Goal: Task Accomplishment & Management: Manage account settings

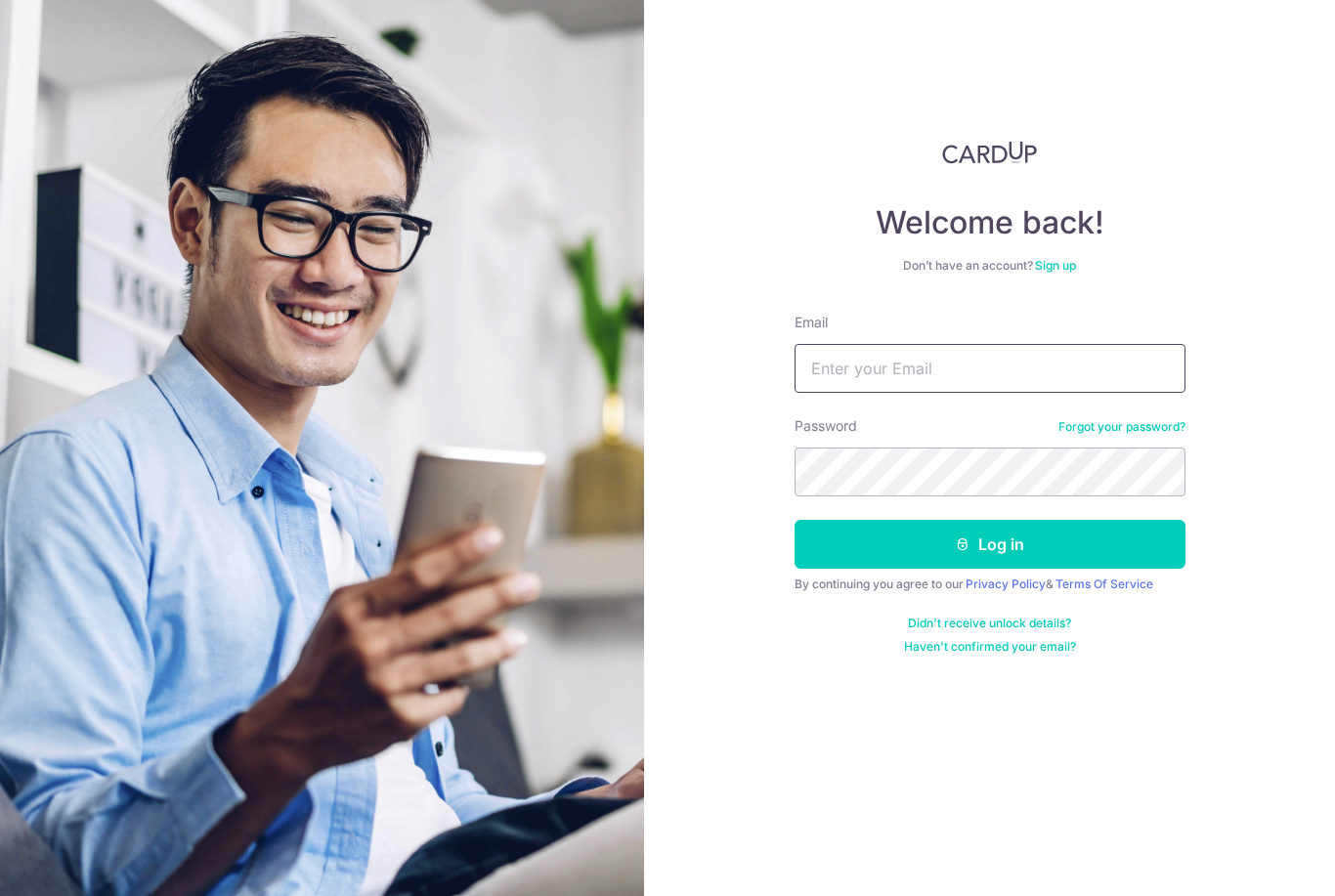
type input "ariesshumin.chua@gmail.com"
click at [989, 544] on button "Log in" at bounding box center [990, 543] width 391 height 49
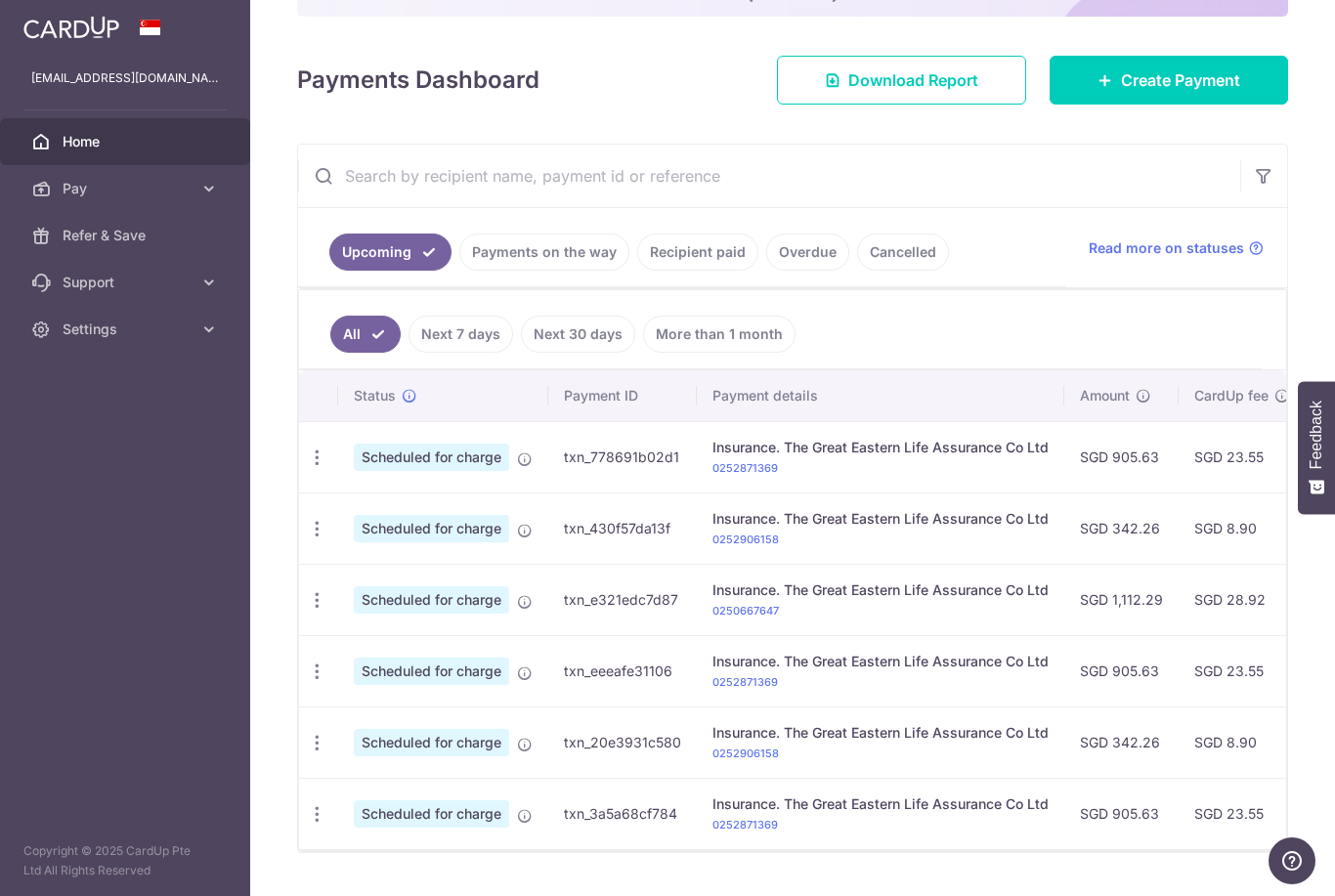
scroll to position [229, 0]
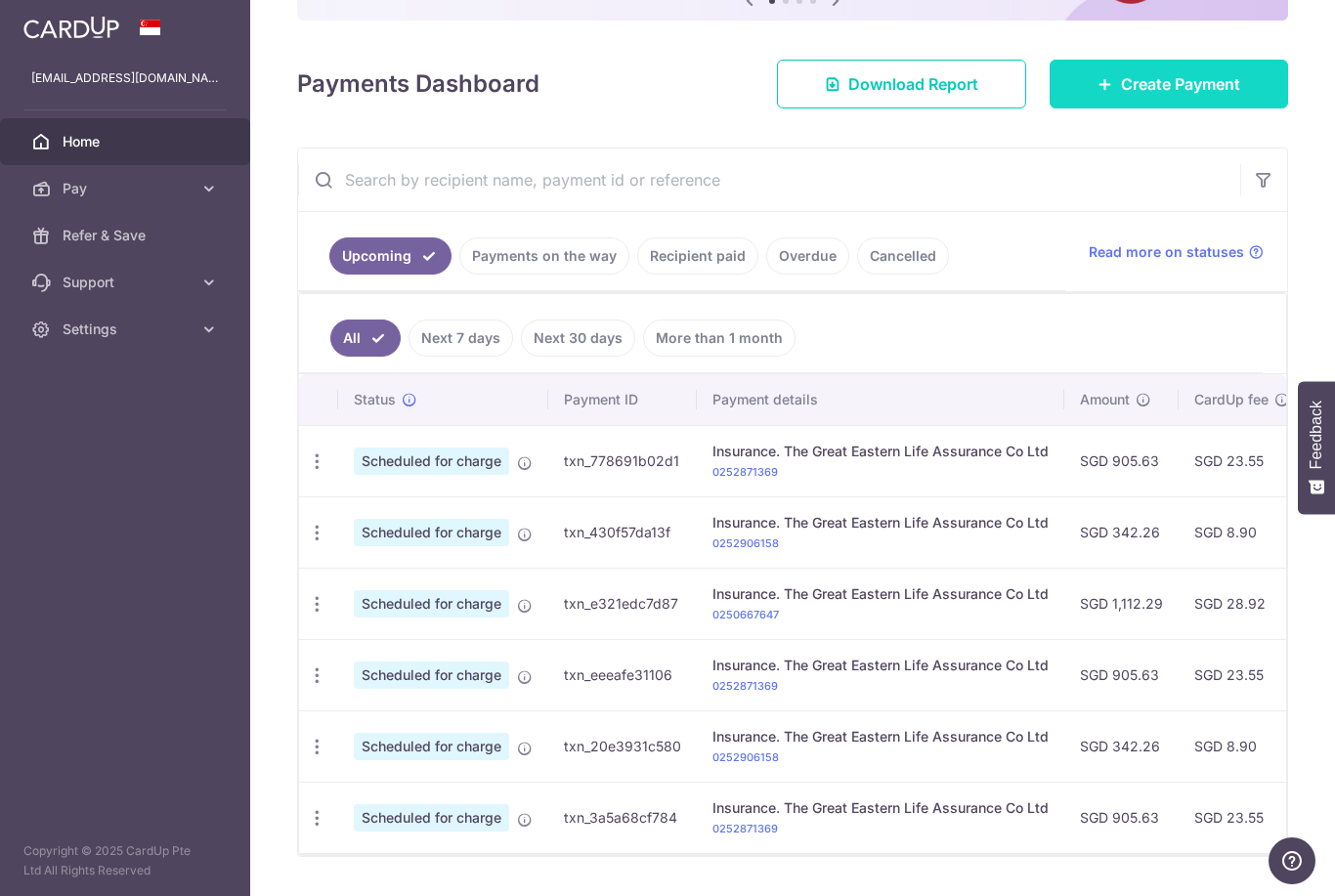
click at [1196, 108] on link "Create Payment" at bounding box center [1169, 83] width 238 height 49
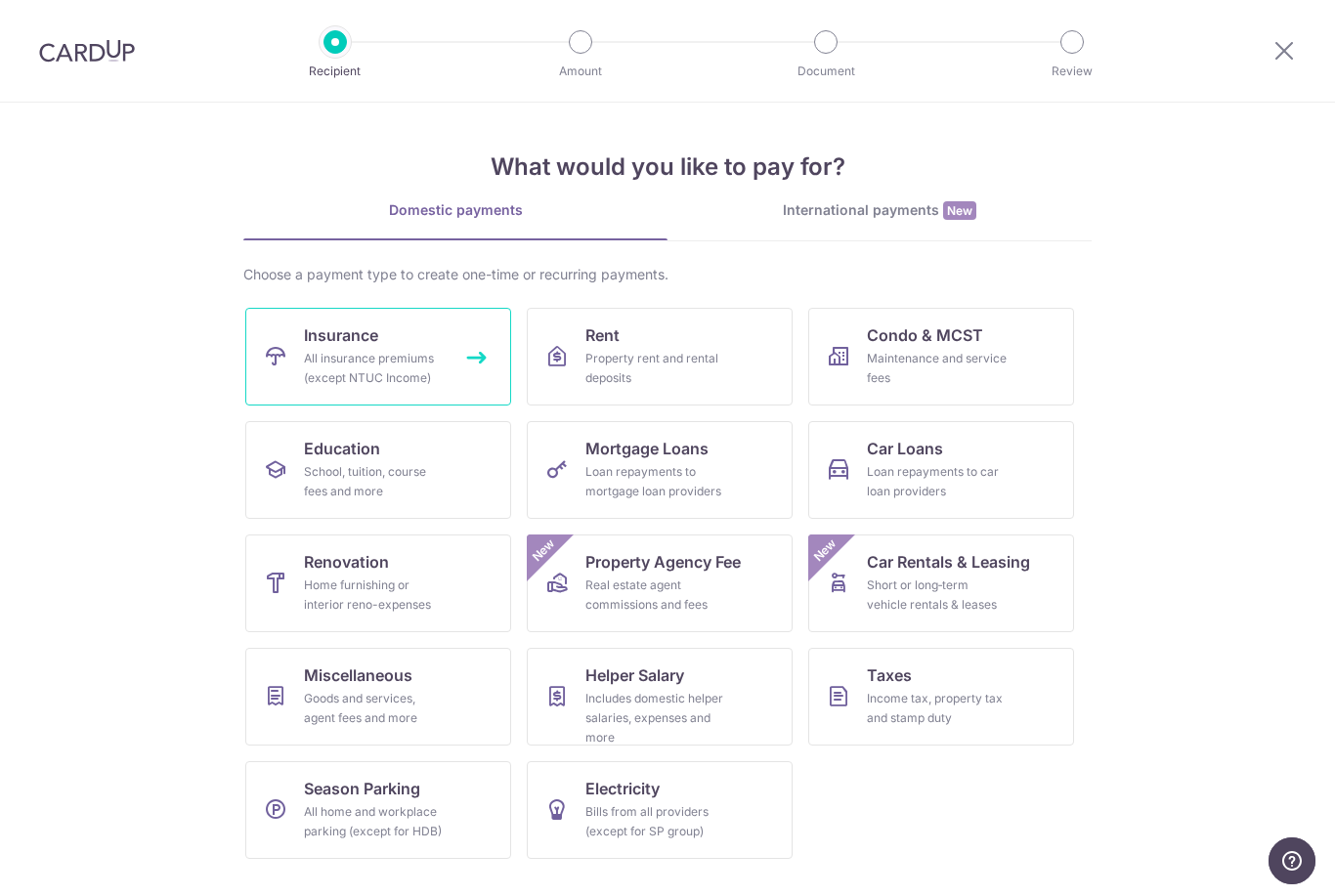
click at [301, 371] on link "Insurance All insurance premiums (except NTUC Income)" at bounding box center [378, 357] width 266 height 97
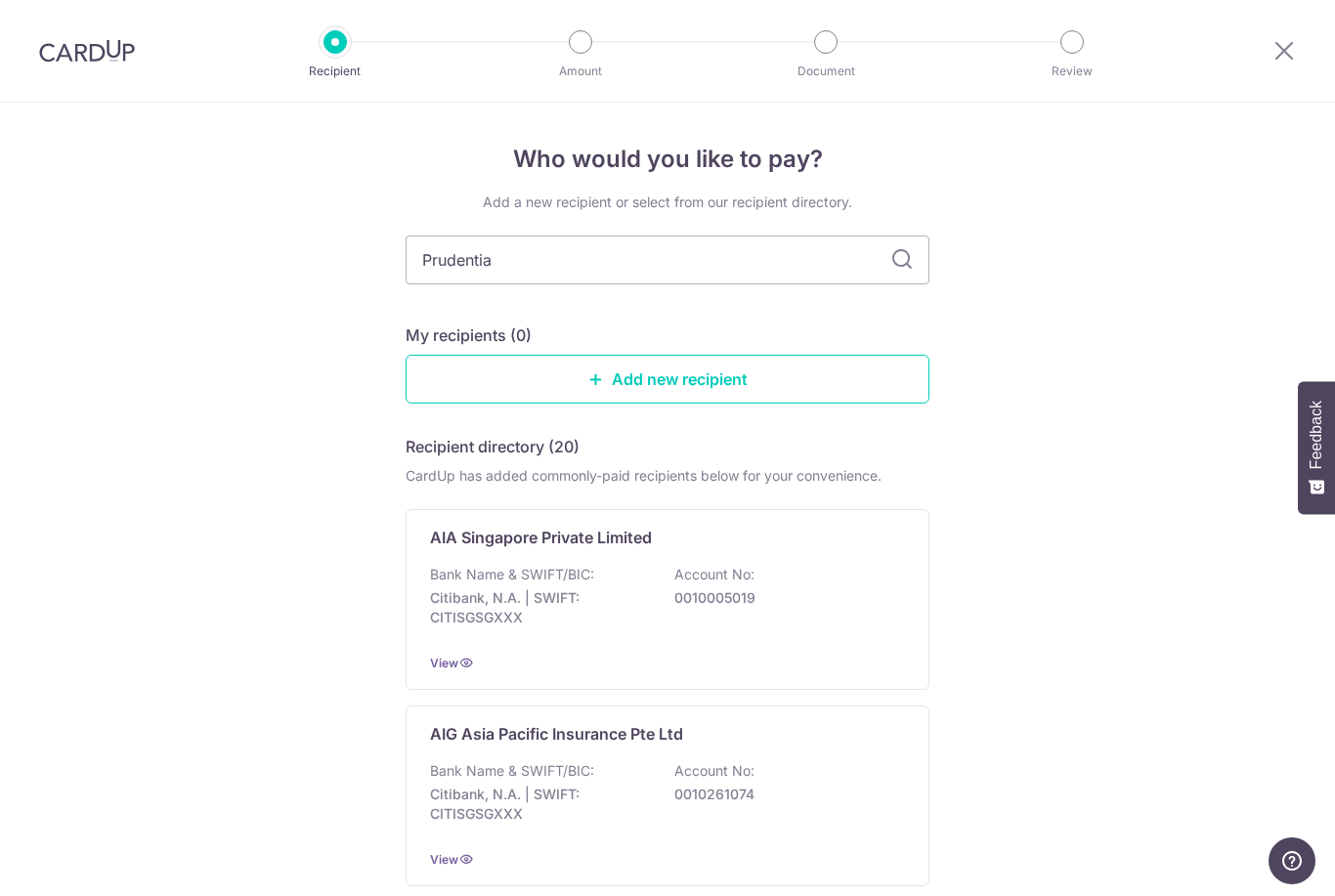
type input "Prudential"
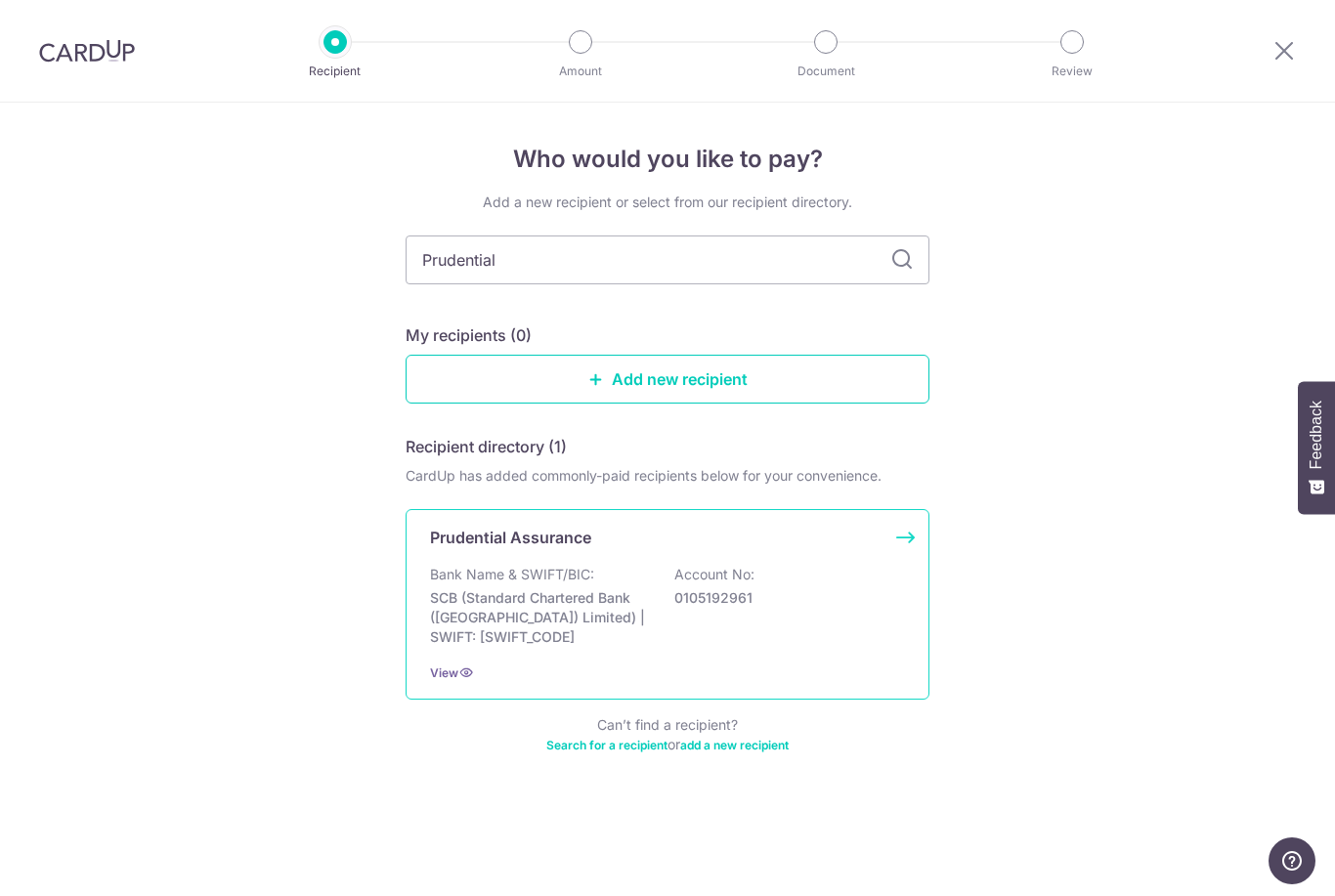
click at [494, 584] on p "Bank Name & SWIFT/BIC:" at bounding box center [512, 575] width 164 height 20
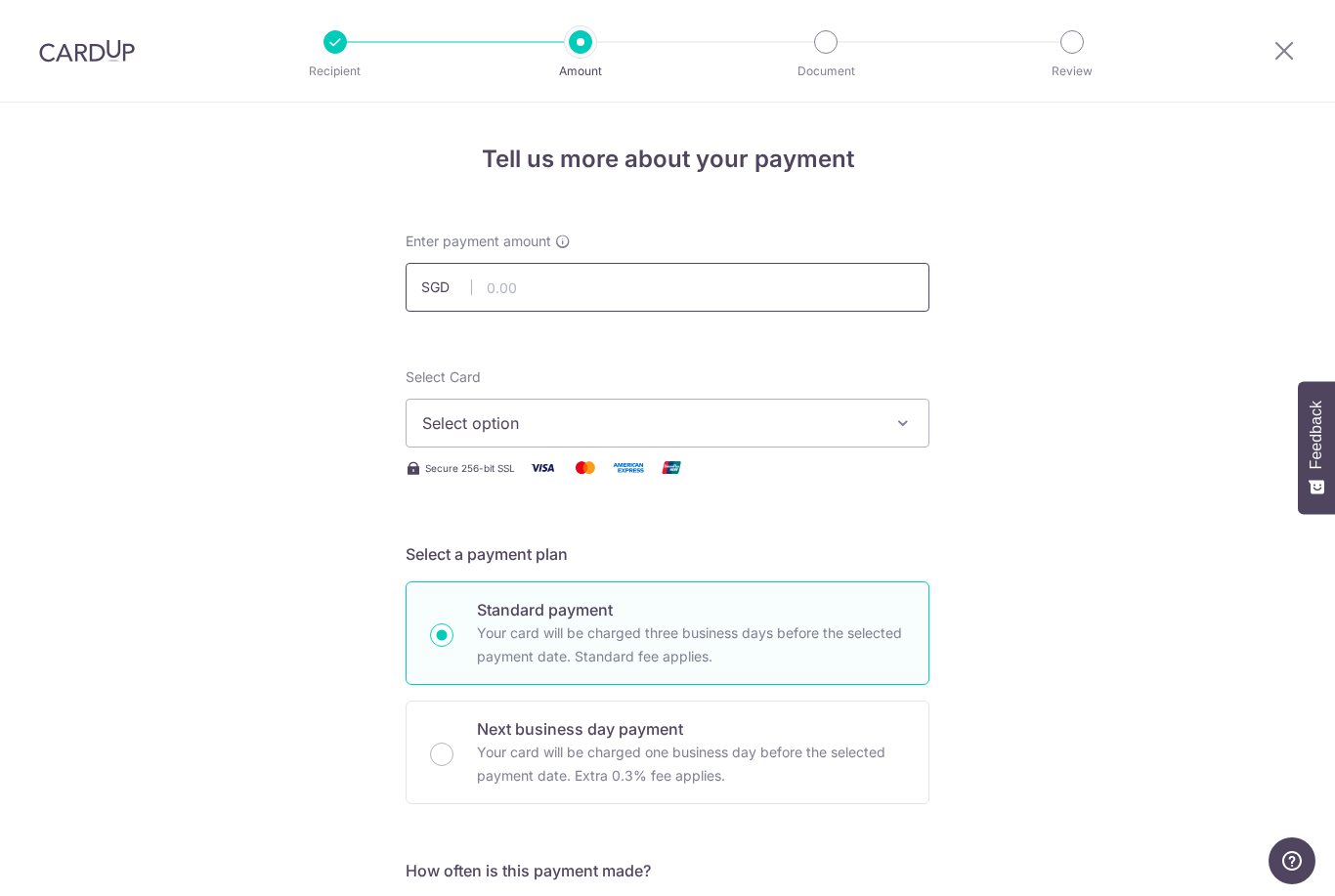
click at [508, 295] on input "text" at bounding box center [667, 287] width 523 height 49
click at [463, 432] on span "Select option" at bounding box center [650, 423] width 455 height 24
type input "1,375.00"
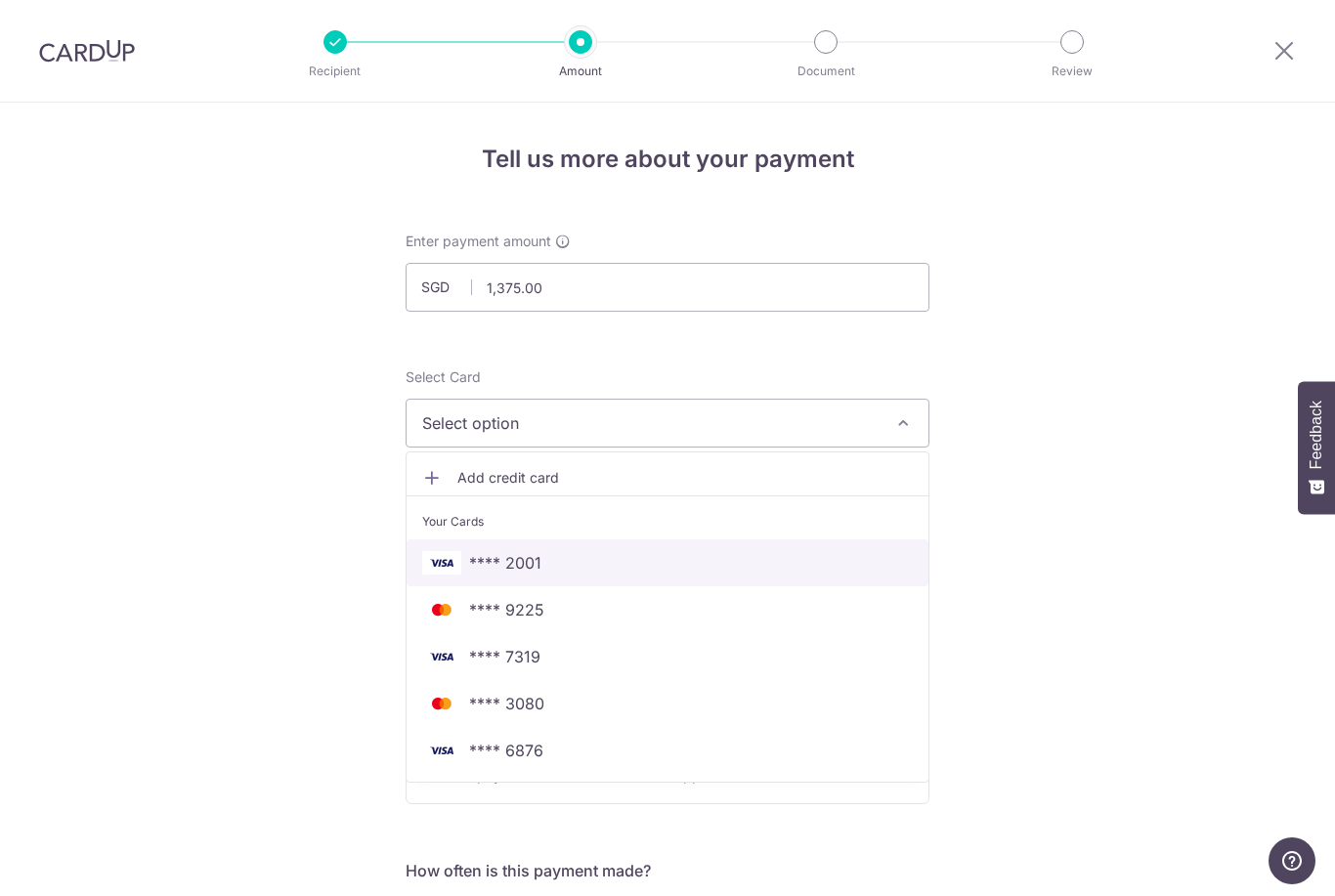
click at [458, 574] on img at bounding box center [441, 563] width 39 height 24
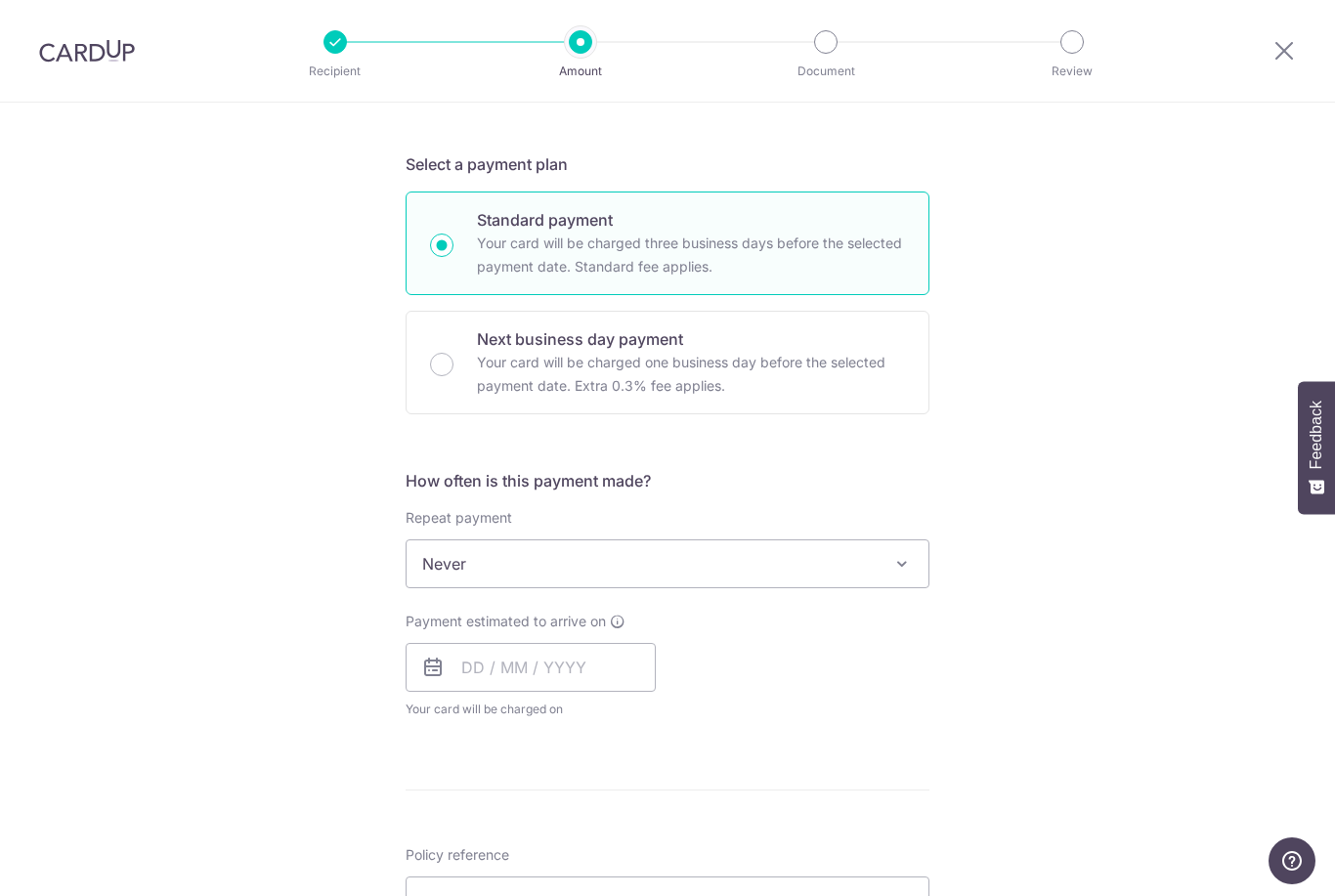
scroll to position [409, 0]
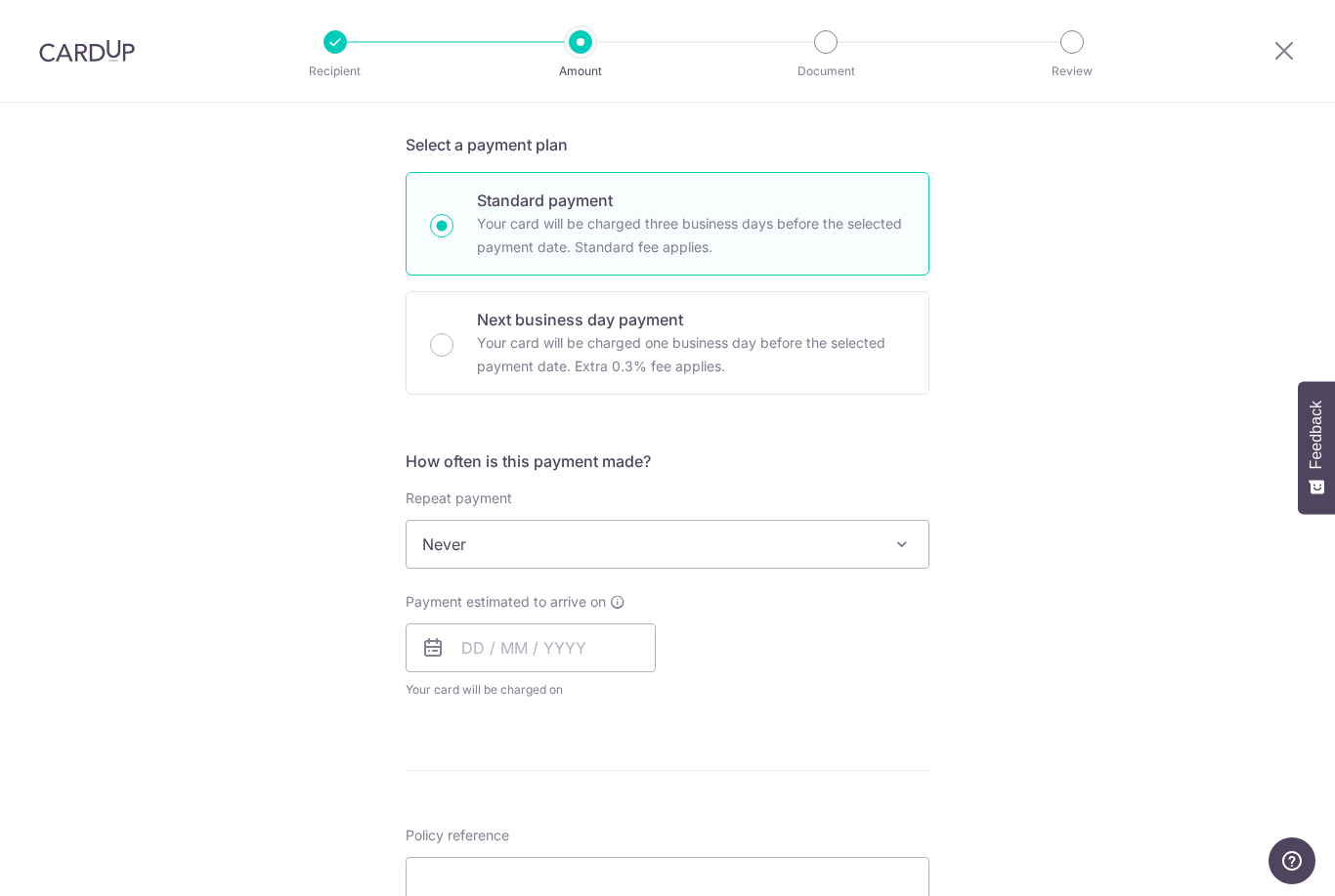
click at [445, 556] on span "Never" at bounding box center [667, 543] width 521 height 47
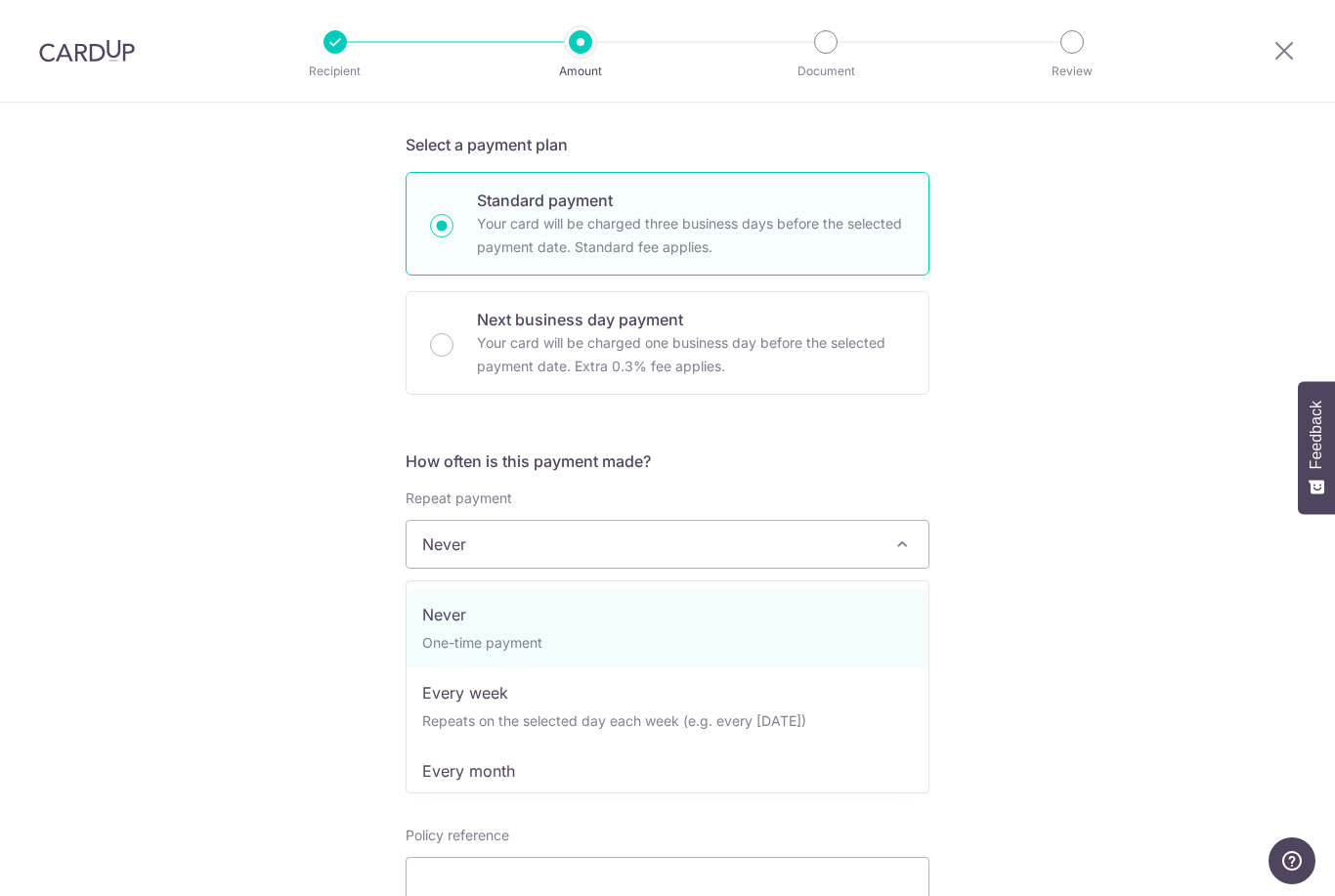
select select "3"
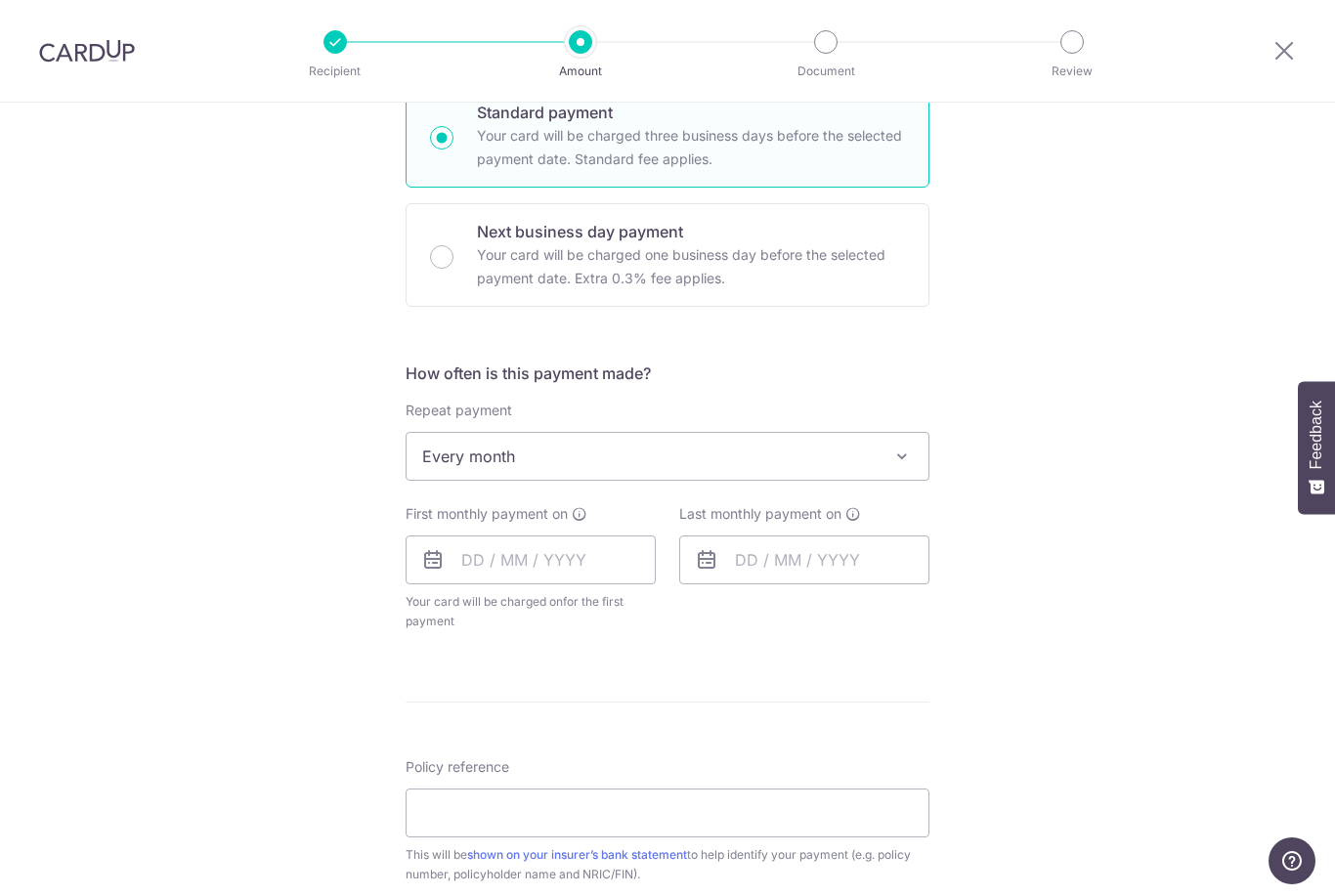
scroll to position [504, 0]
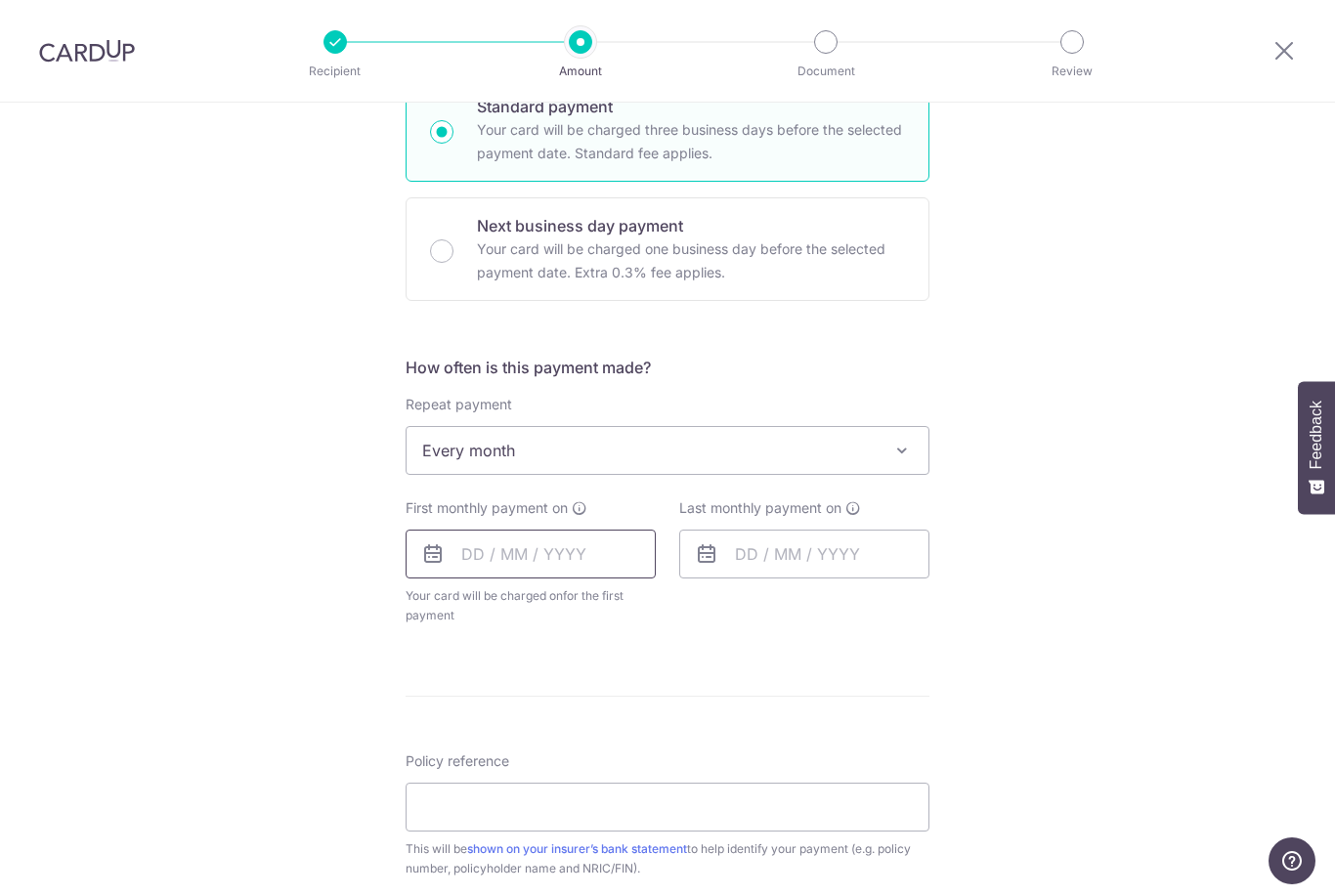
click at [498, 560] on input "text" at bounding box center [530, 553] width 250 height 49
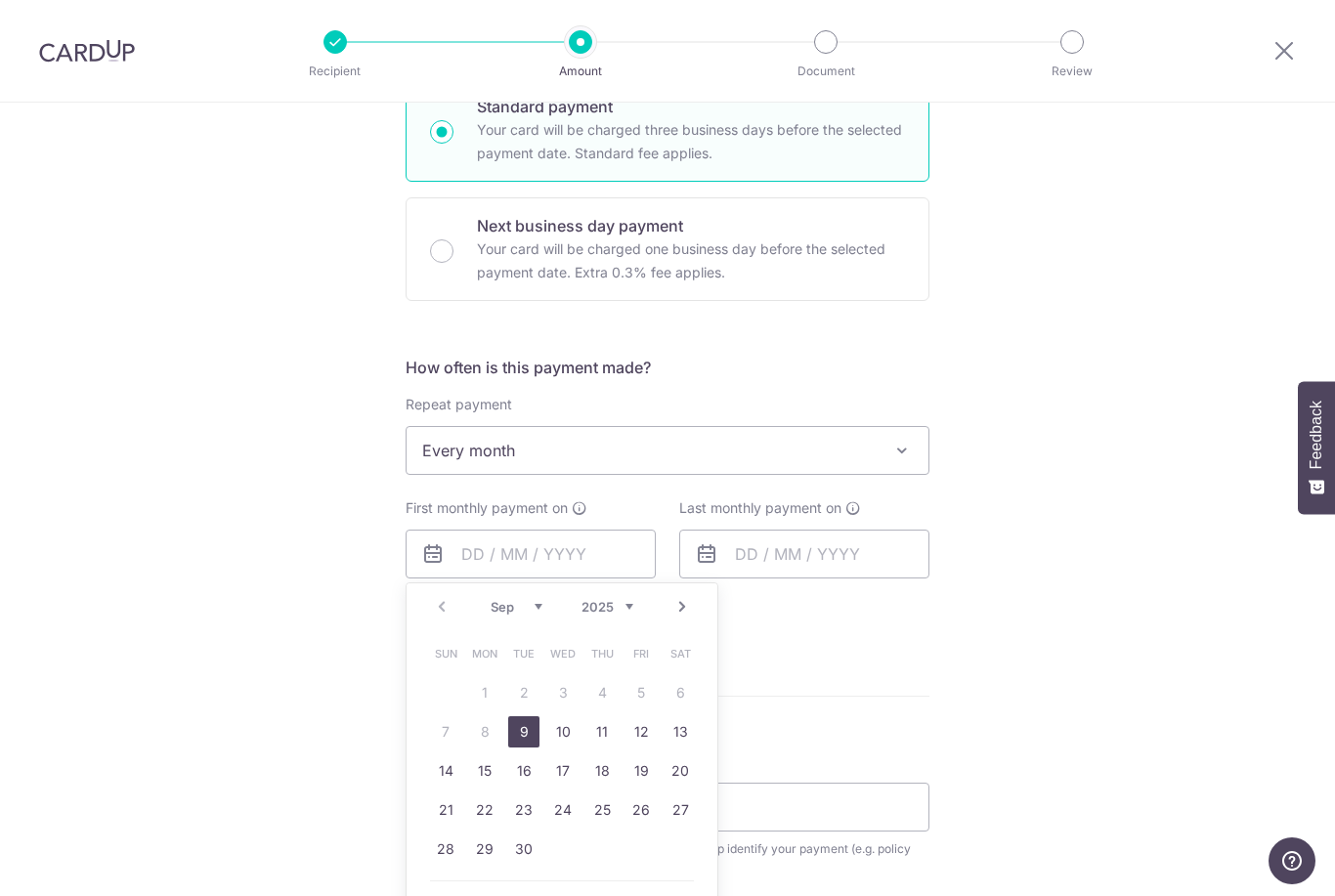
click at [677, 611] on link "Next" at bounding box center [682, 607] width 24 height 24
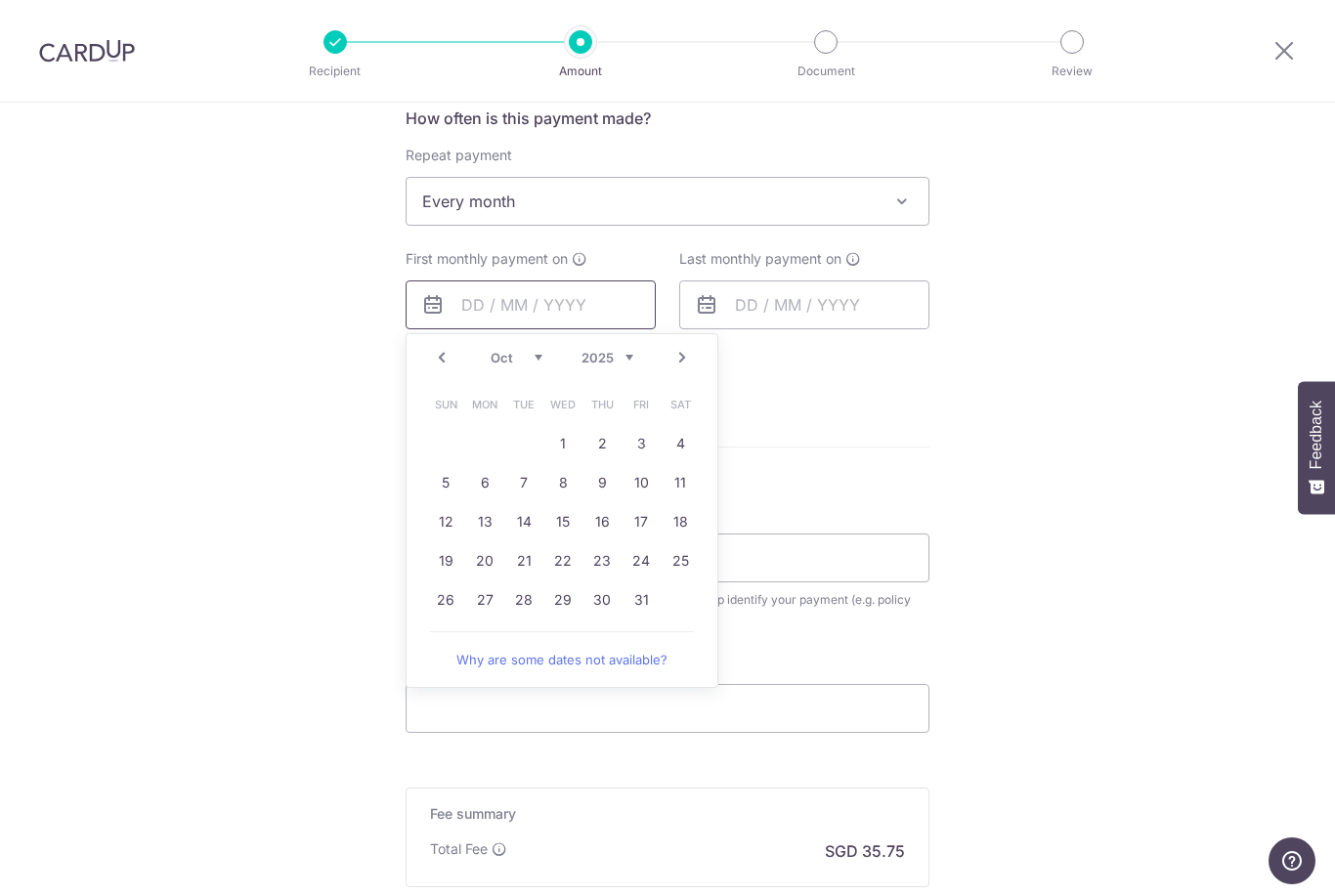
scroll to position [753, 0]
click at [591, 608] on link "30" at bounding box center [601, 598] width 31 height 31
type input "30/10/2025"
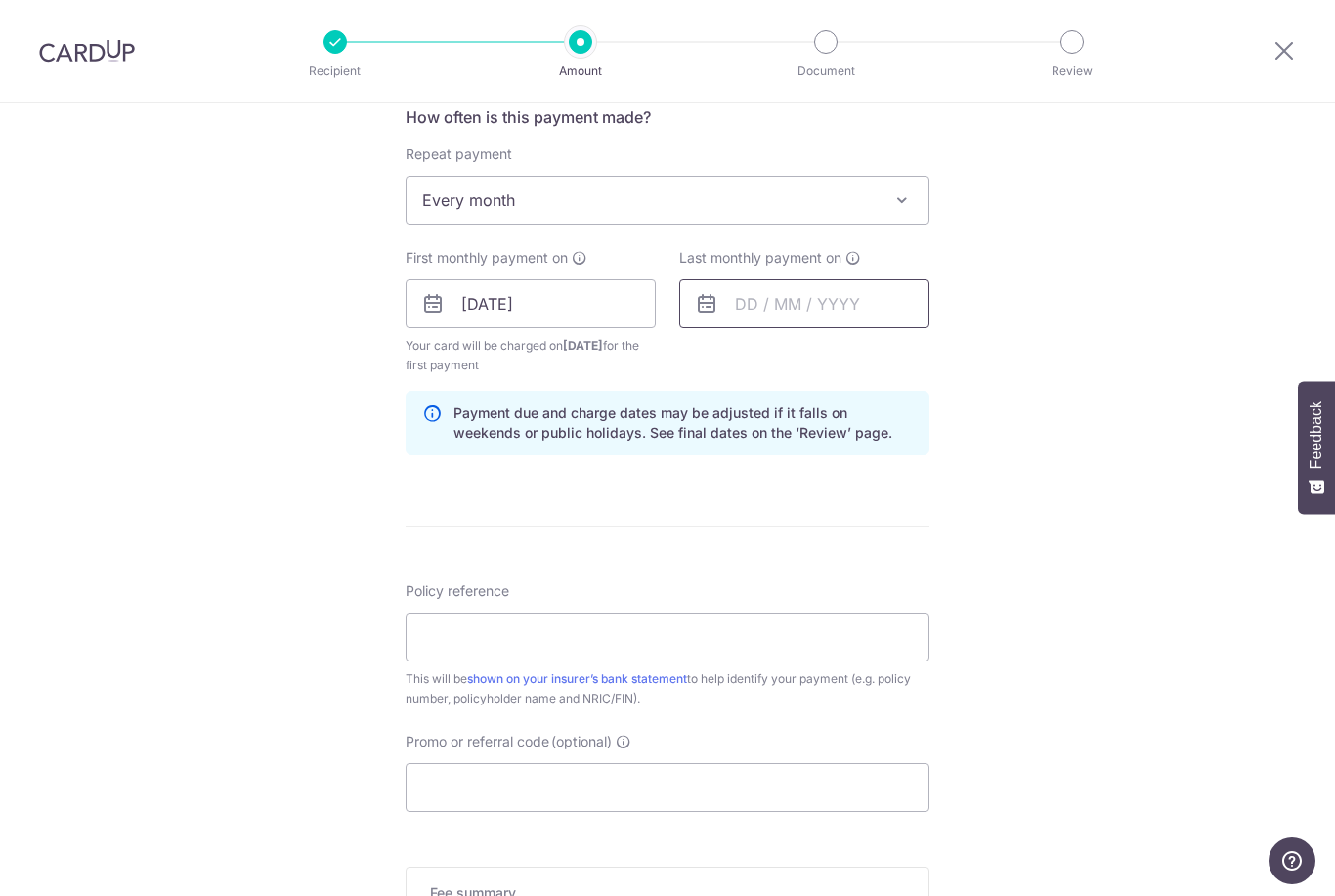
click at [757, 309] on input "text" at bounding box center [805, 303] width 250 height 49
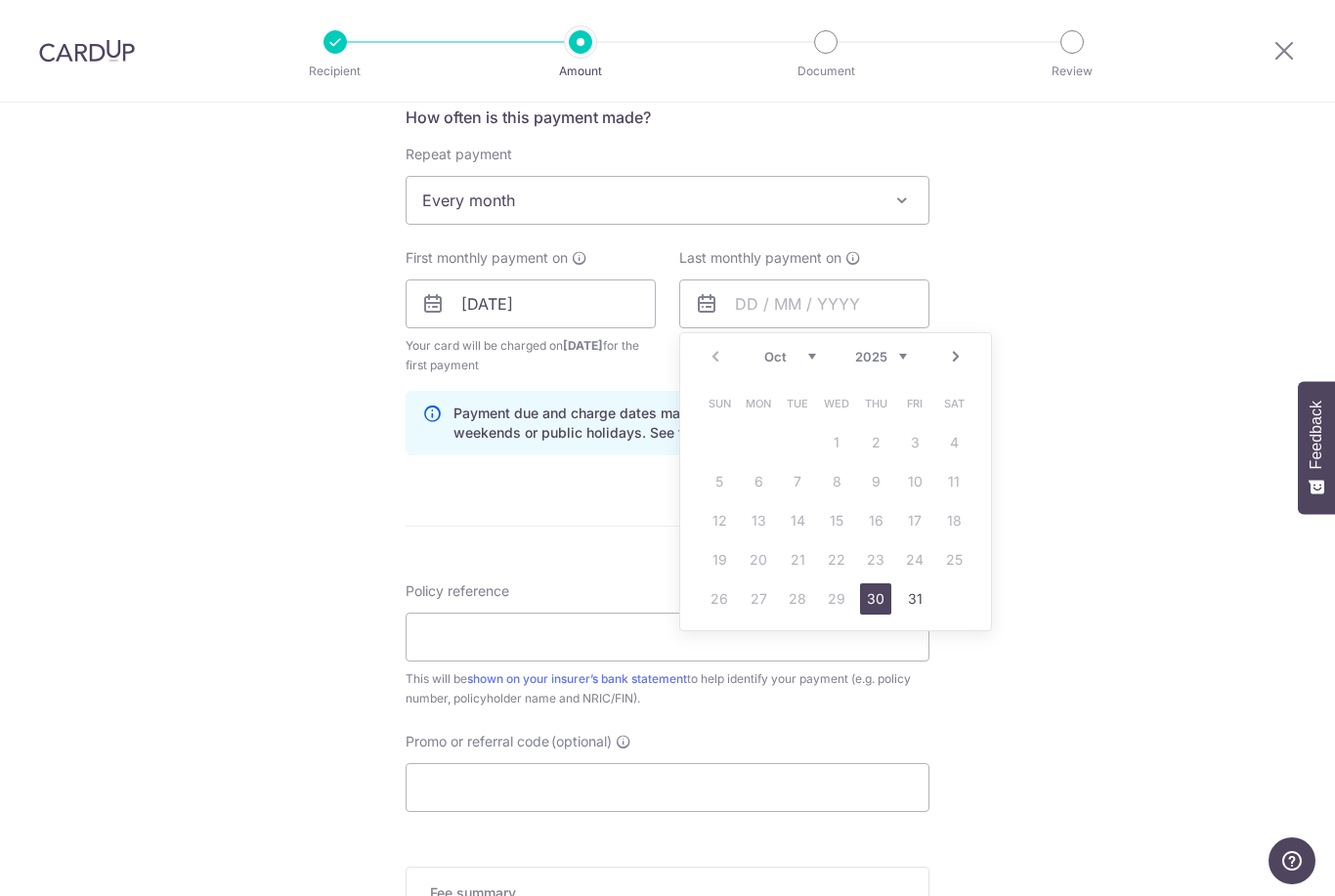
click at [961, 356] on link "Next" at bounding box center [956, 357] width 24 height 24
click at [708, 649] on link "30" at bounding box center [718, 638] width 31 height 31
type input "30/11/2025"
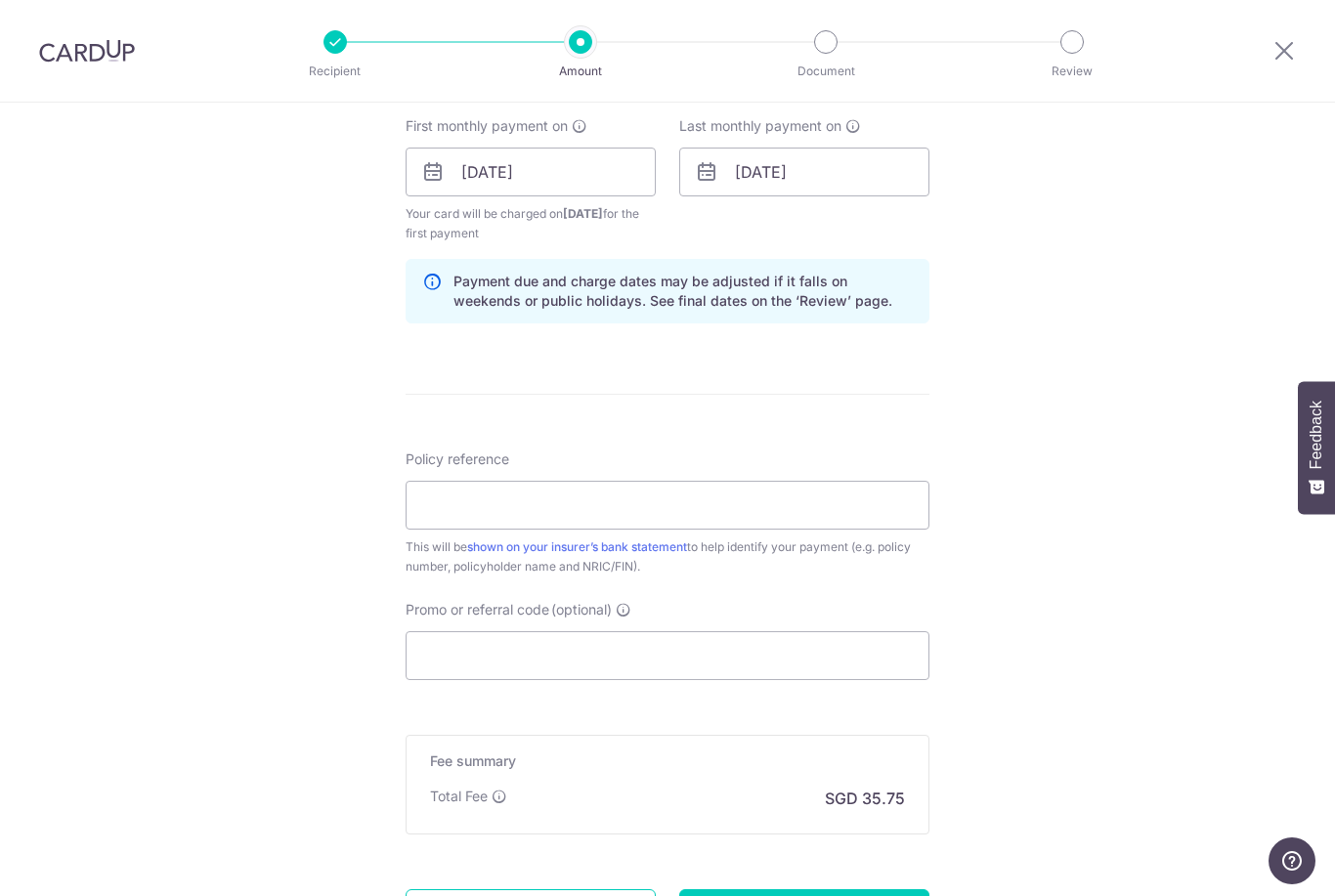
scroll to position [888, 0]
click at [459, 519] on input "Policy reference" at bounding box center [667, 502] width 523 height 49
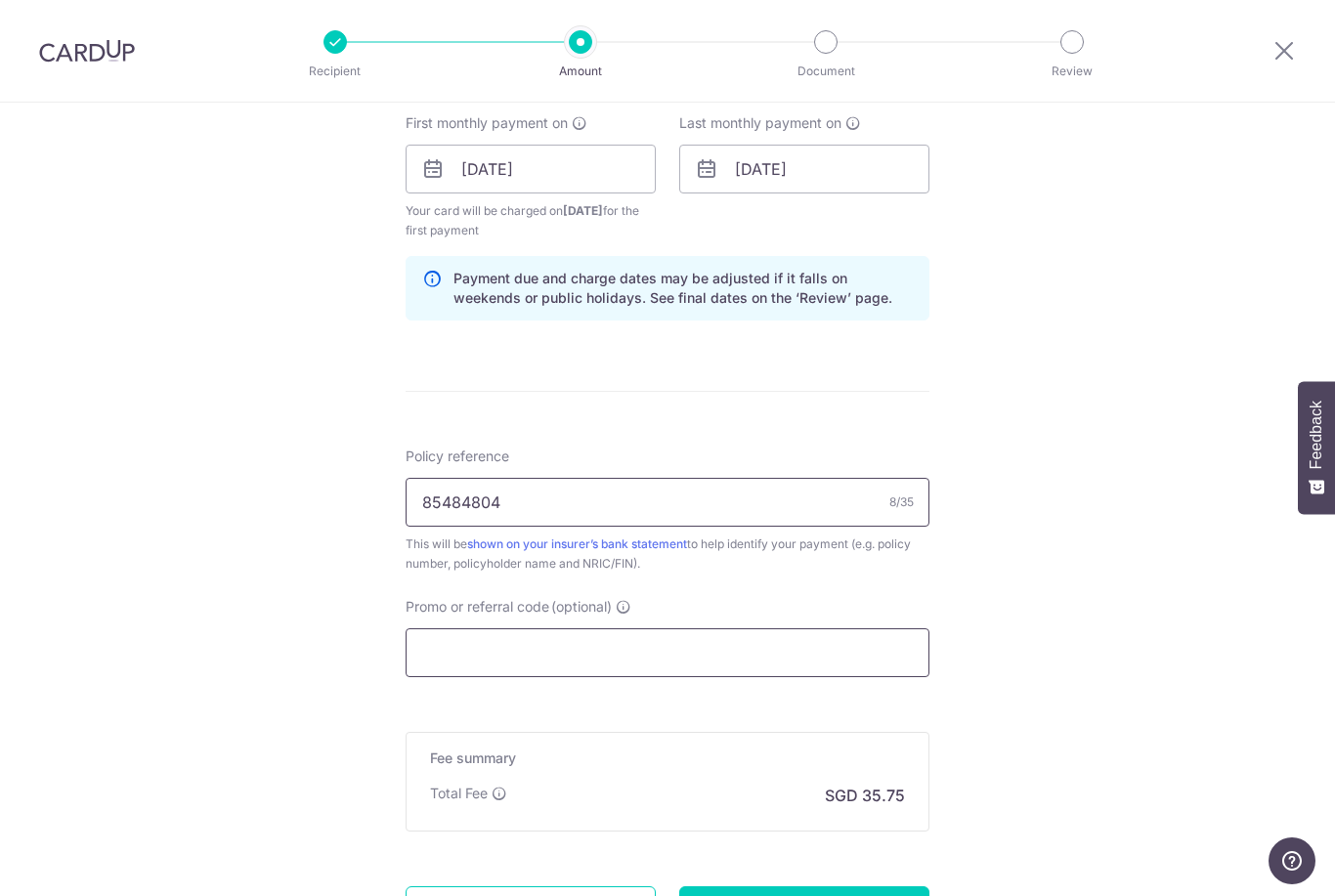
type input "85484804"
click at [511, 666] on input "Promo or referral code (optional)" at bounding box center [667, 653] width 523 height 49
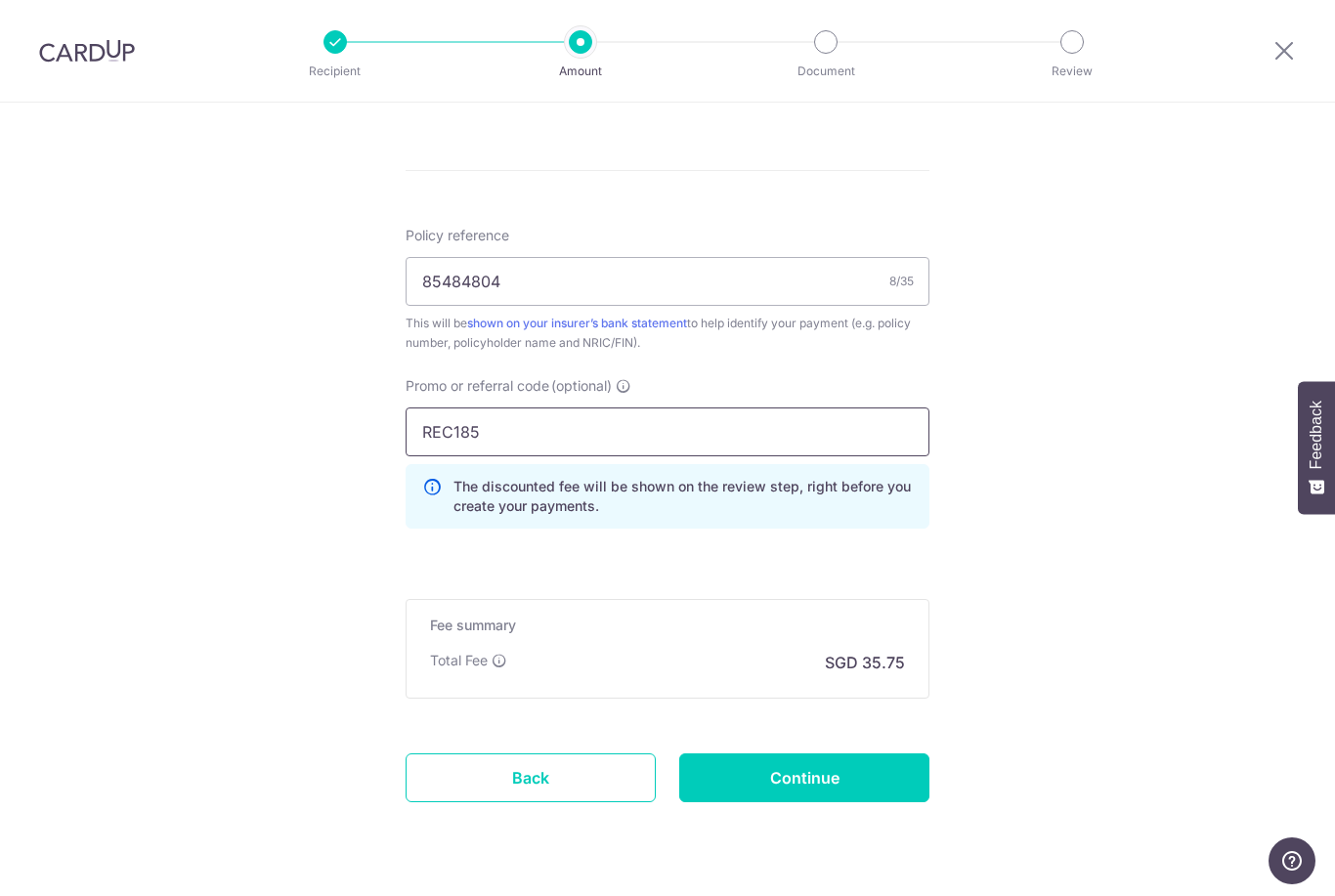
scroll to position [1108, 0]
type input "REC185"
click at [824, 791] on input "Continue" at bounding box center [805, 779] width 250 height 49
type input "Create Schedule"
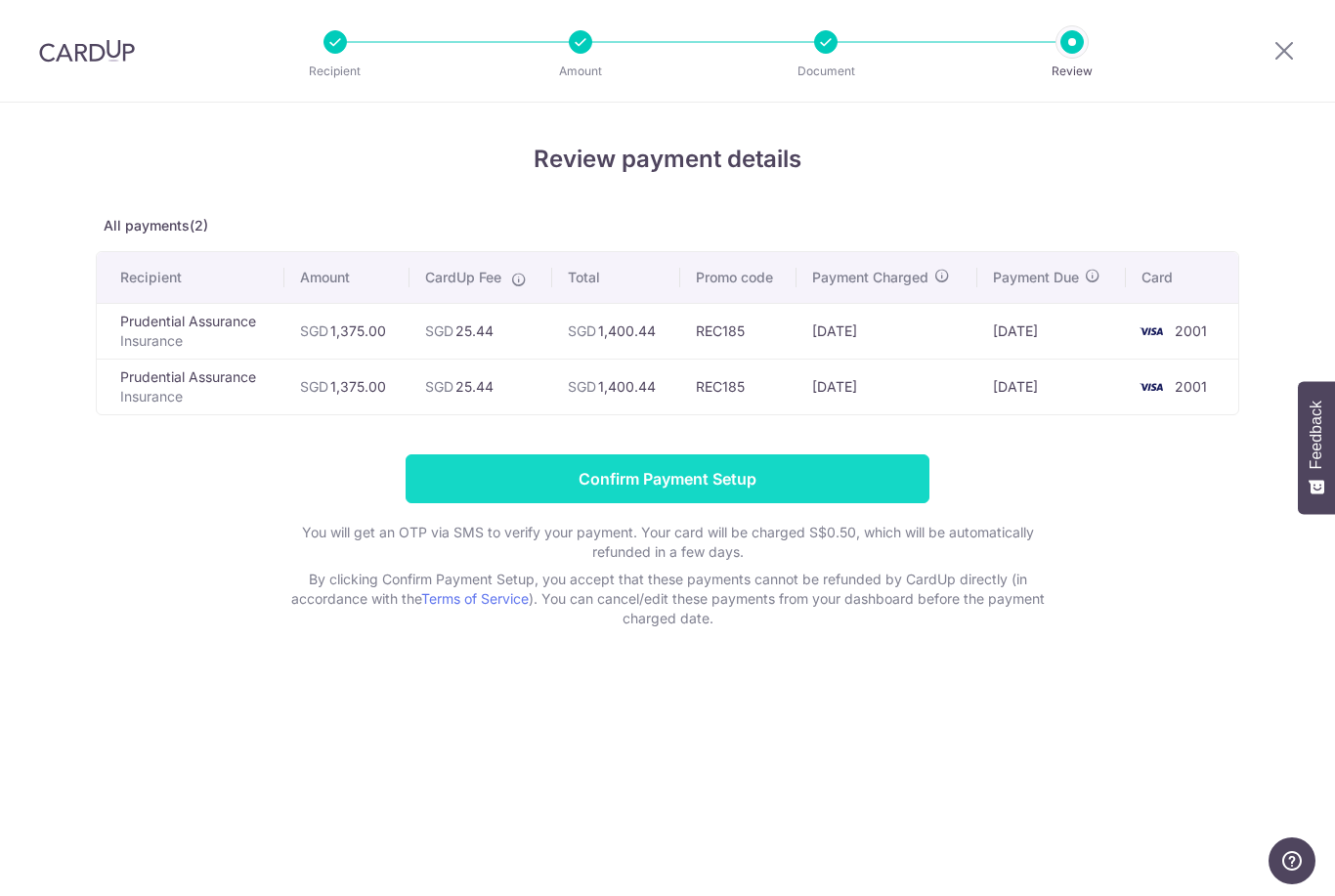
click at [502, 486] on input "Confirm Payment Setup" at bounding box center [667, 478] width 523 height 49
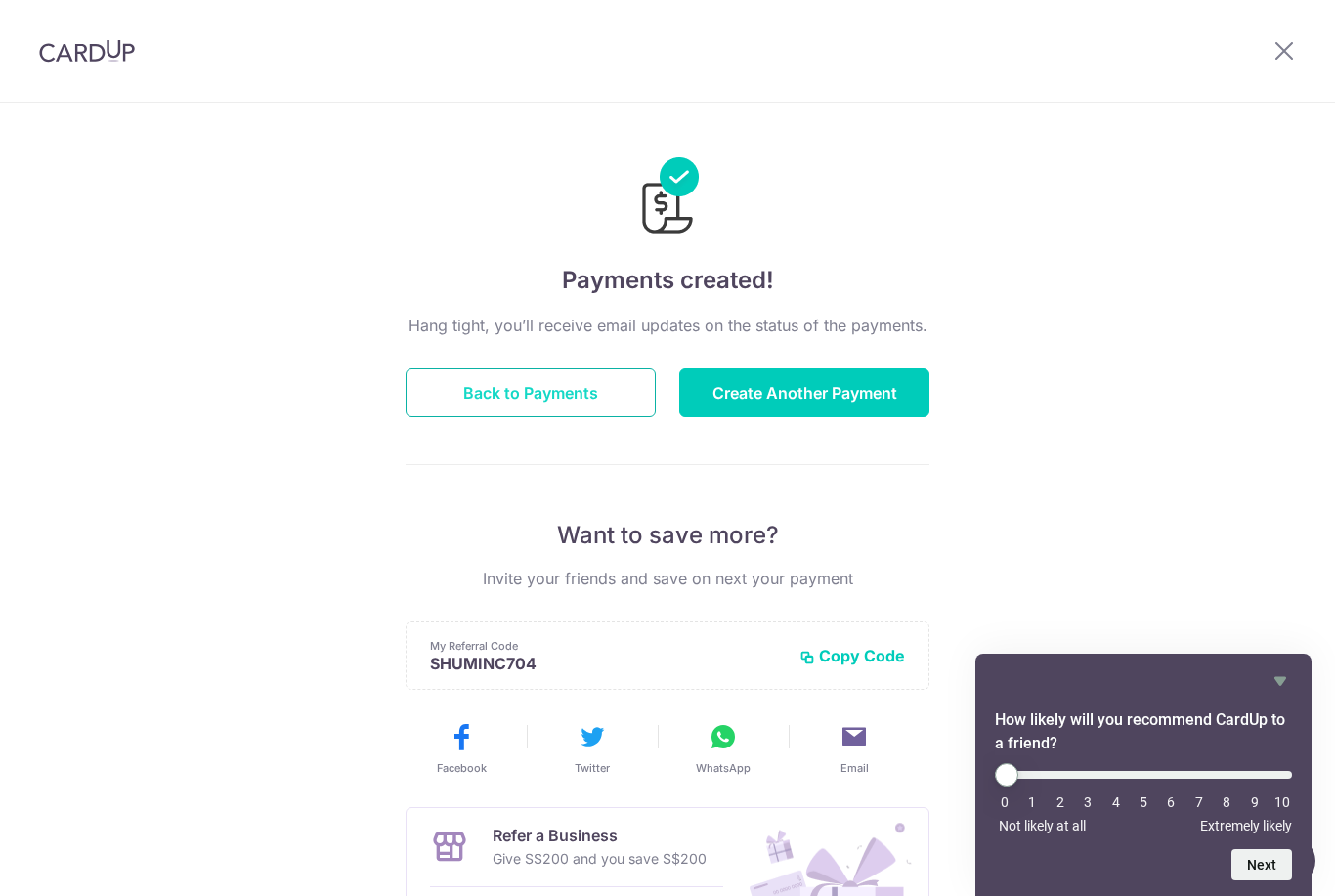
click at [485, 406] on button "Back to Payments" at bounding box center [530, 392] width 250 height 49
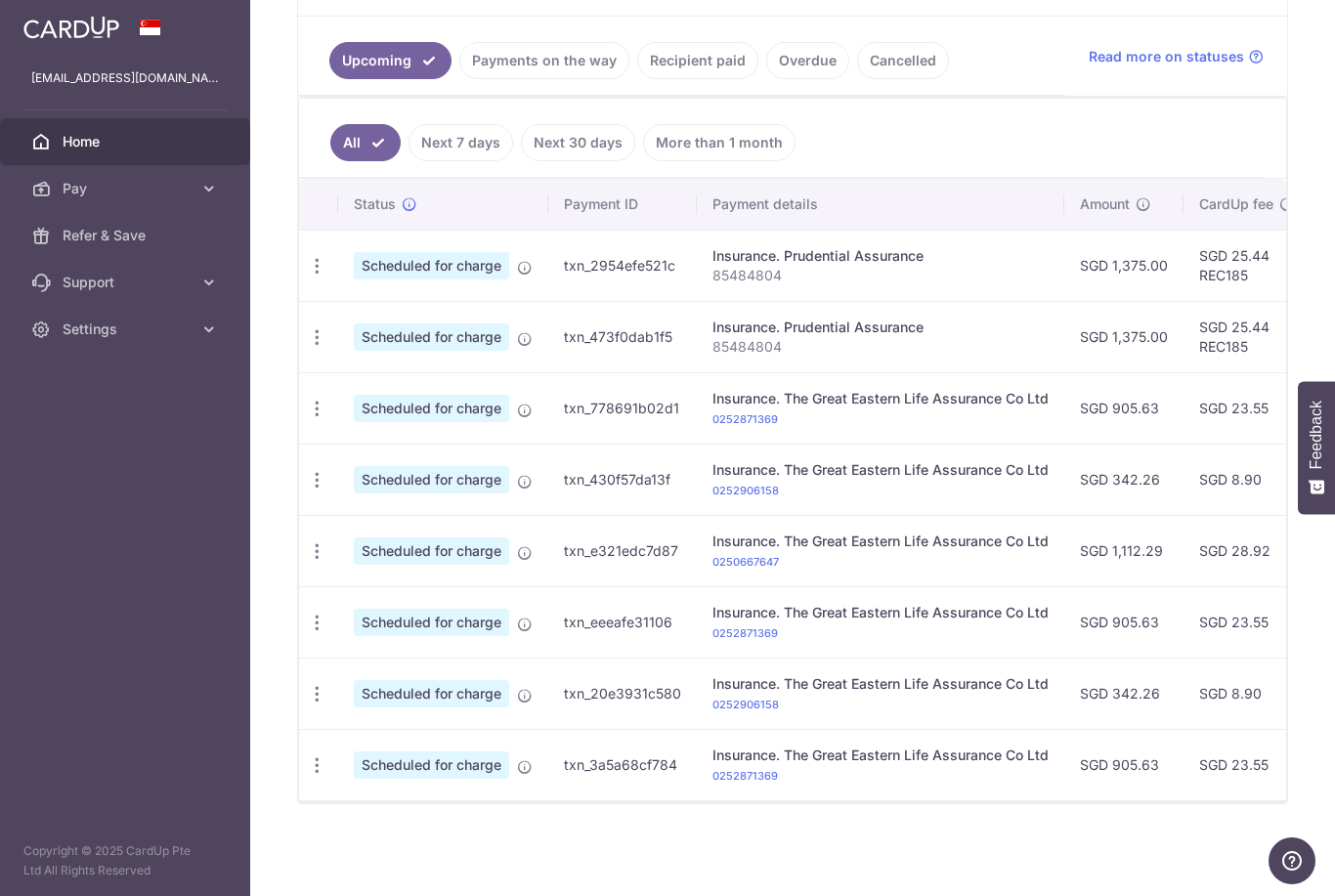
scroll to position [442, 0]
click at [307, 276] on icon "button" at bounding box center [317, 266] width 21 height 21
click at [355, 331] on span "Update payment" at bounding box center [421, 320] width 133 height 24
radio input "true"
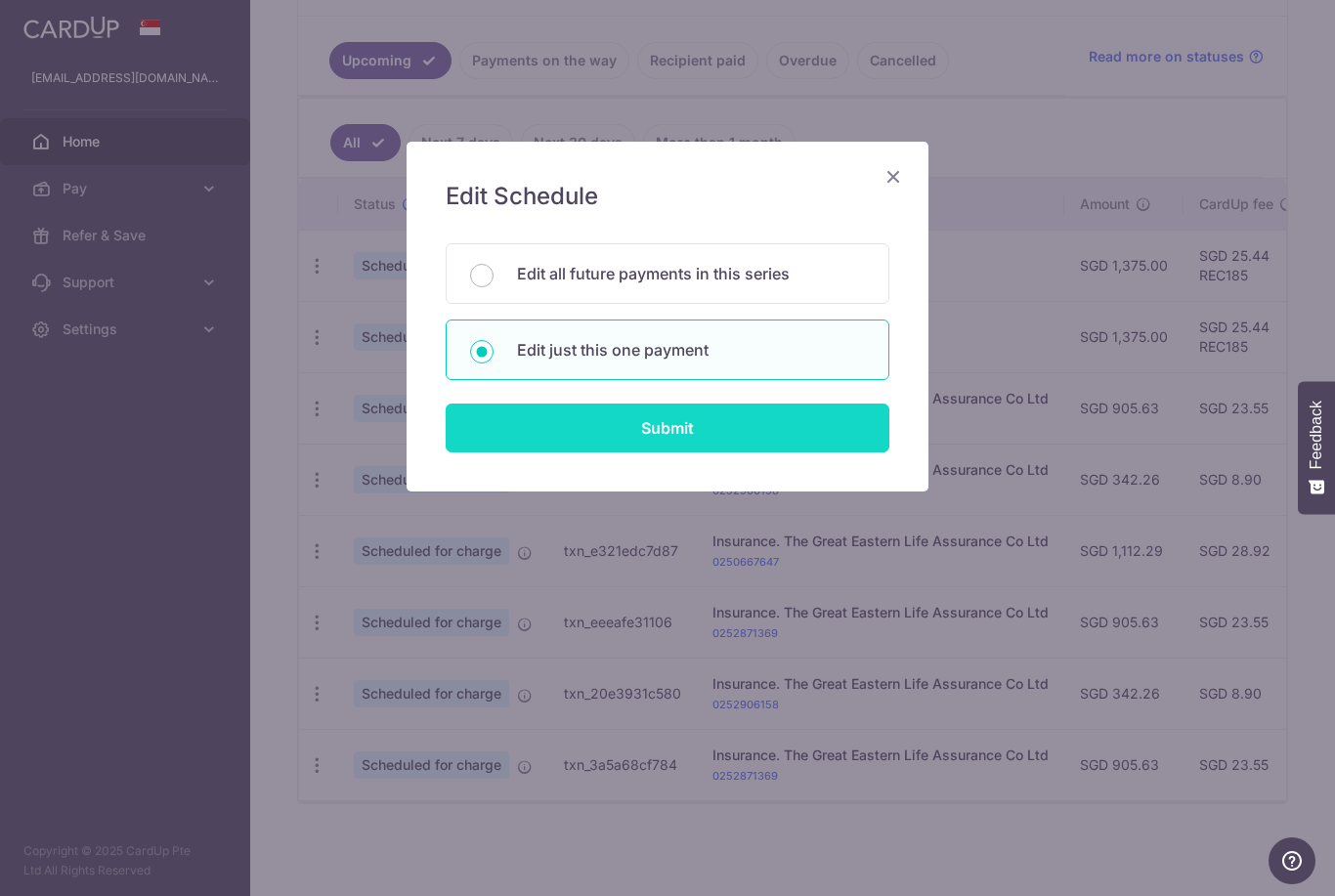
click at [534, 432] on input "Submit" at bounding box center [668, 427] width 444 height 49
radio input "true"
type input "1,375.00"
type input "30/10/2025"
type input "85484804"
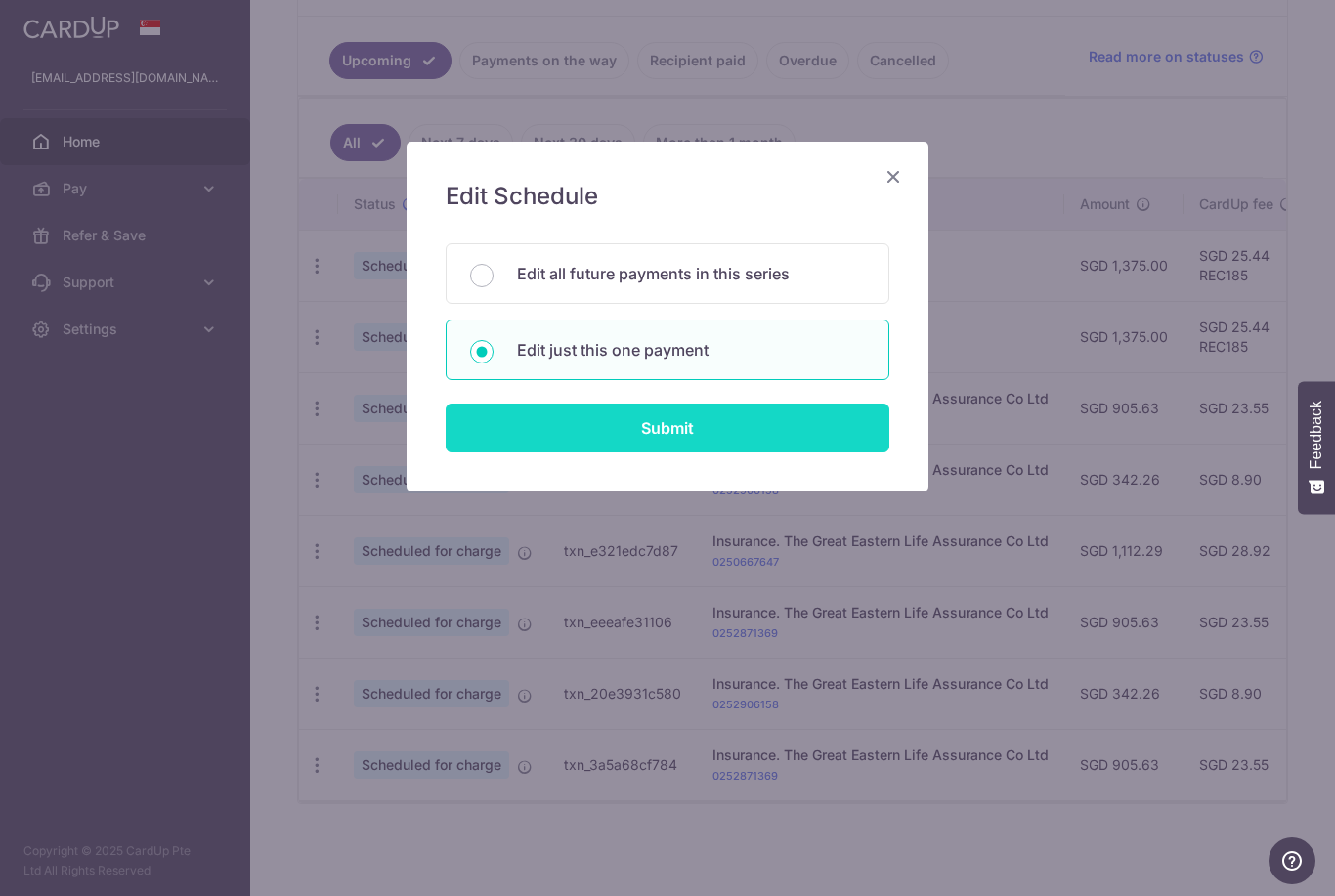
type input "REC185"
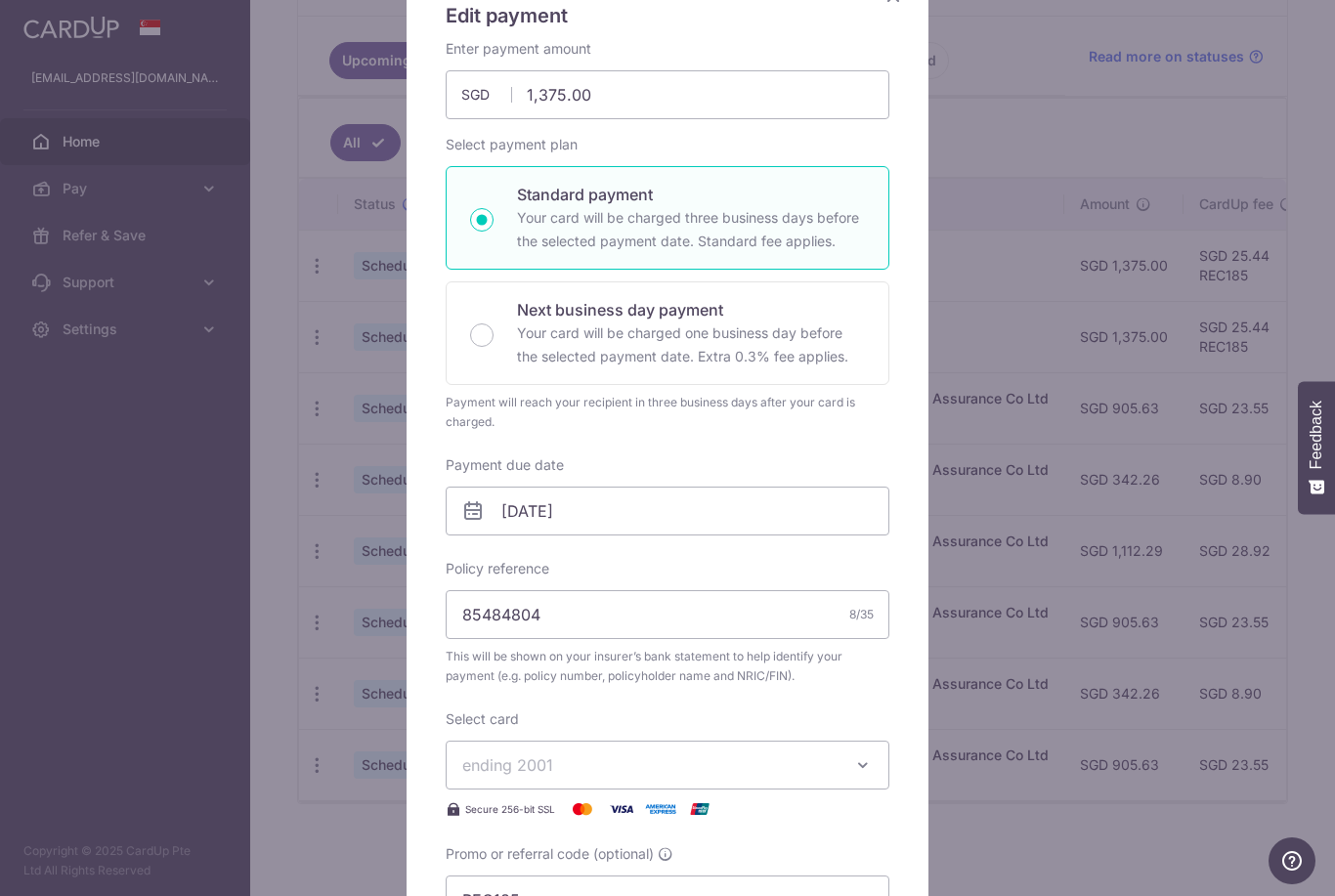
scroll to position [194, 0]
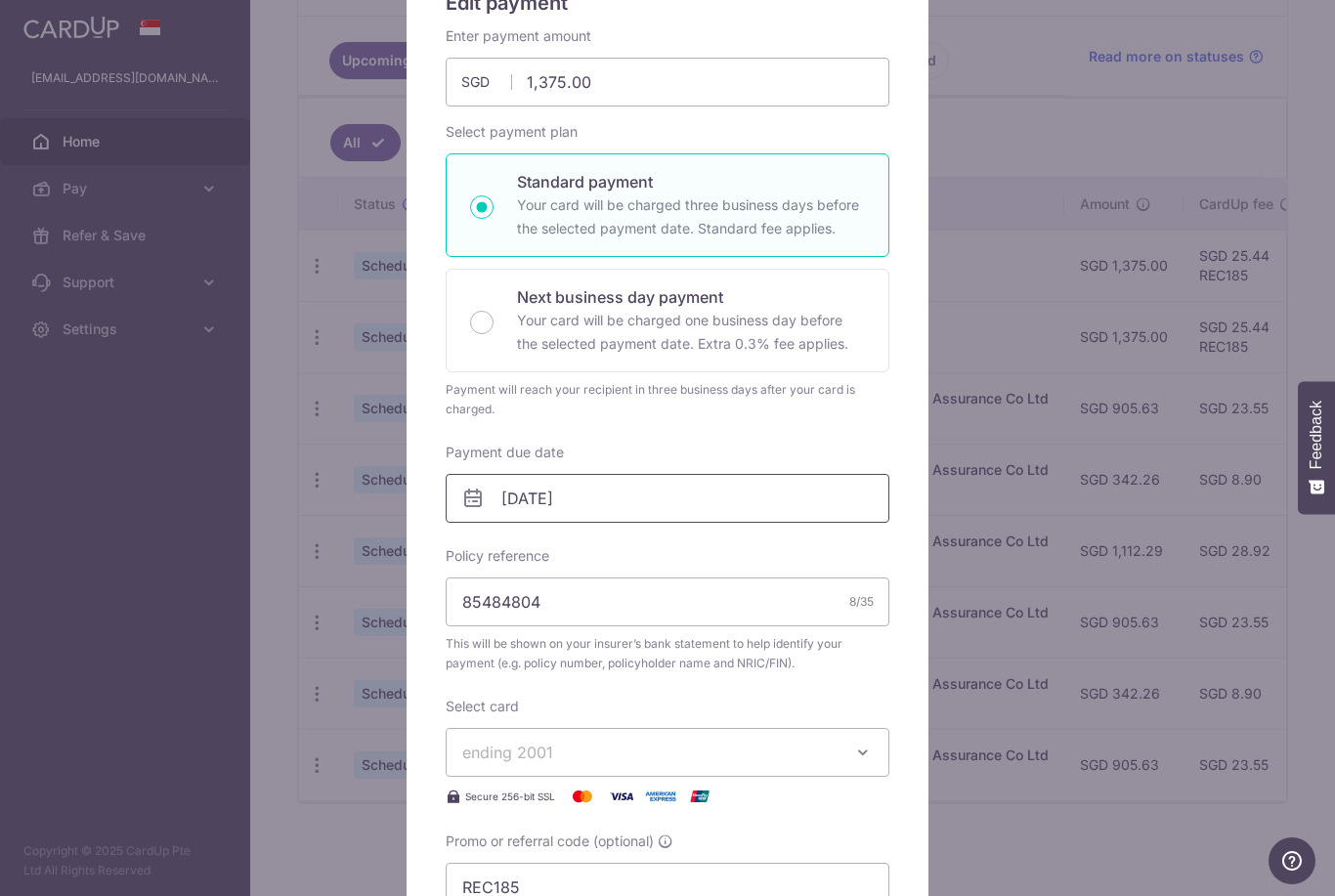
click at [529, 498] on input "30/10/2025" at bounding box center [668, 498] width 444 height 49
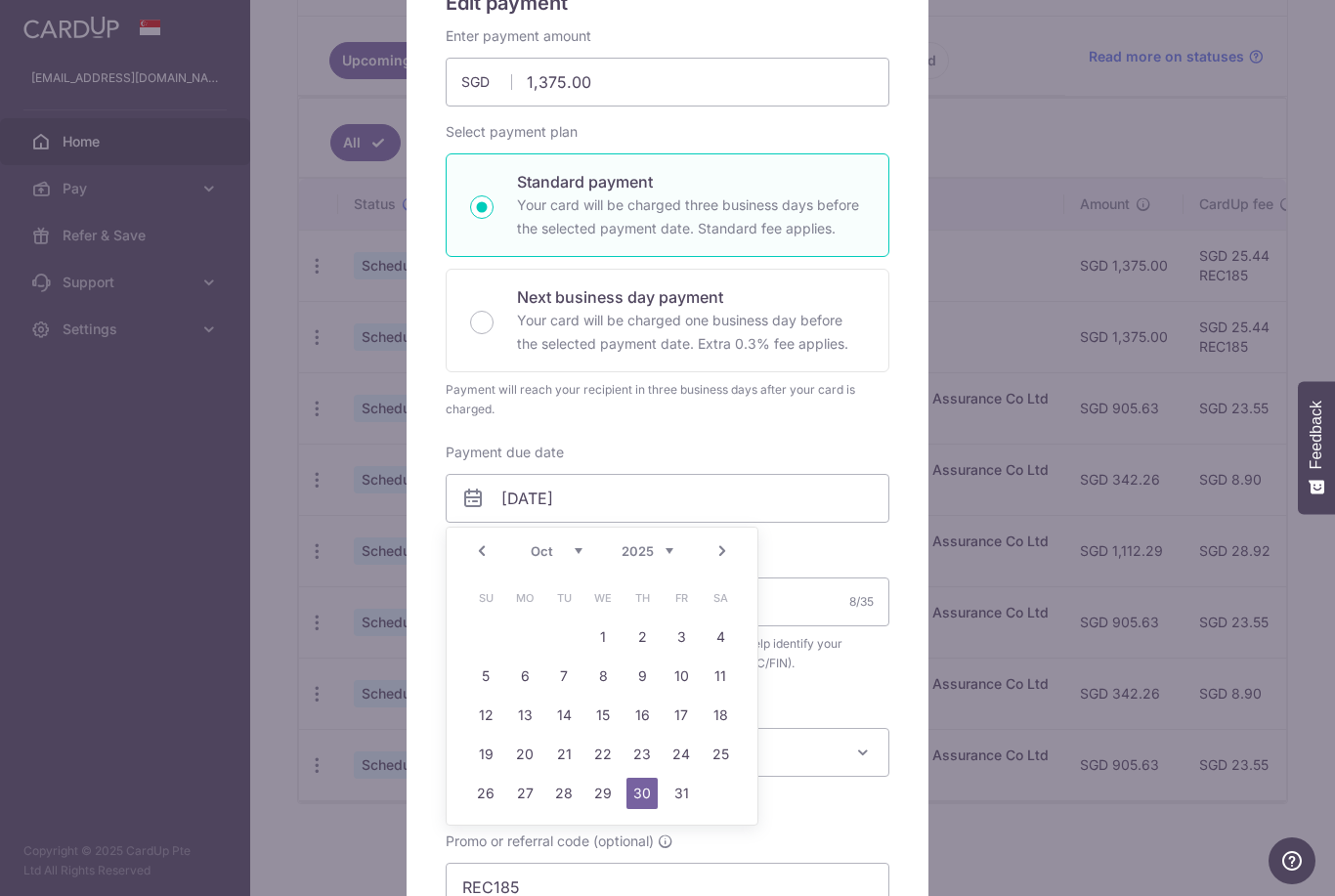
click at [713, 547] on link "Next" at bounding box center [722, 551] width 24 height 24
click at [678, 678] on link "7" at bounding box center [680, 675] width 31 height 31
type input "[DATE]"
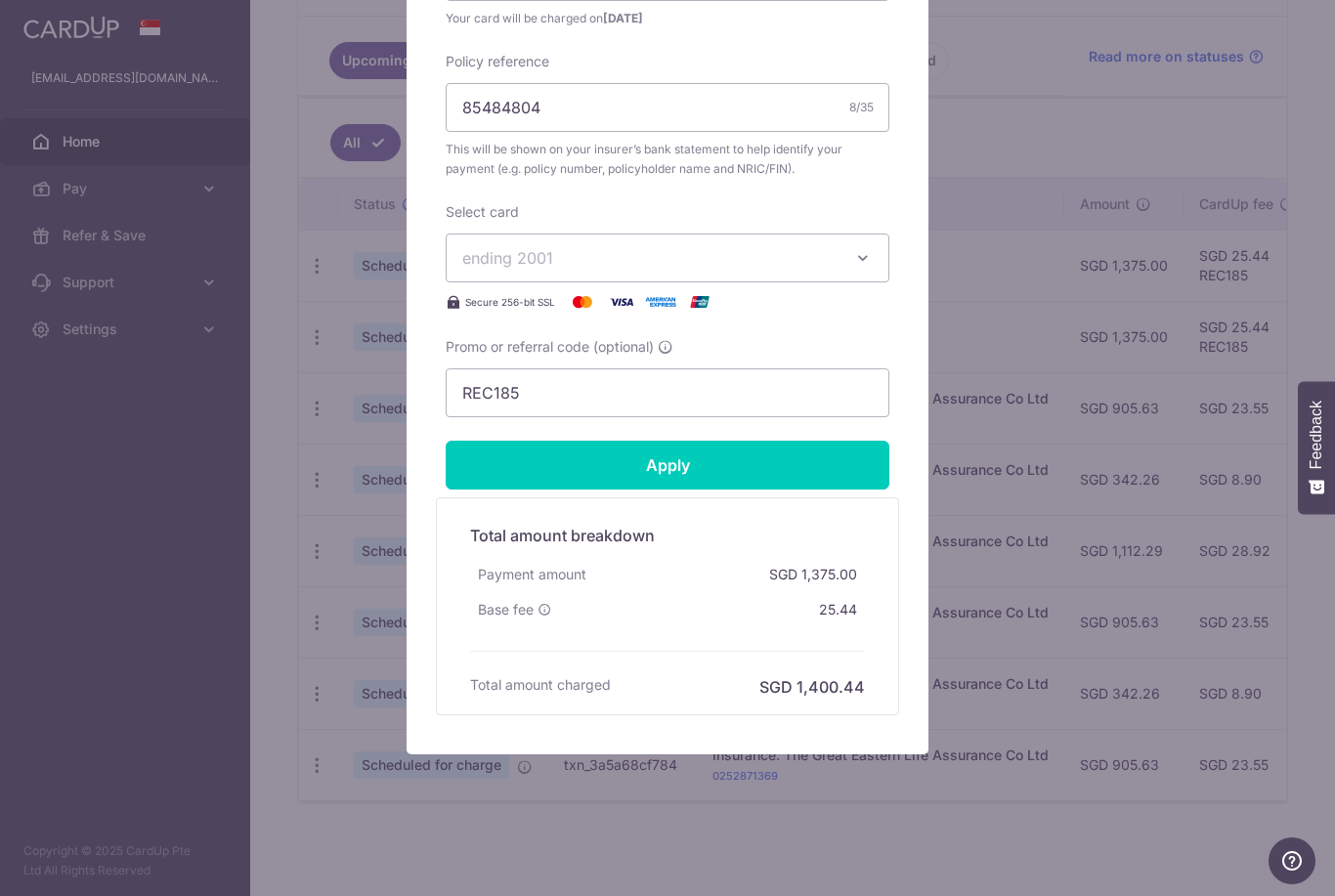
scroll to position [715, 0]
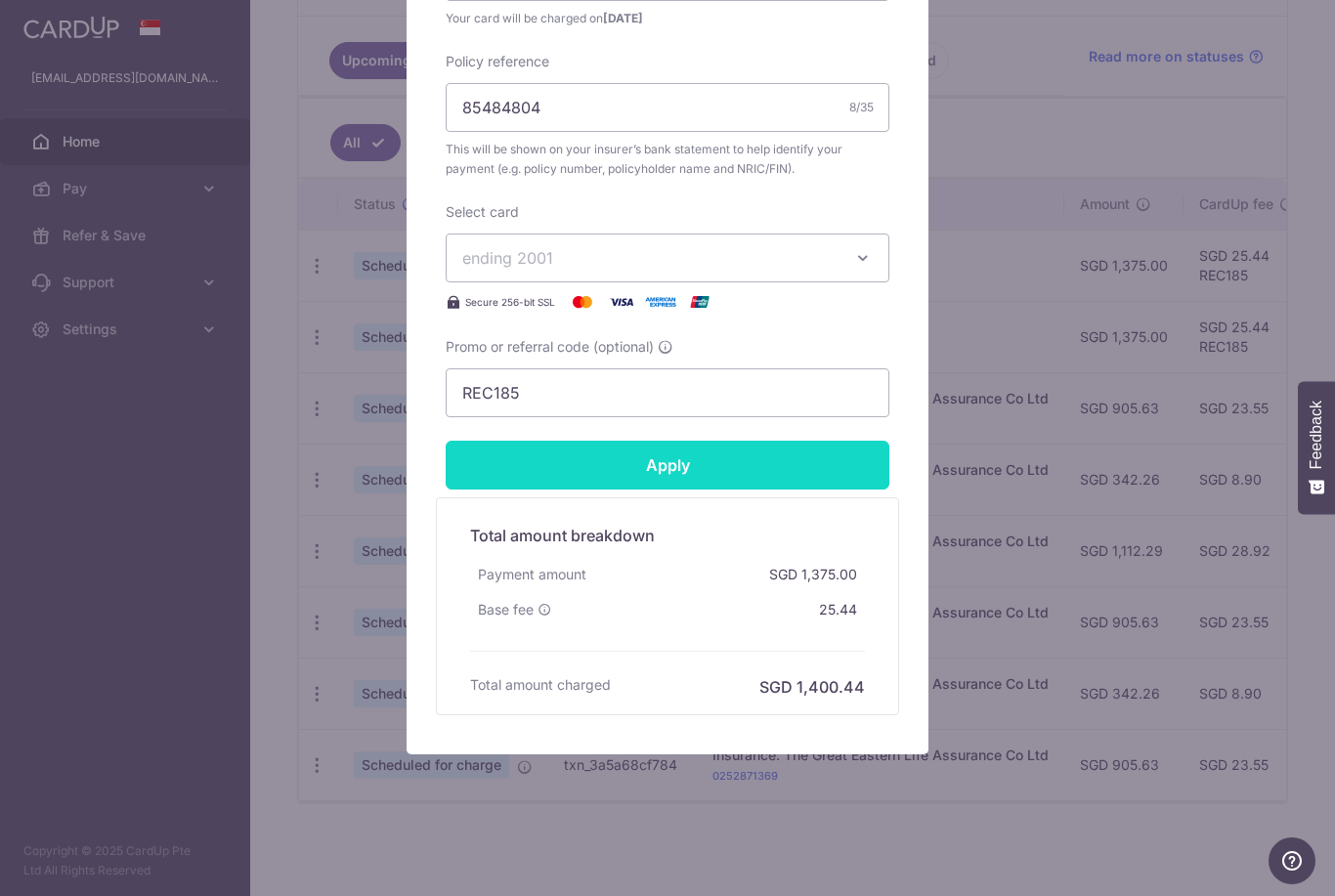
click at [623, 469] on input "Apply" at bounding box center [668, 465] width 444 height 49
type input "Successfully Applied"
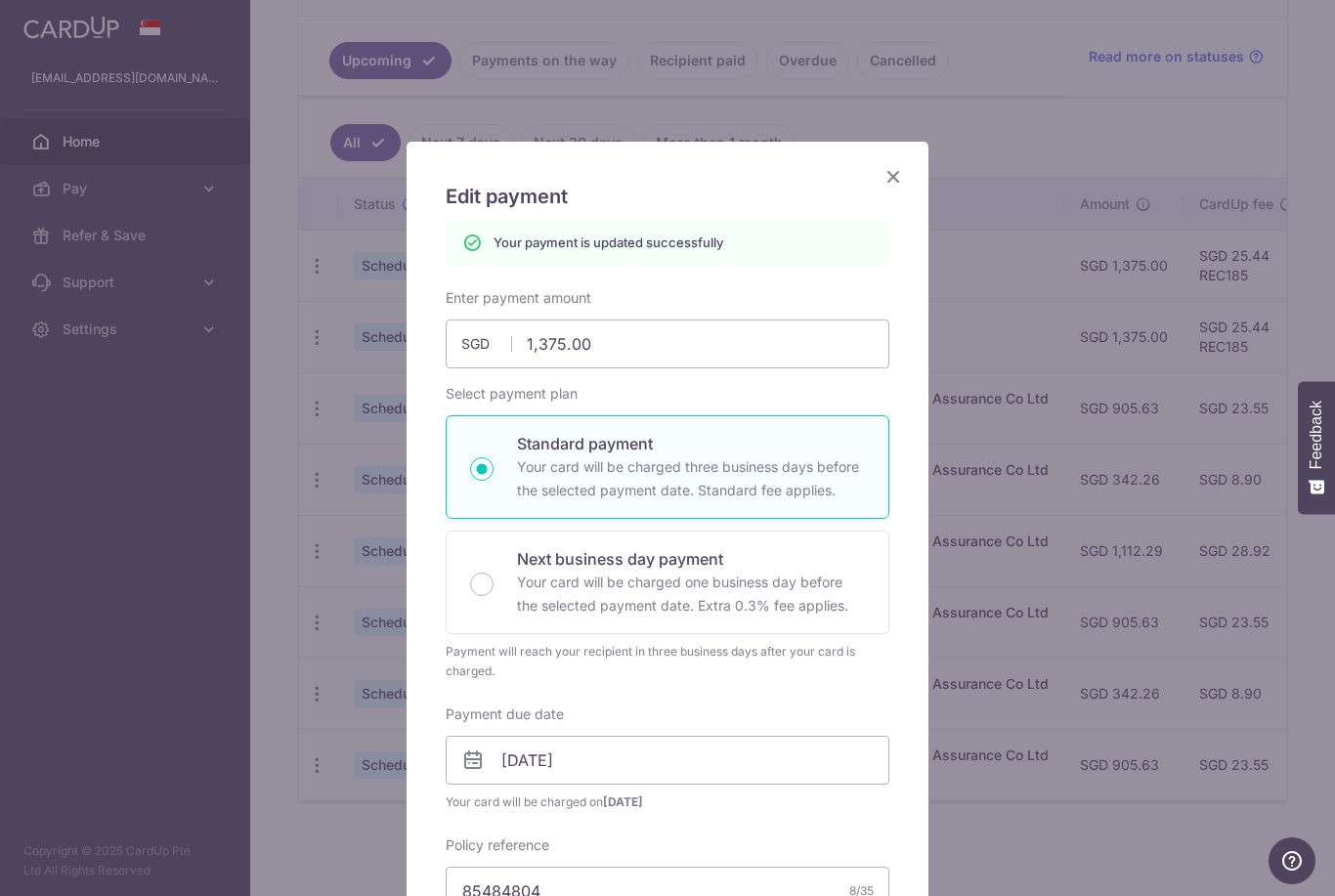
scroll to position [0, 0]
click at [887, 181] on icon "Close" at bounding box center [893, 176] width 24 height 25
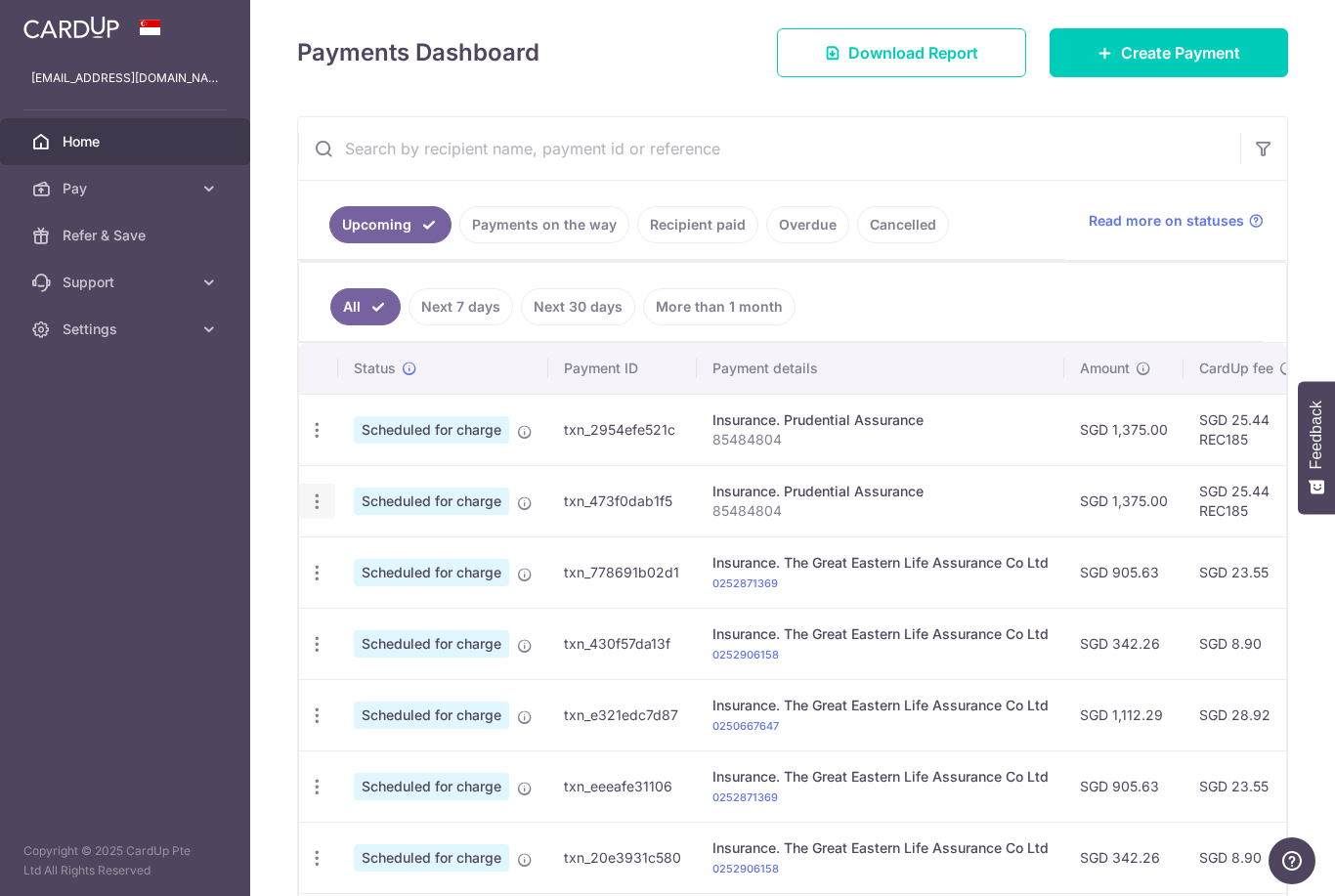
click at [299, 520] on div "Update payment Cancel payment" at bounding box center [317, 502] width 36 height 36
click at [307, 441] on icon "button" at bounding box center [317, 430] width 21 height 21
click at [356, 615] on span "Cancel payment" at bounding box center [421, 603] width 131 height 24
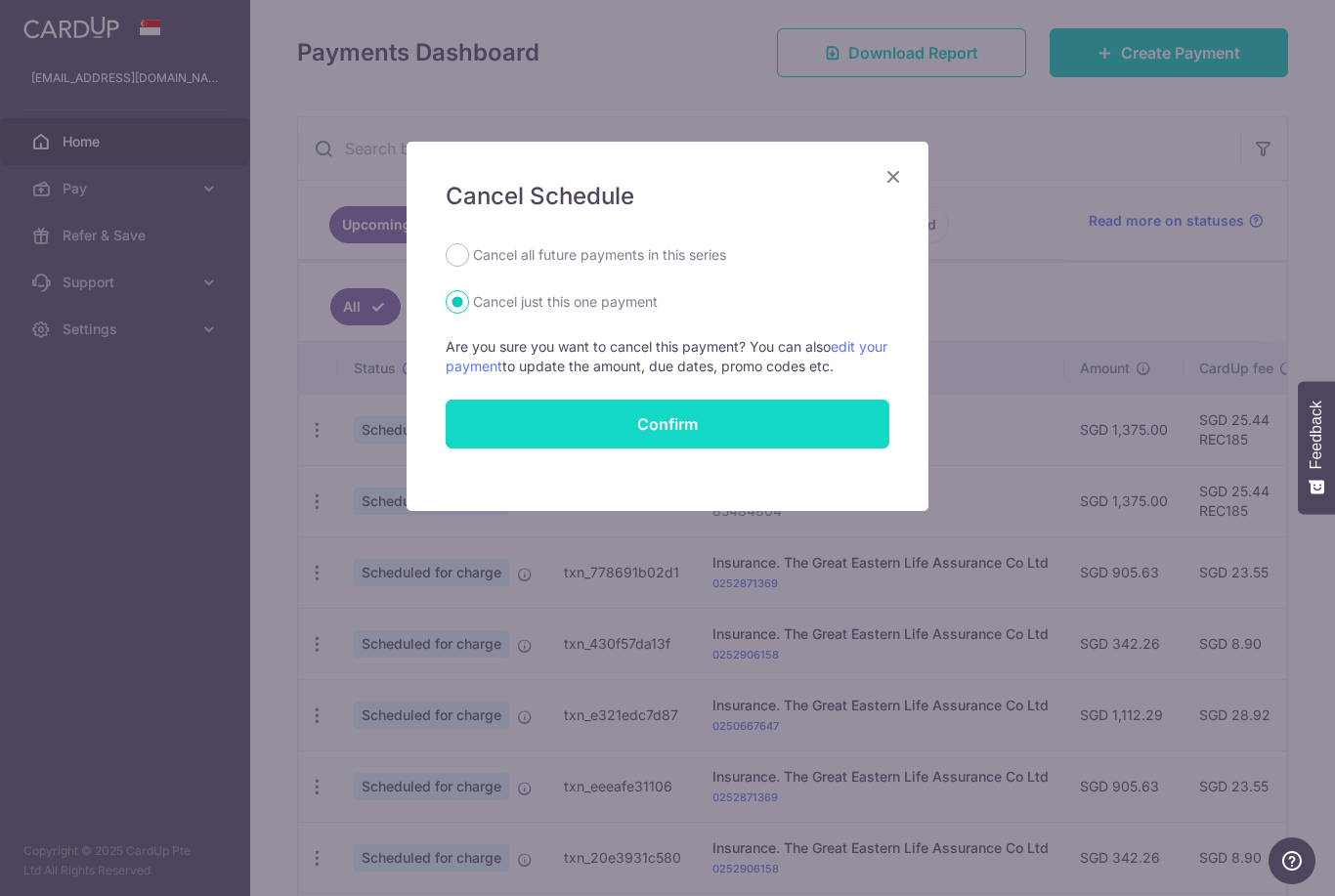
click at [550, 432] on button "Confirm" at bounding box center [668, 423] width 444 height 49
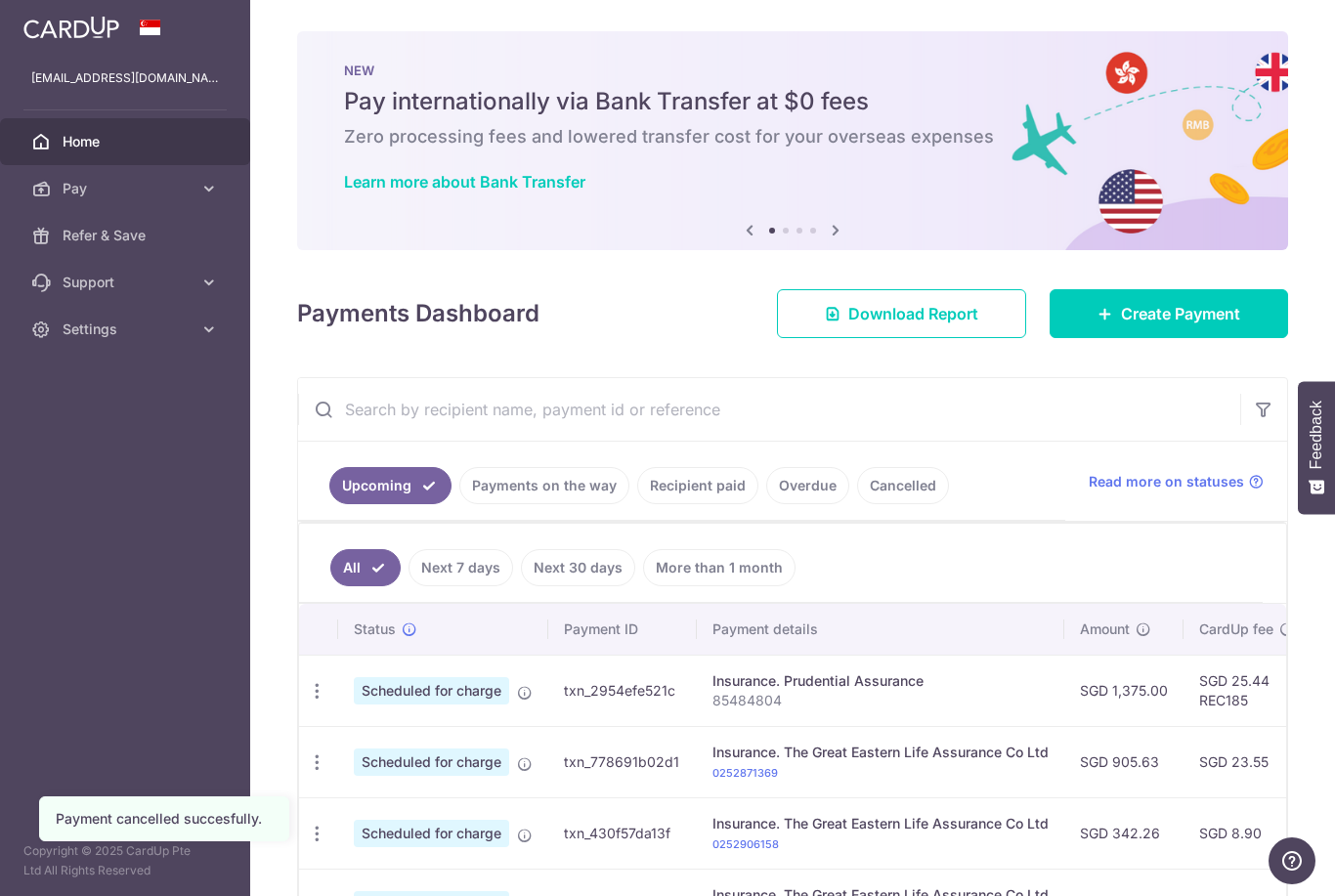
click at [0, 0] on icon "button" at bounding box center [0, 0] width 0 height 0
click at [86, 191] on span "Pay" at bounding box center [127, 189] width 129 height 20
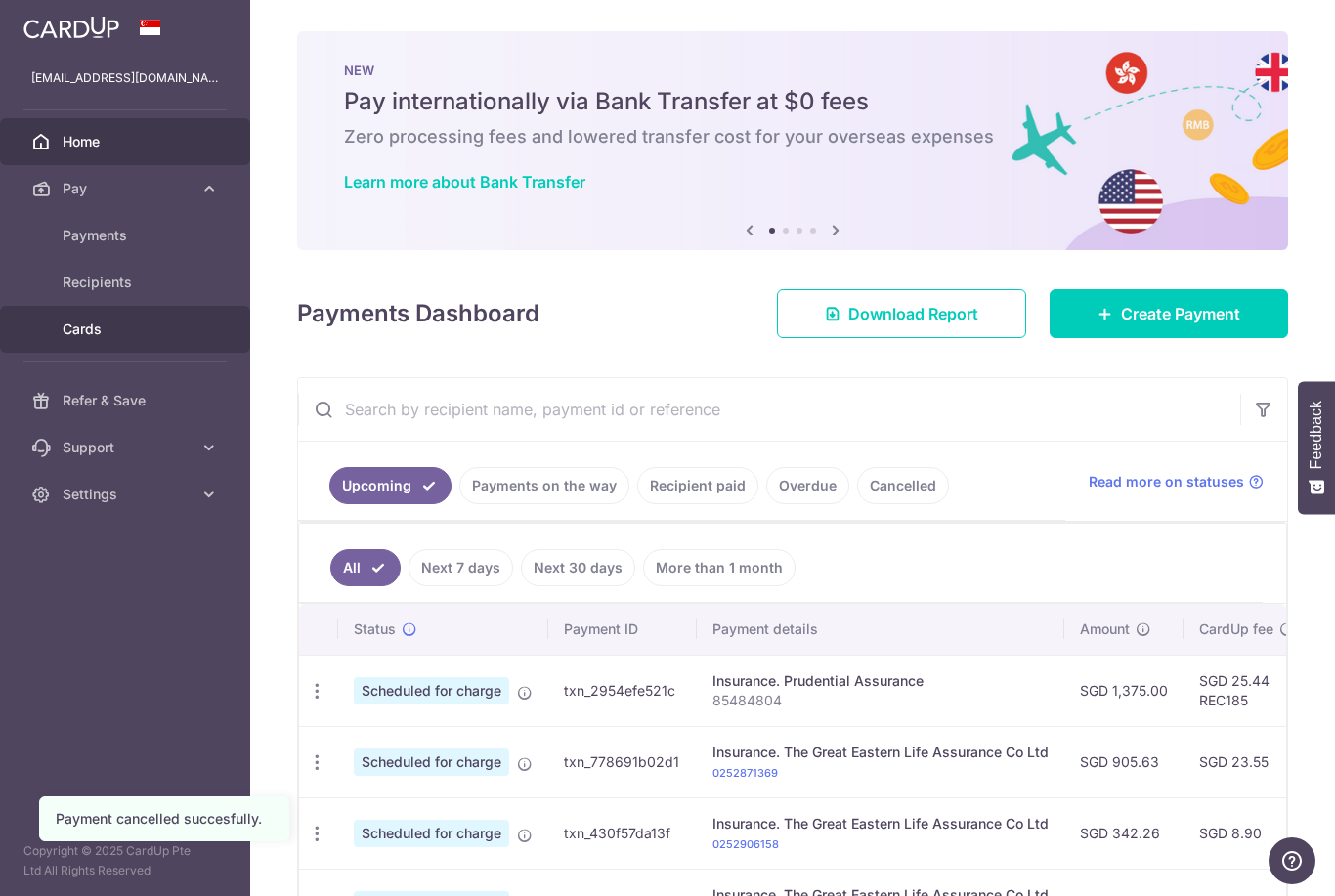
click at [86, 334] on span "Cards" at bounding box center [127, 330] width 129 height 20
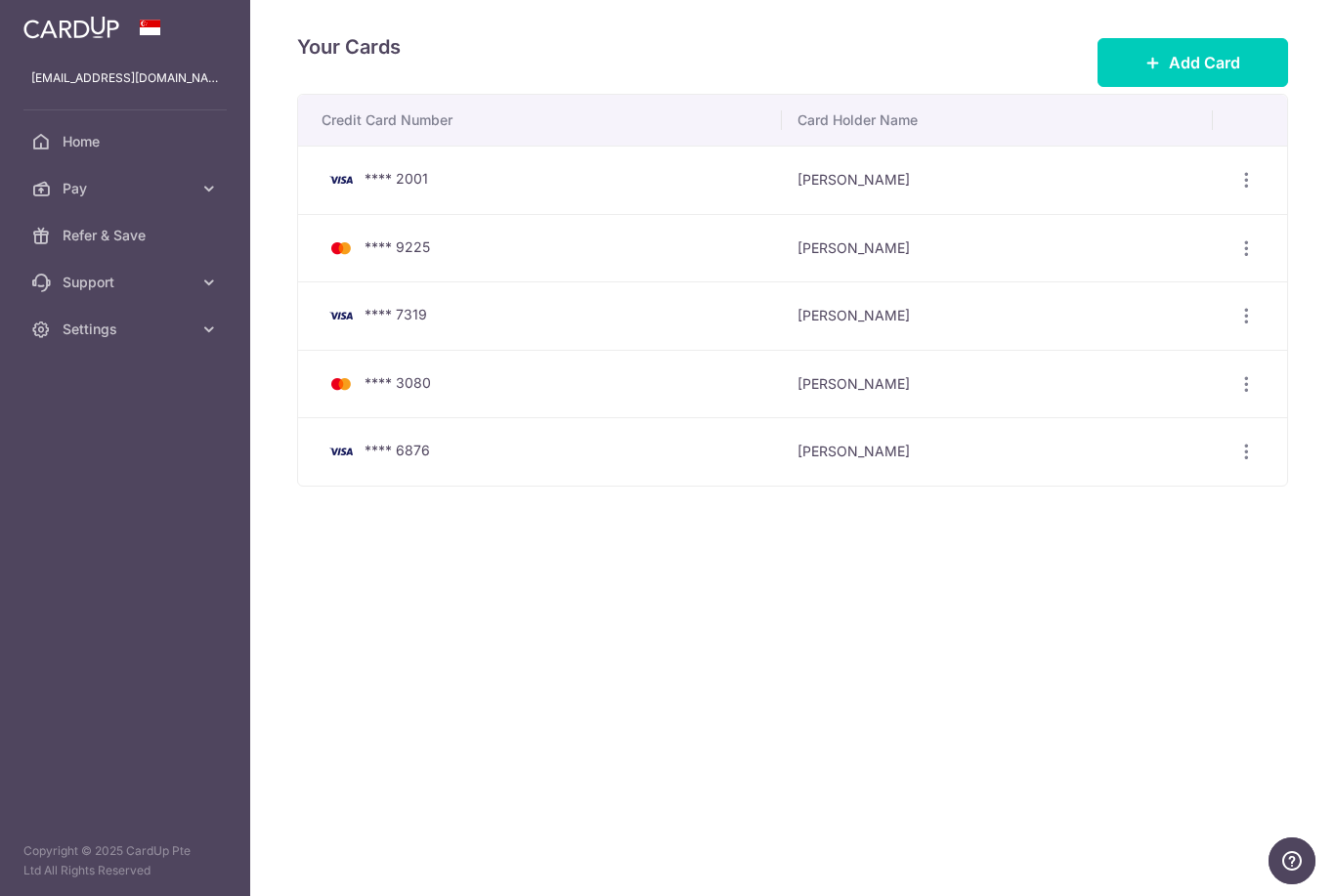
click at [0, 0] on img at bounding box center [0, 0] width 0 height 0
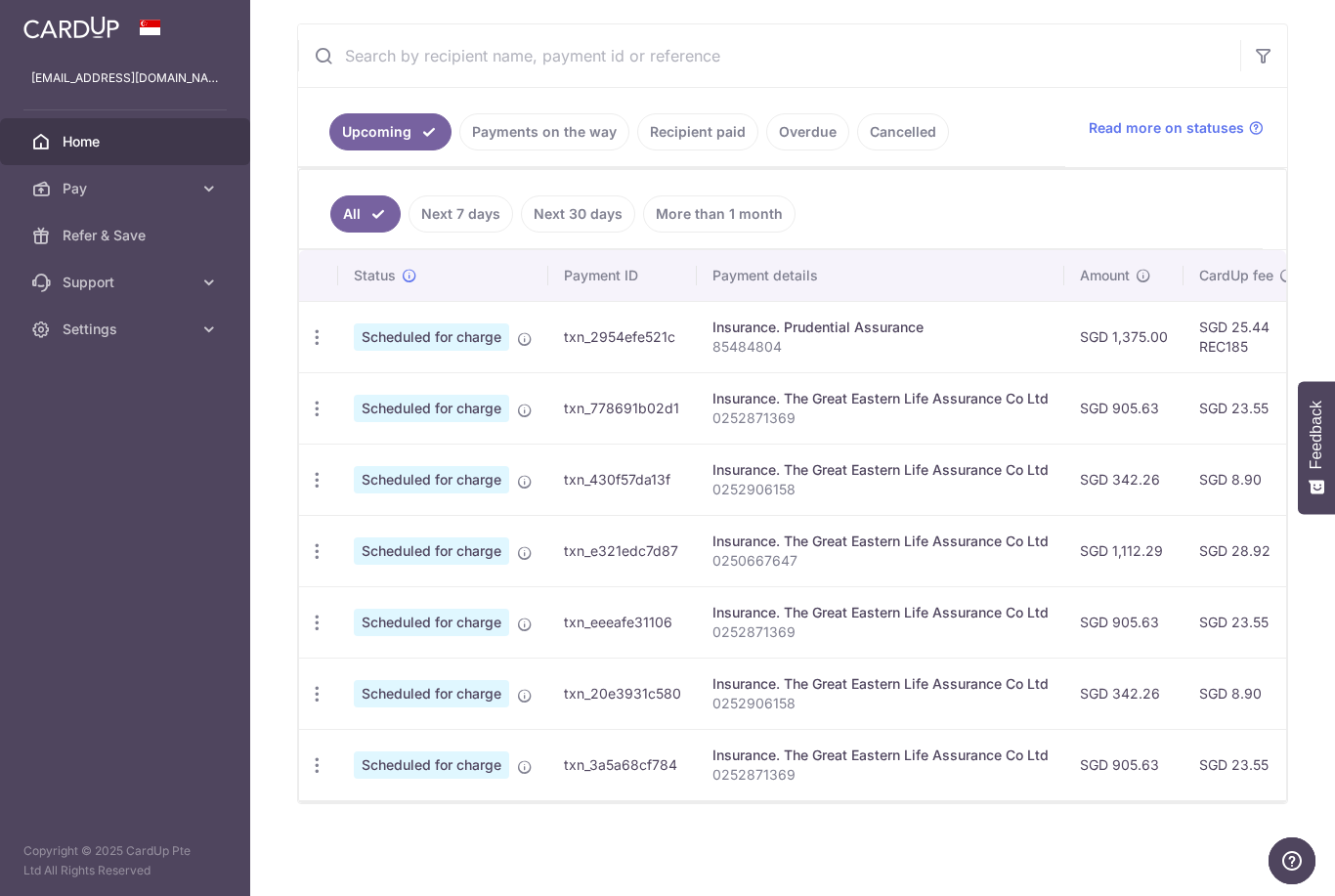
scroll to position [347, 0]
click at [299, 444] on td "Update payment Cancel payment" at bounding box center [318, 408] width 39 height 72
click at [307, 348] on icon "button" at bounding box center [317, 338] width 21 height 21
click at [356, 522] on span "Cancel payment" at bounding box center [421, 511] width 131 height 24
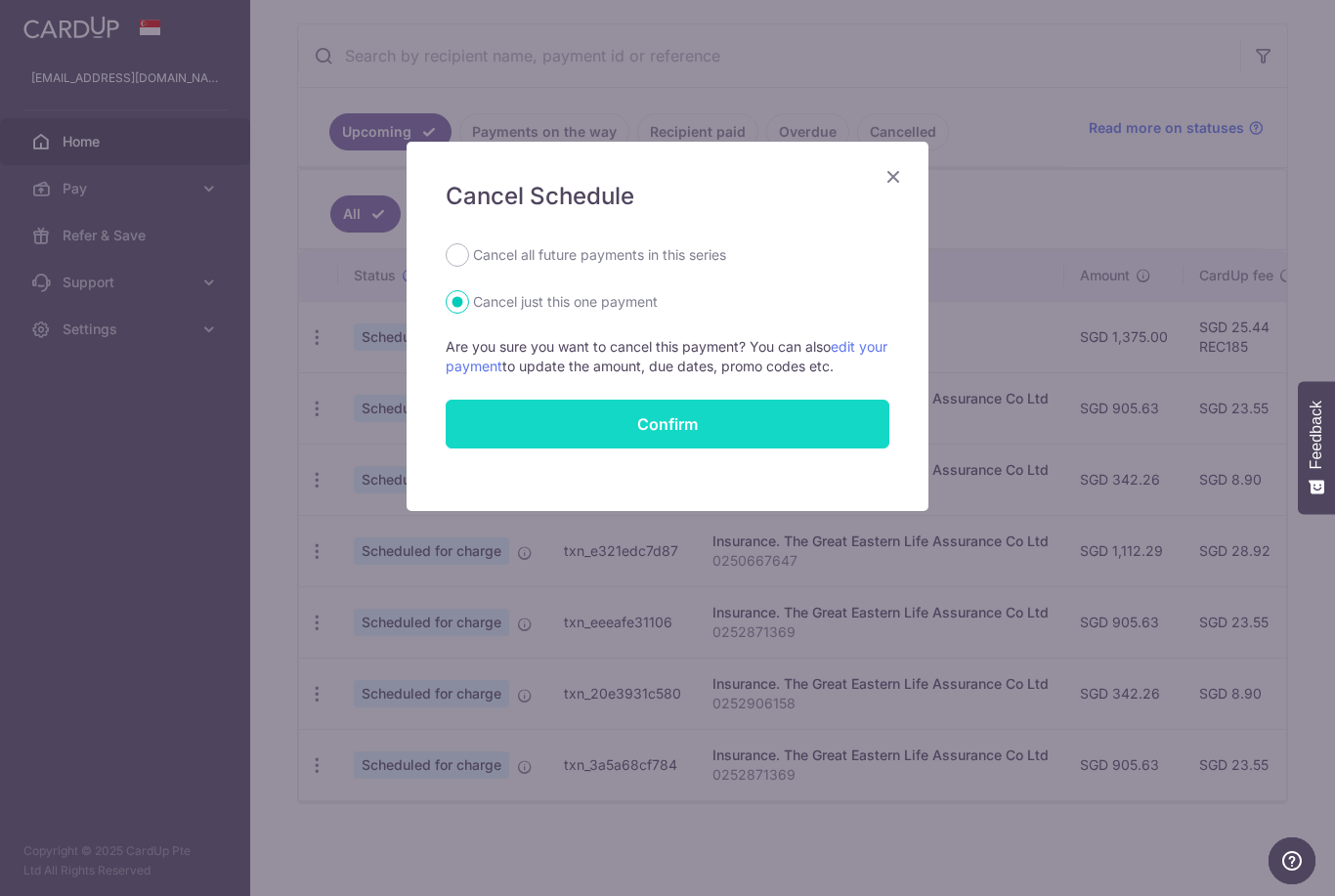
click at [669, 431] on button "Confirm" at bounding box center [668, 423] width 444 height 49
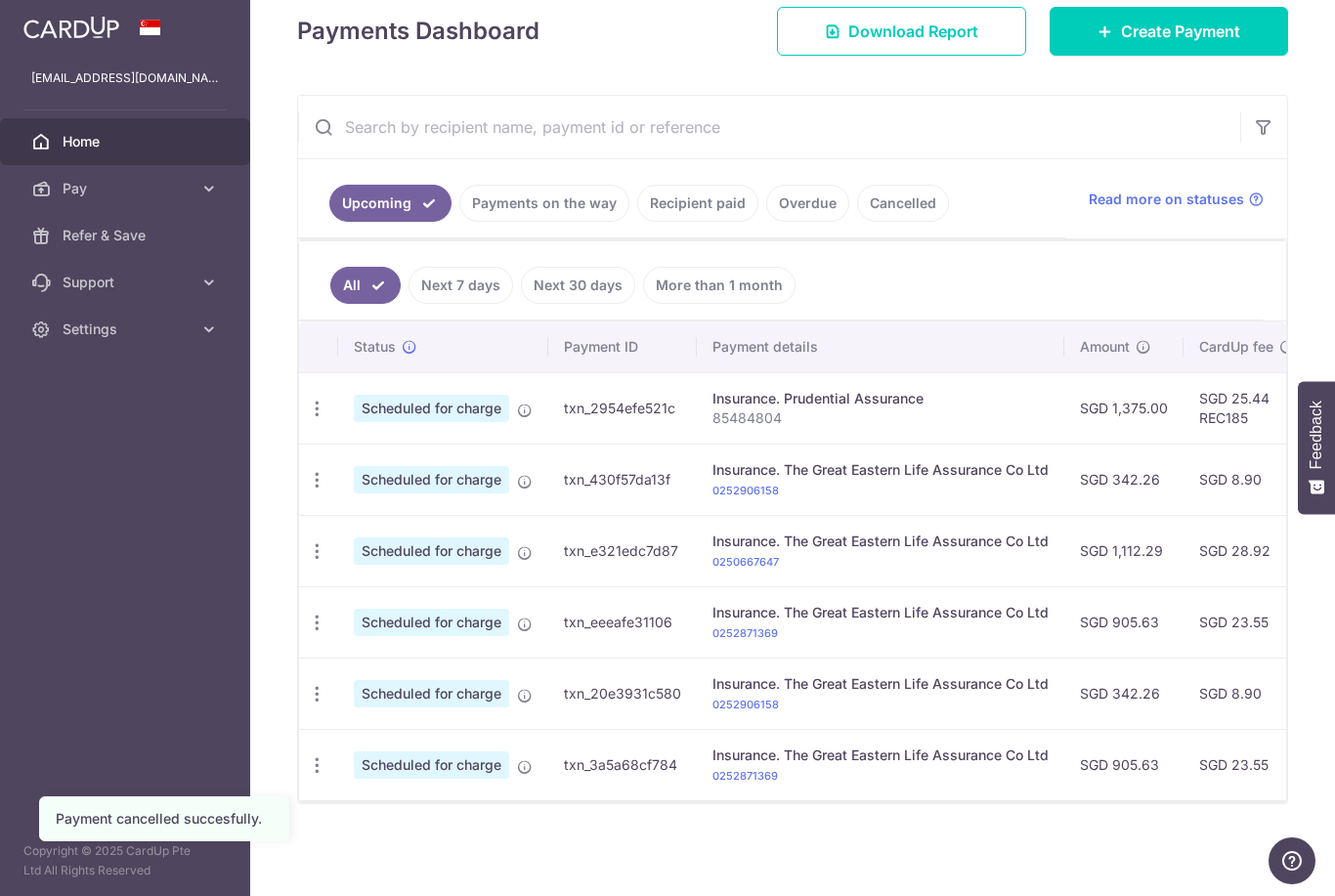
scroll to position [299, 0]
click at [299, 499] on div "Update payment Cancel payment" at bounding box center [317, 480] width 36 height 36
click at [307, 419] on icon "button" at bounding box center [317, 408] width 21 height 21
click at [356, 593] on span "Cancel payment" at bounding box center [421, 582] width 131 height 24
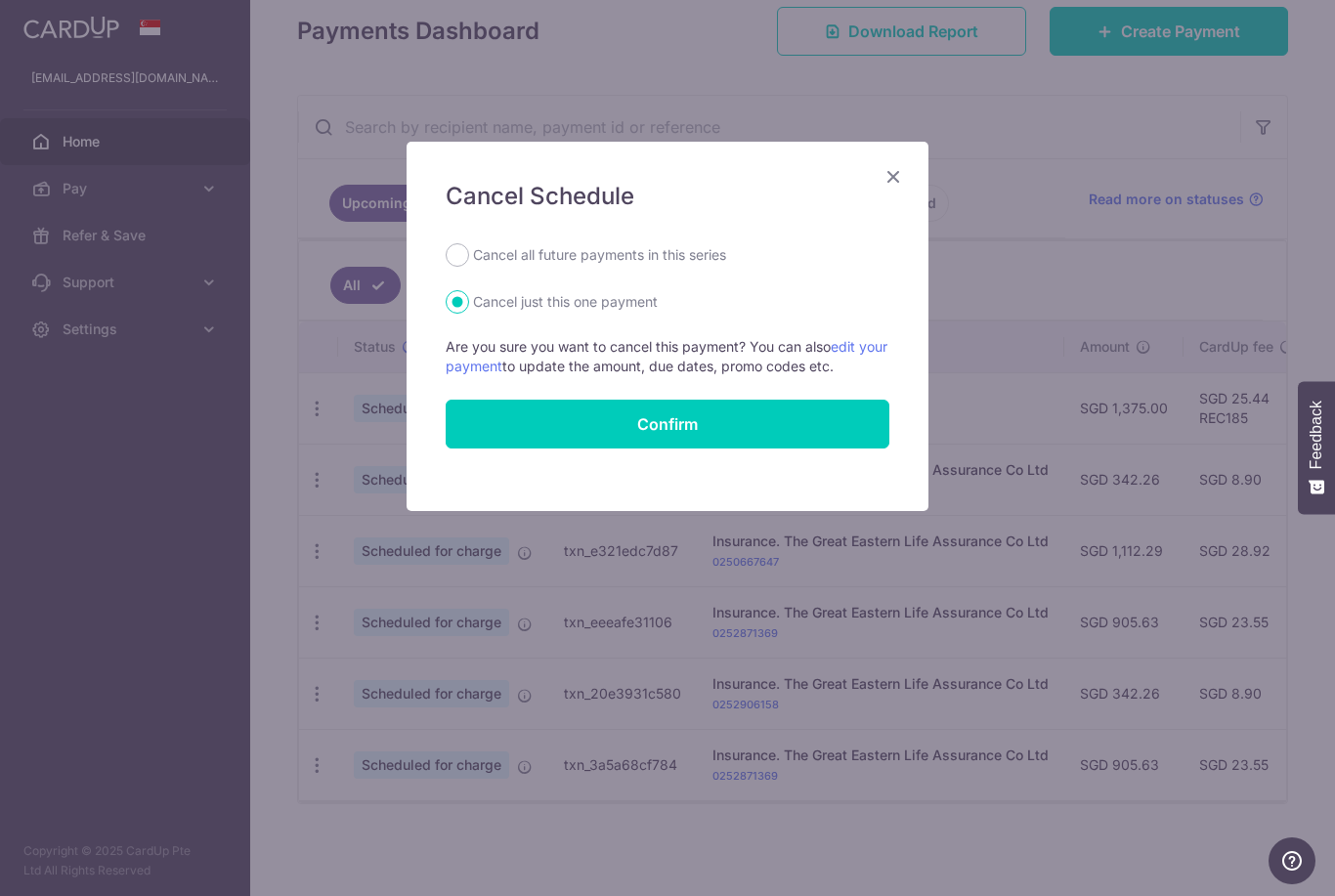
click at [519, 236] on div "Cancel Schedule Cancel all future payments in this series Cancel just this one …" at bounding box center [667, 327] width 521 height 370
click at [455, 244] on input "Cancel all future payments in this series" at bounding box center [458, 255] width 24 height 24
radio input "true"
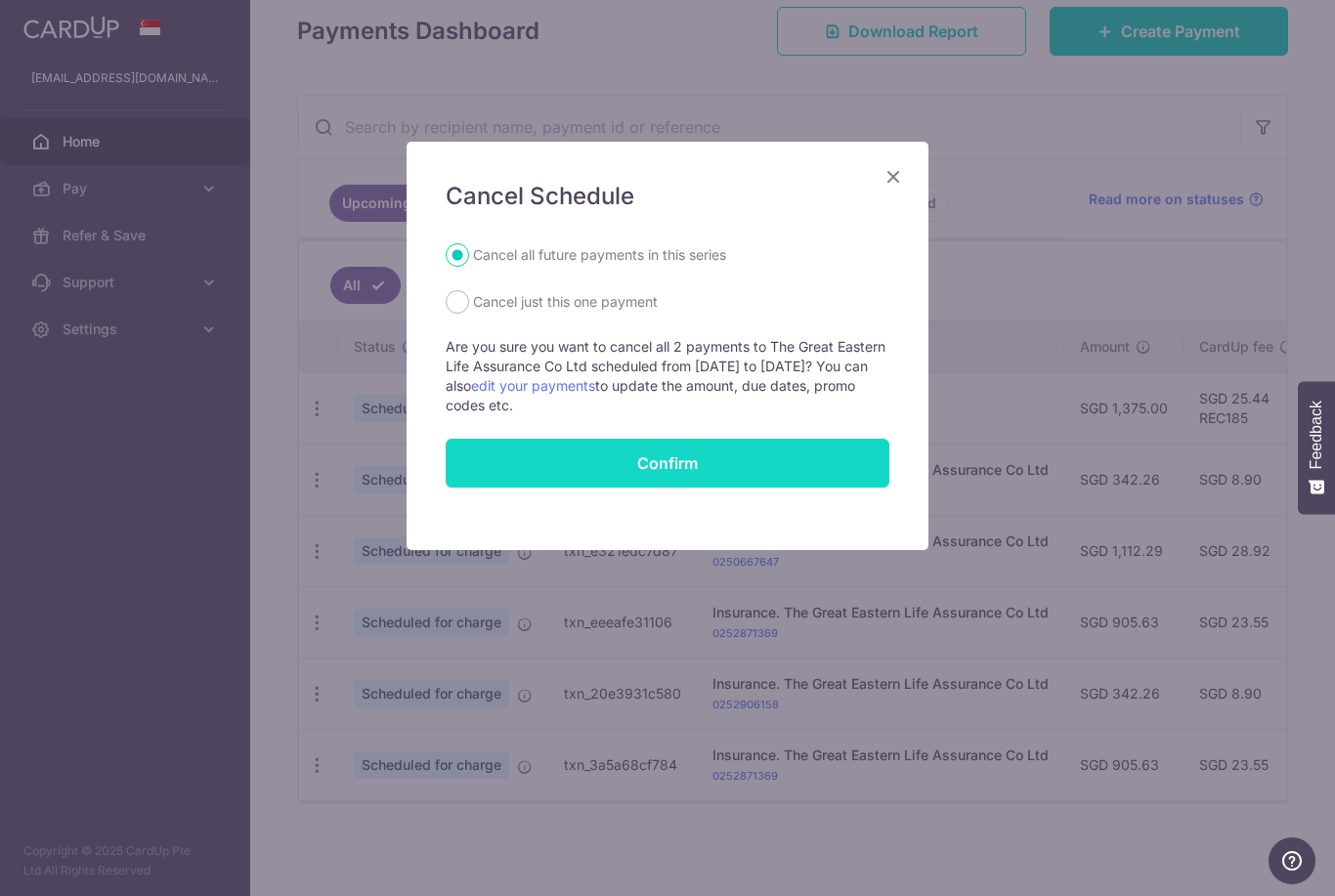
click at [626, 464] on button "Confirm" at bounding box center [668, 463] width 444 height 49
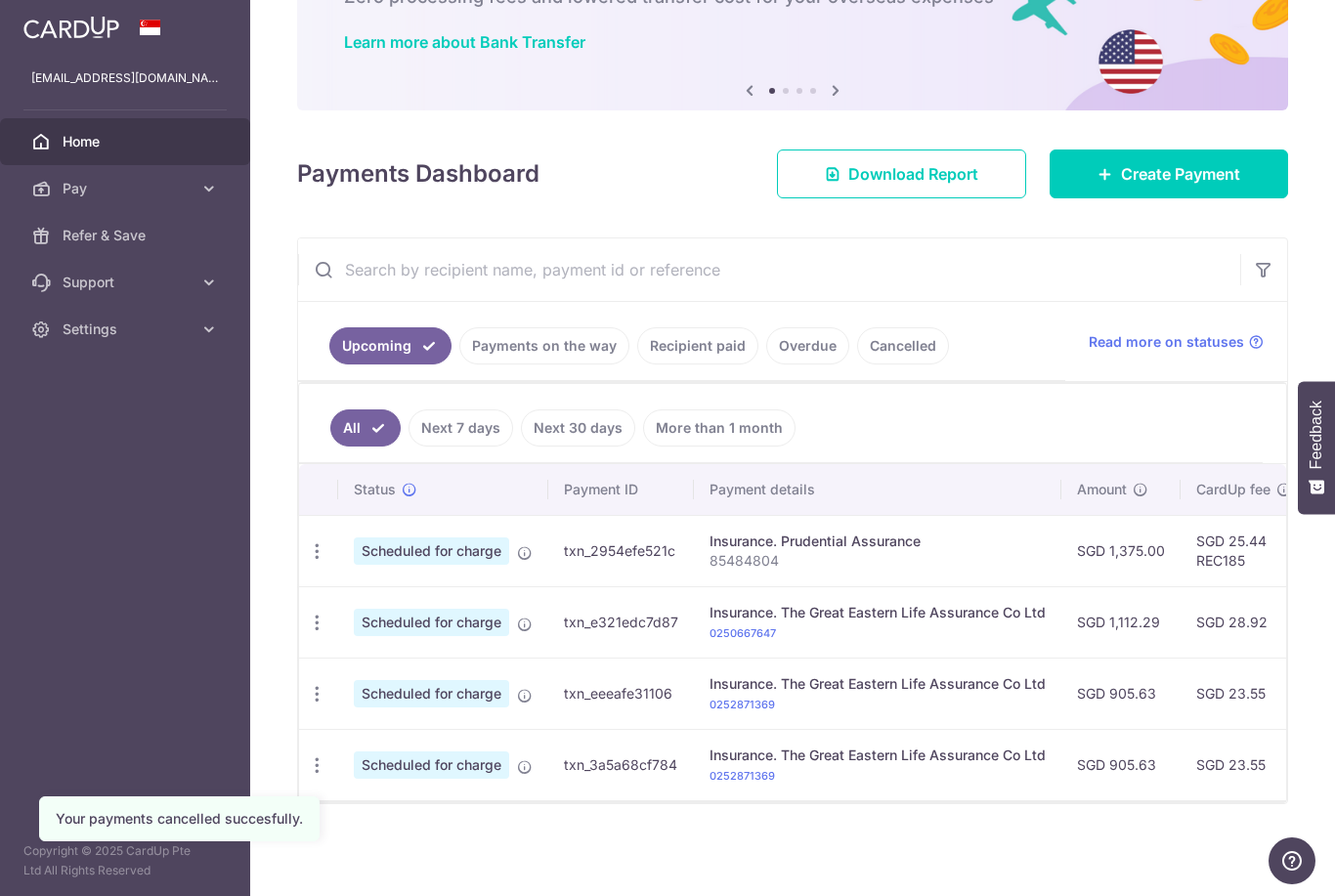
scroll to position [156, 0]
click at [307, 562] on icon "button" at bounding box center [317, 551] width 21 height 21
click at [356, 736] on span "Cancel payment" at bounding box center [421, 724] width 131 height 24
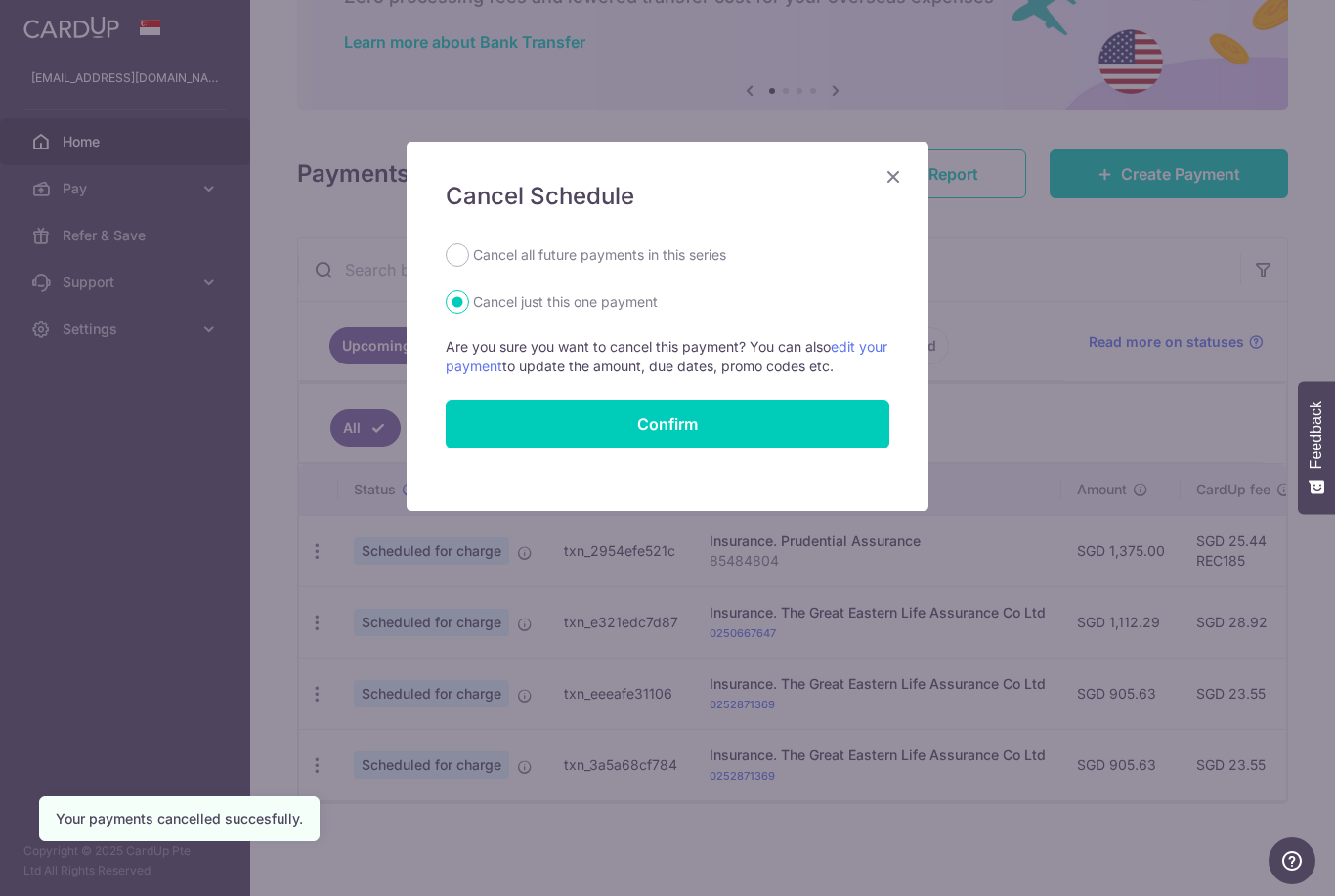
click at [526, 246] on label "Cancel all future payments in this series" at bounding box center [599, 255] width 253 height 24
click at [469, 246] on input "Cancel all future payments in this series" at bounding box center [458, 255] width 24 height 24
radio input "true"
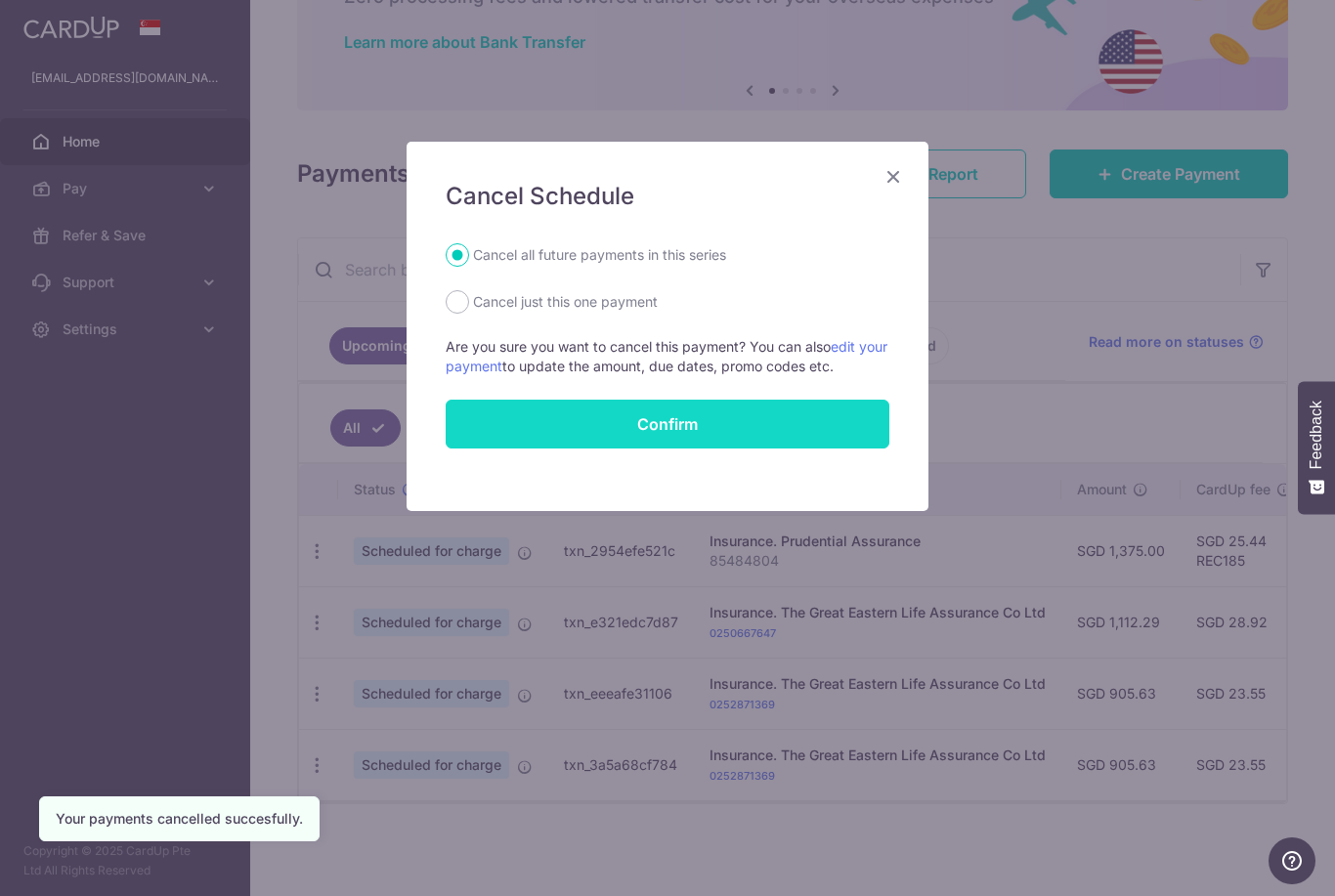
click at [719, 433] on button "Confirm" at bounding box center [668, 423] width 444 height 49
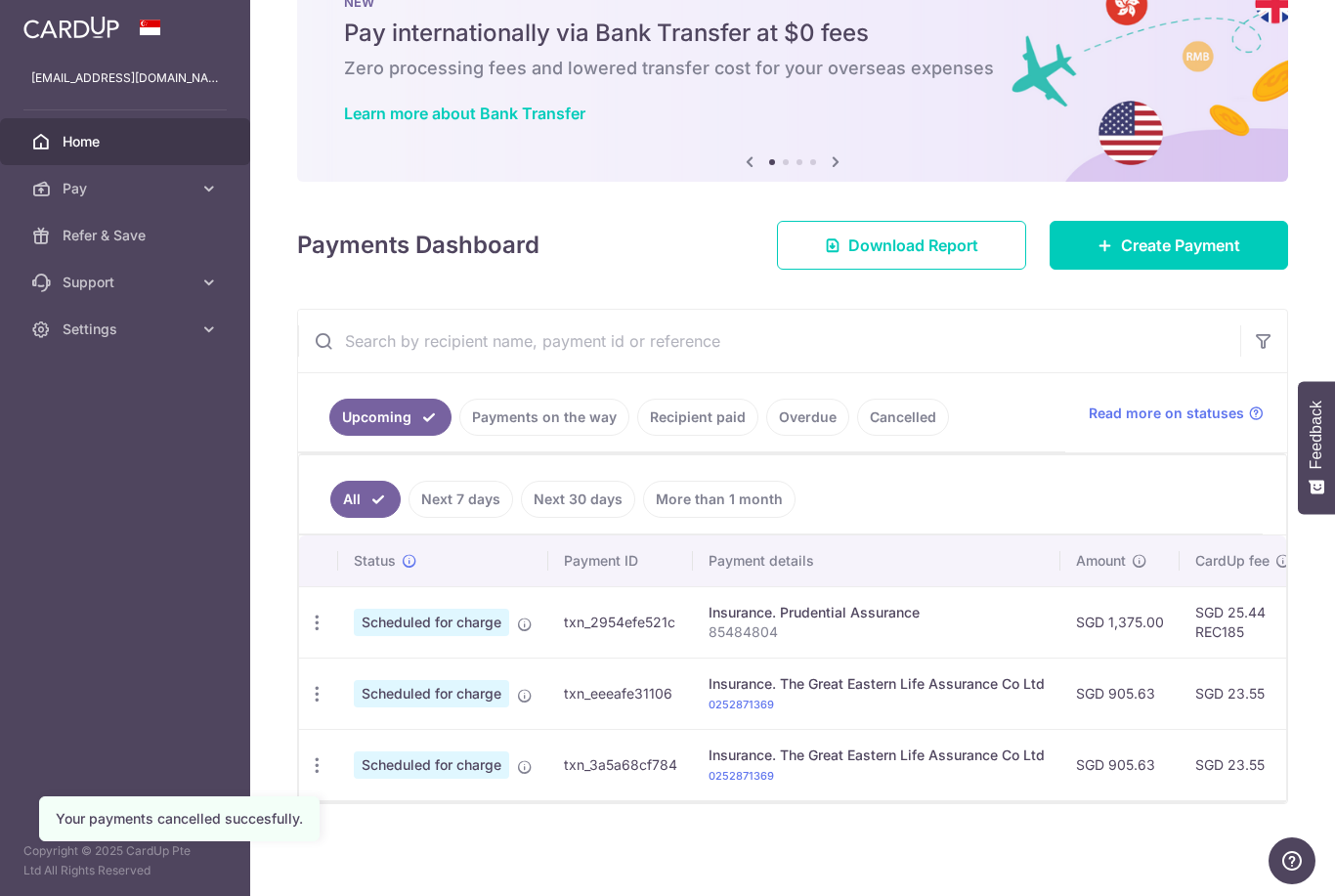
scroll to position [85, 0]
click at [307, 633] on icon "button" at bounding box center [317, 623] width 21 height 21
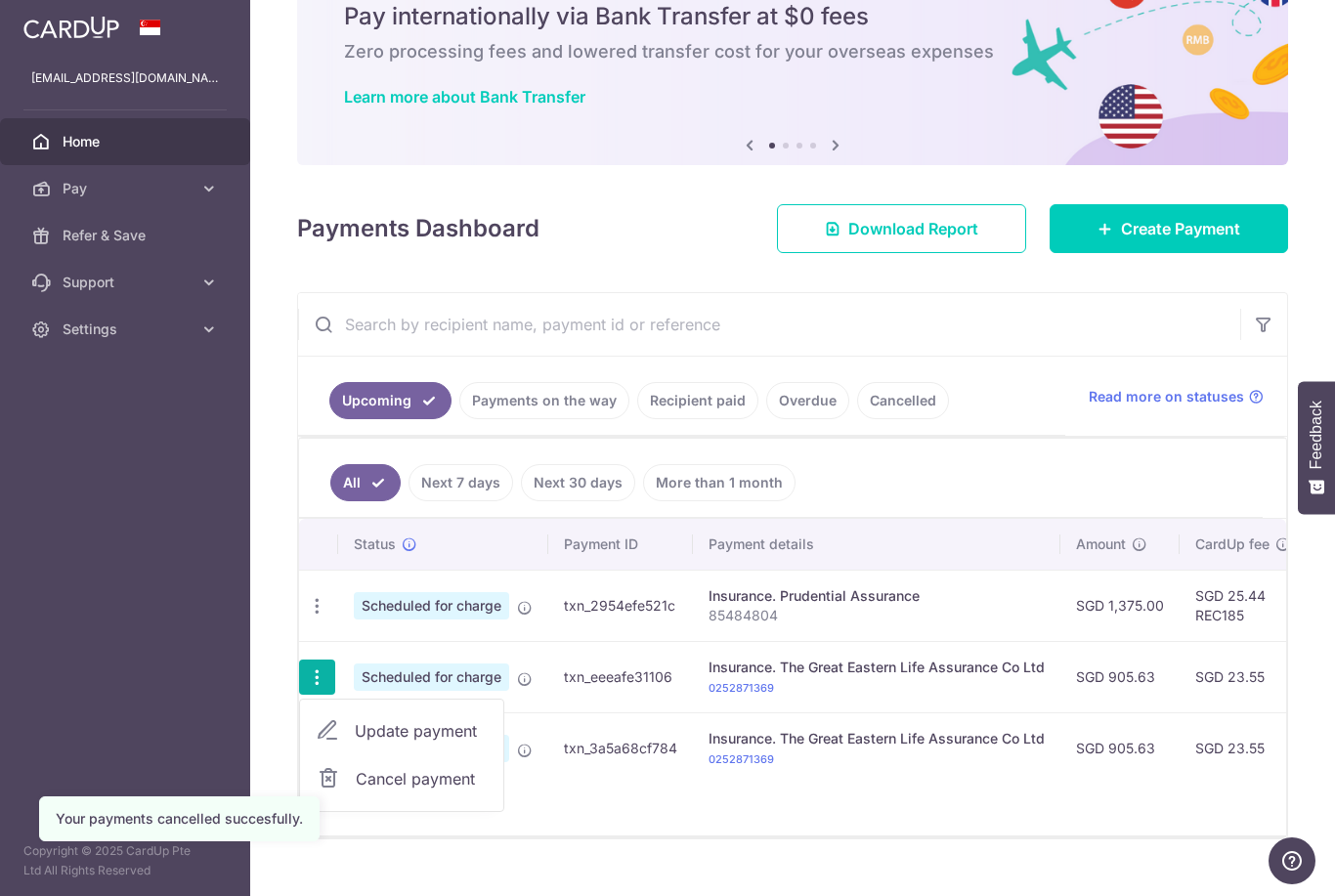
click at [356, 791] on span "Cancel payment" at bounding box center [421, 779] width 131 height 24
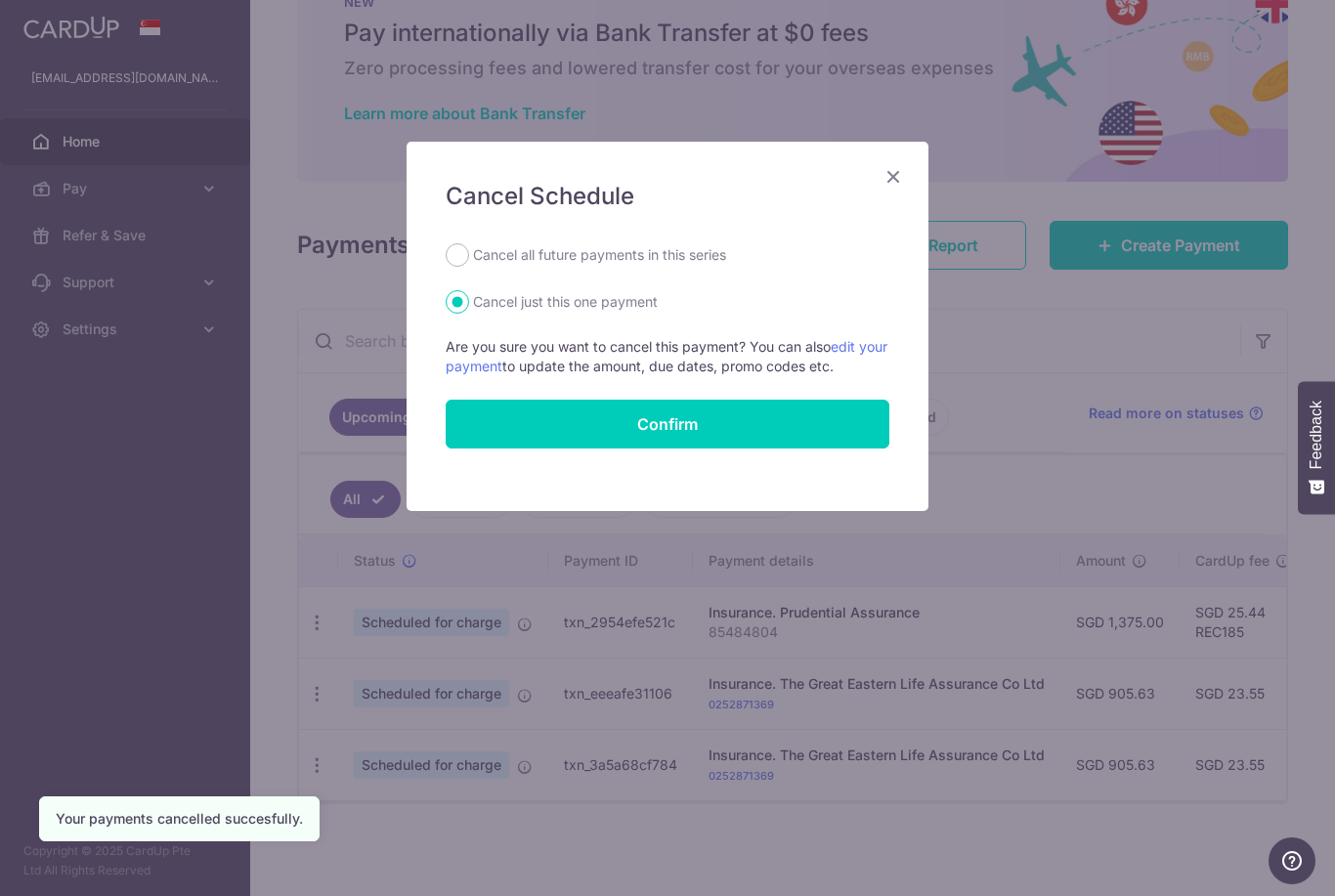
click at [612, 253] on label "Cancel all future payments in this series" at bounding box center [599, 255] width 253 height 24
click at [469, 253] on input "Cancel all future payments in this series" at bounding box center [458, 255] width 24 height 24
radio input "true"
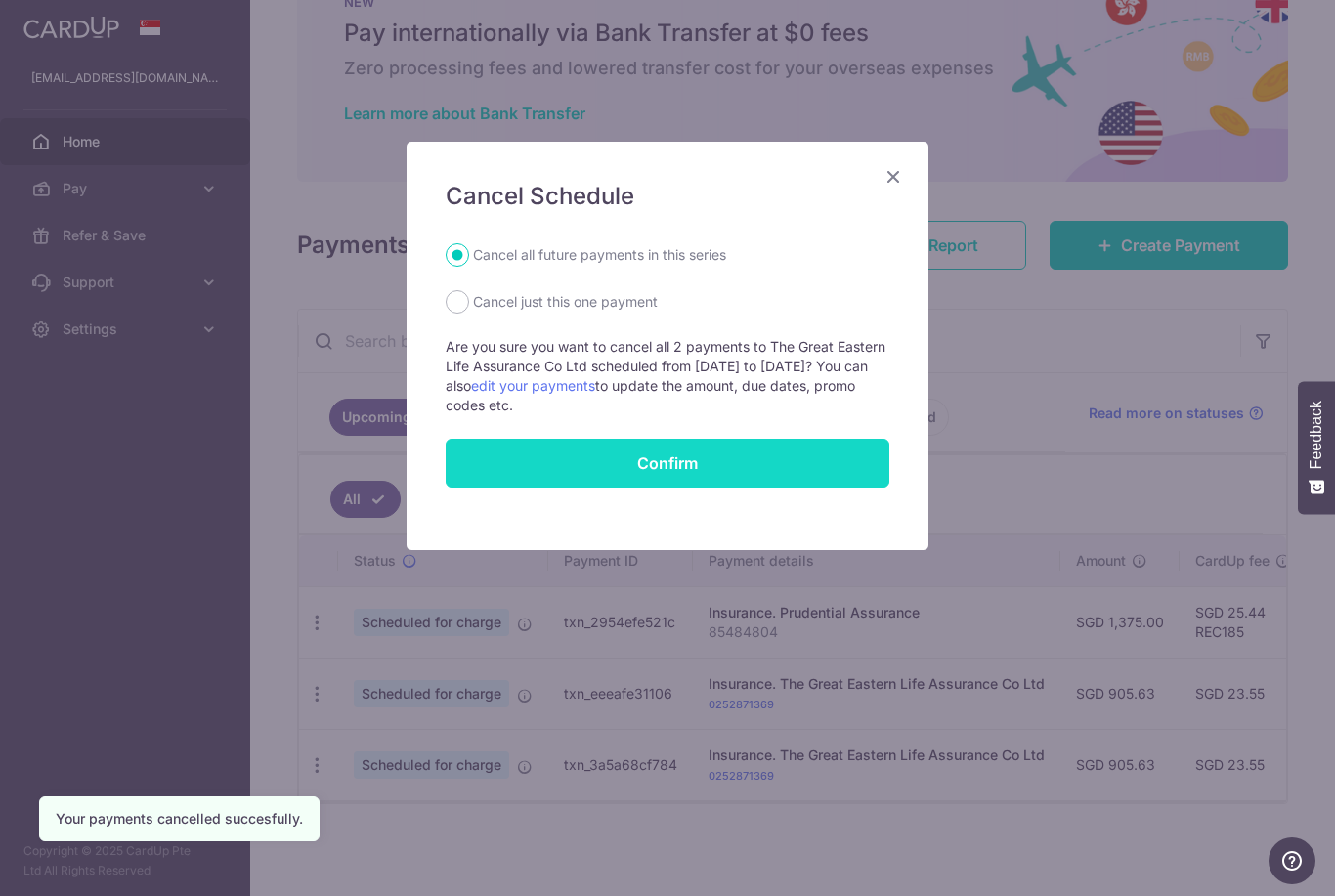
click at [672, 452] on button "Confirm" at bounding box center [668, 463] width 444 height 49
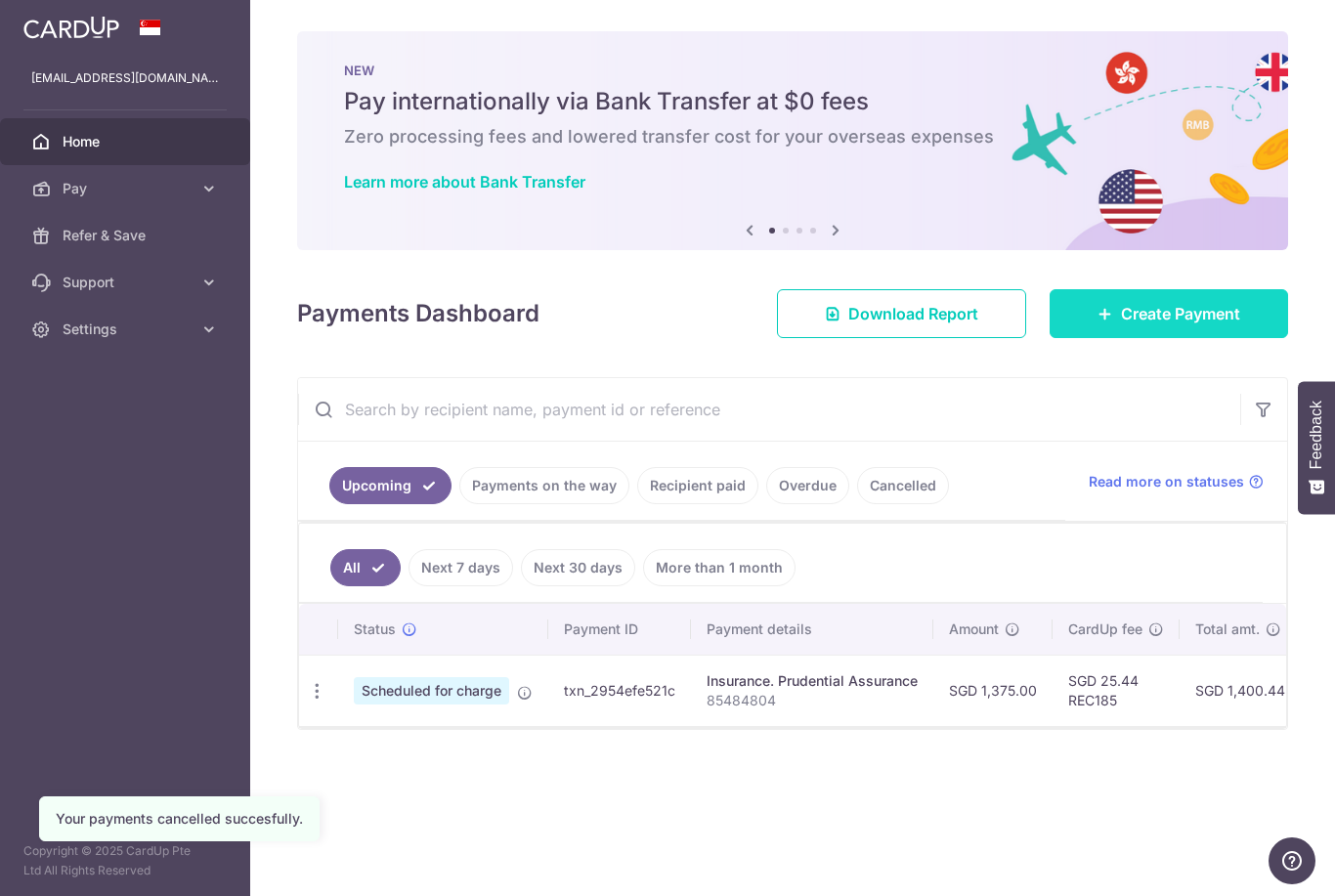
click at [1167, 338] on link "Create Payment" at bounding box center [1169, 313] width 238 height 49
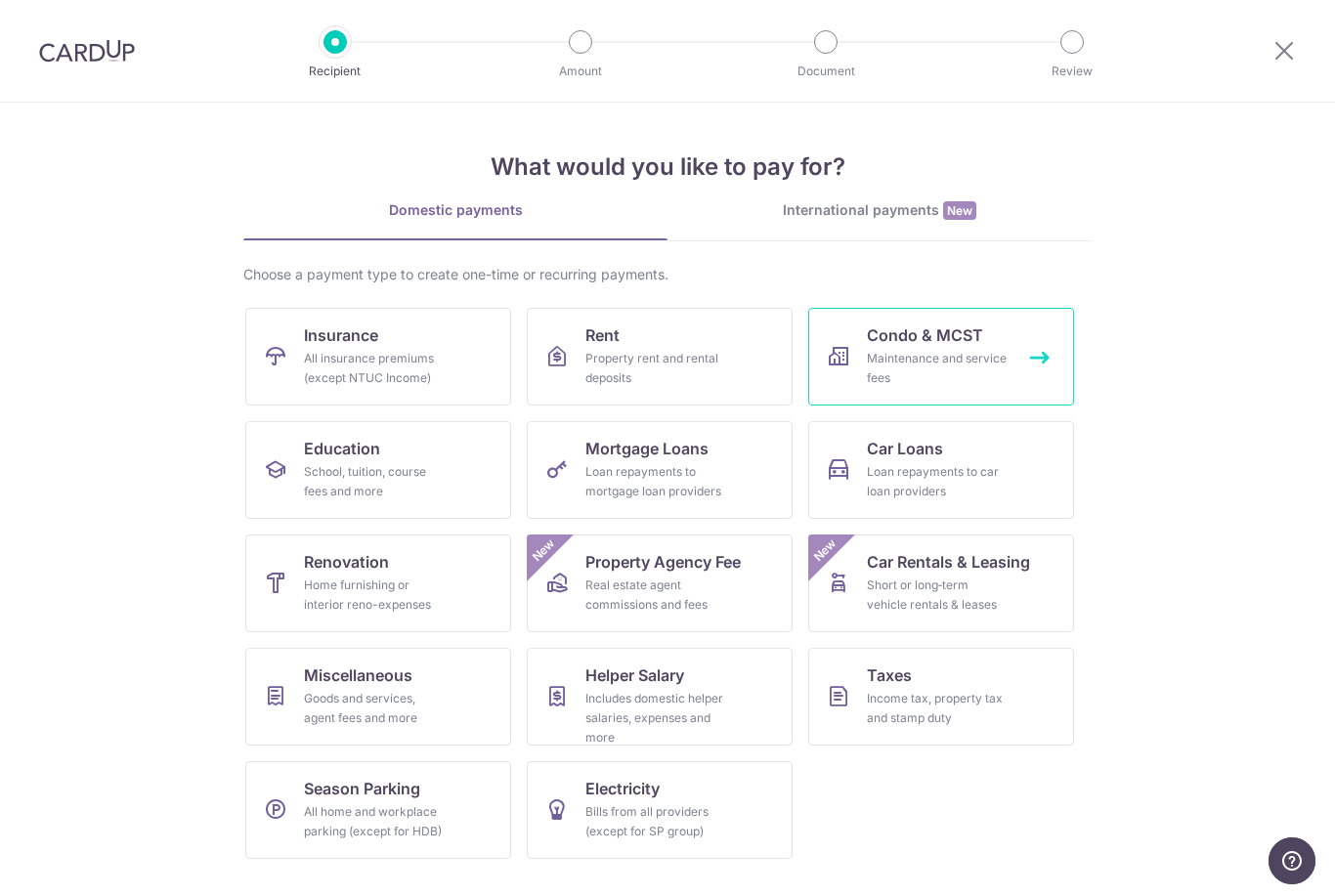
click at [879, 362] on div "Maintenance and service fees" at bounding box center [938, 368] width 141 height 39
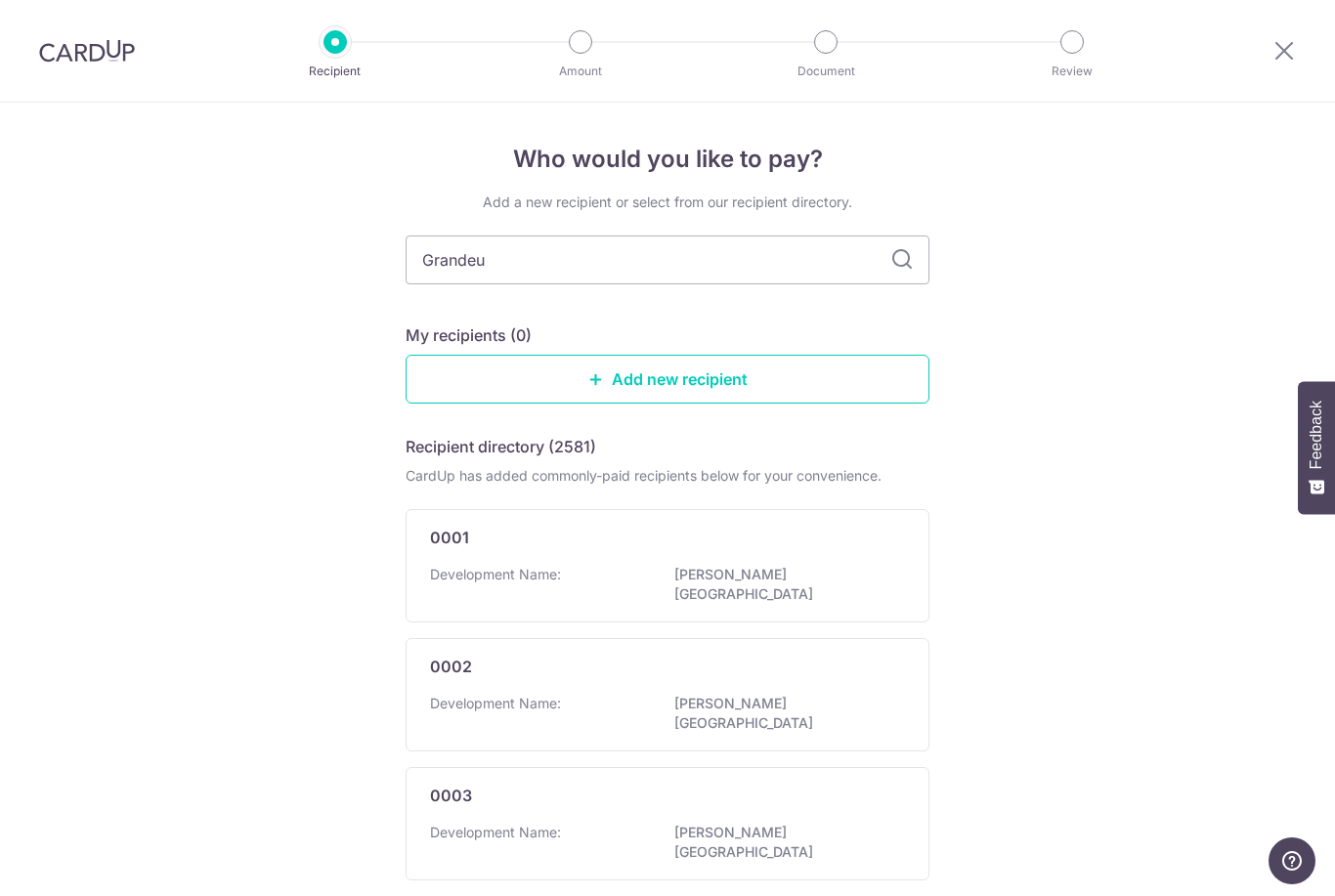
type input "Grandeur"
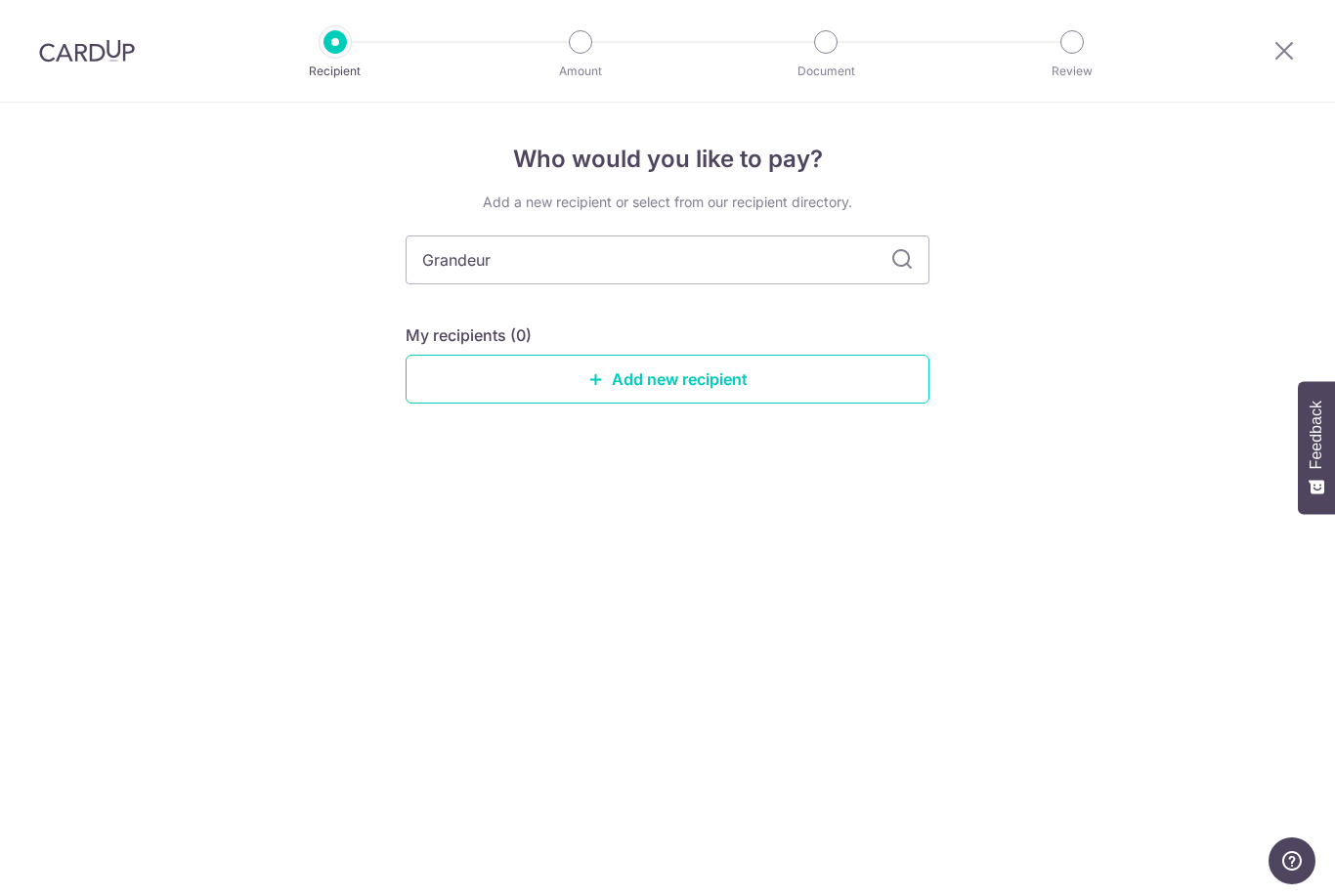
click at [901, 270] on icon at bounding box center [902, 260] width 24 height 24
click at [898, 245] on input "Grandeur" at bounding box center [667, 259] width 523 height 49
click at [905, 269] on icon at bounding box center [902, 260] width 24 height 24
click at [1294, 49] on icon at bounding box center [1284, 50] width 24 height 25
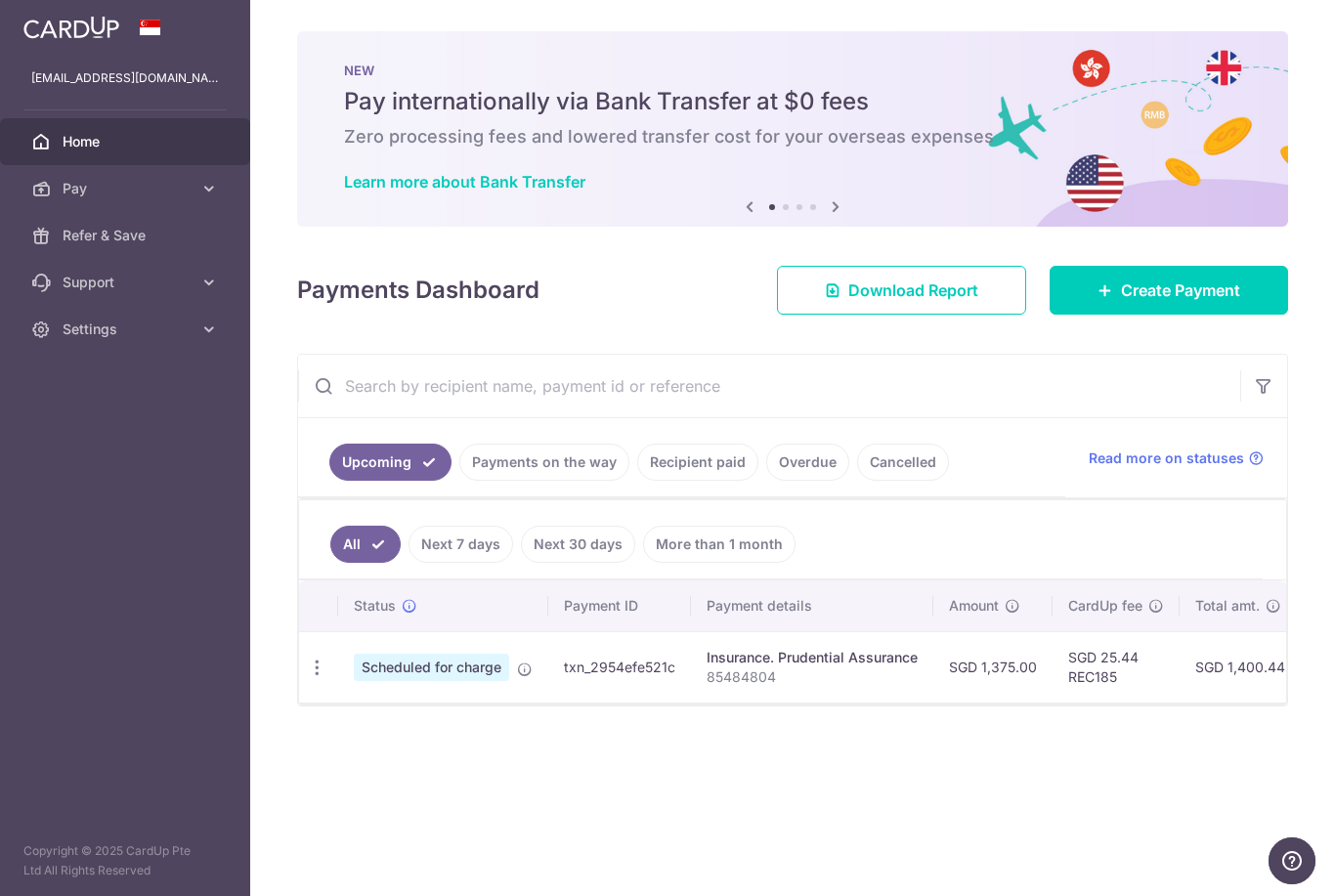
click at [637, 481] on link "Recipient paid" at bounding box center [697, 462] width 121 height 37
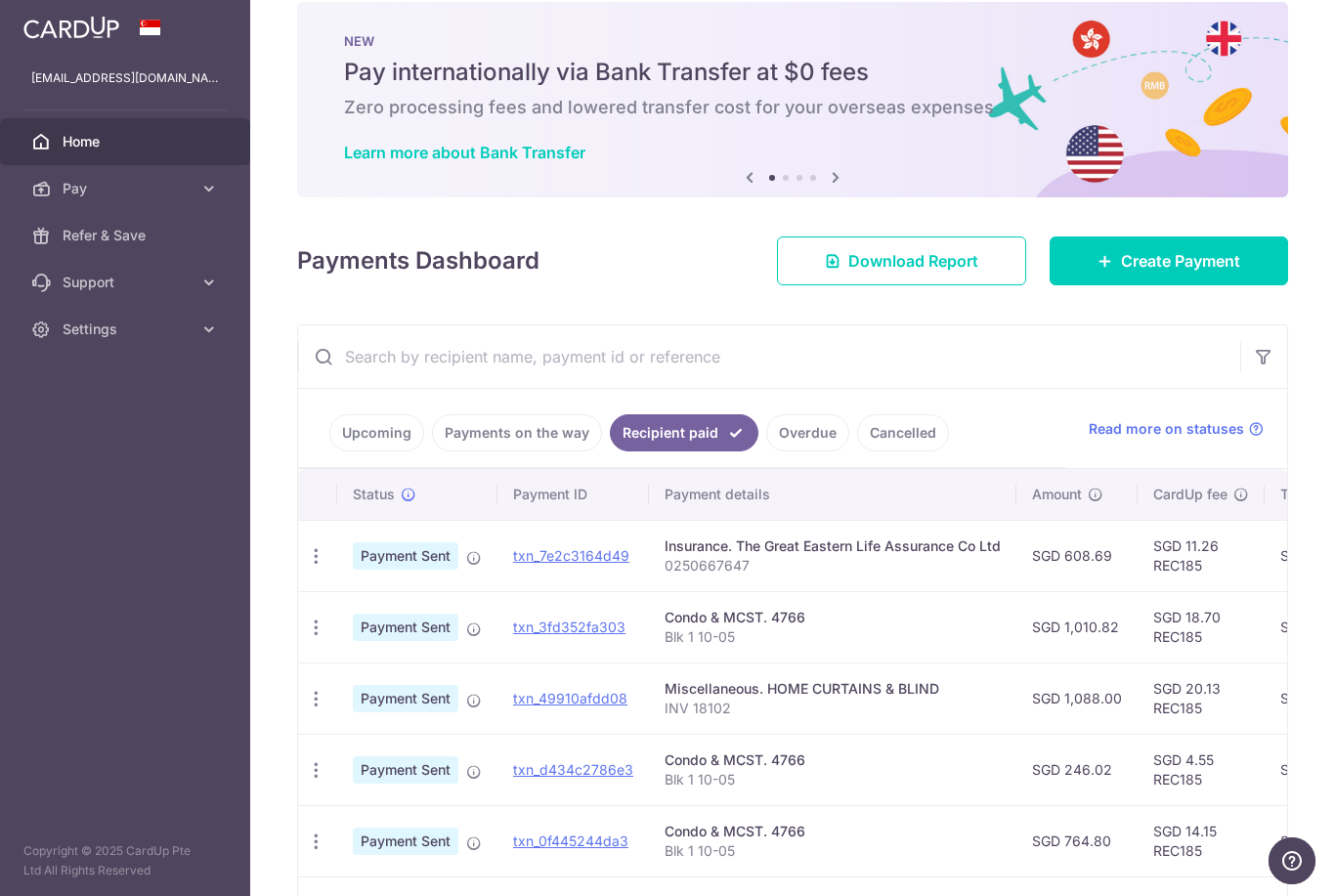
scroll to position [29, 0]
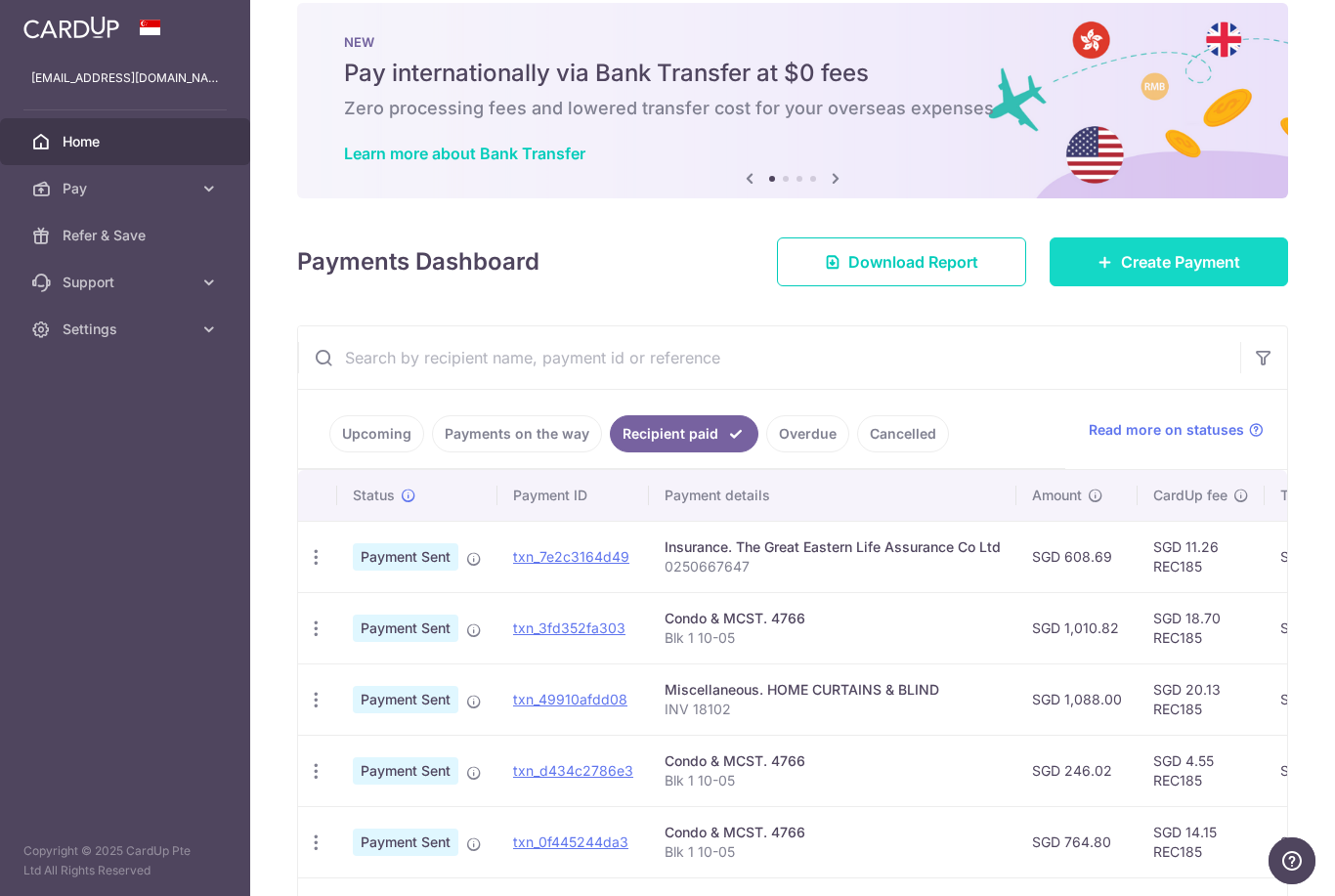
click at [1204, 273] on span "Create Payment" at bounding box center [1180, 262] width 119 height 24
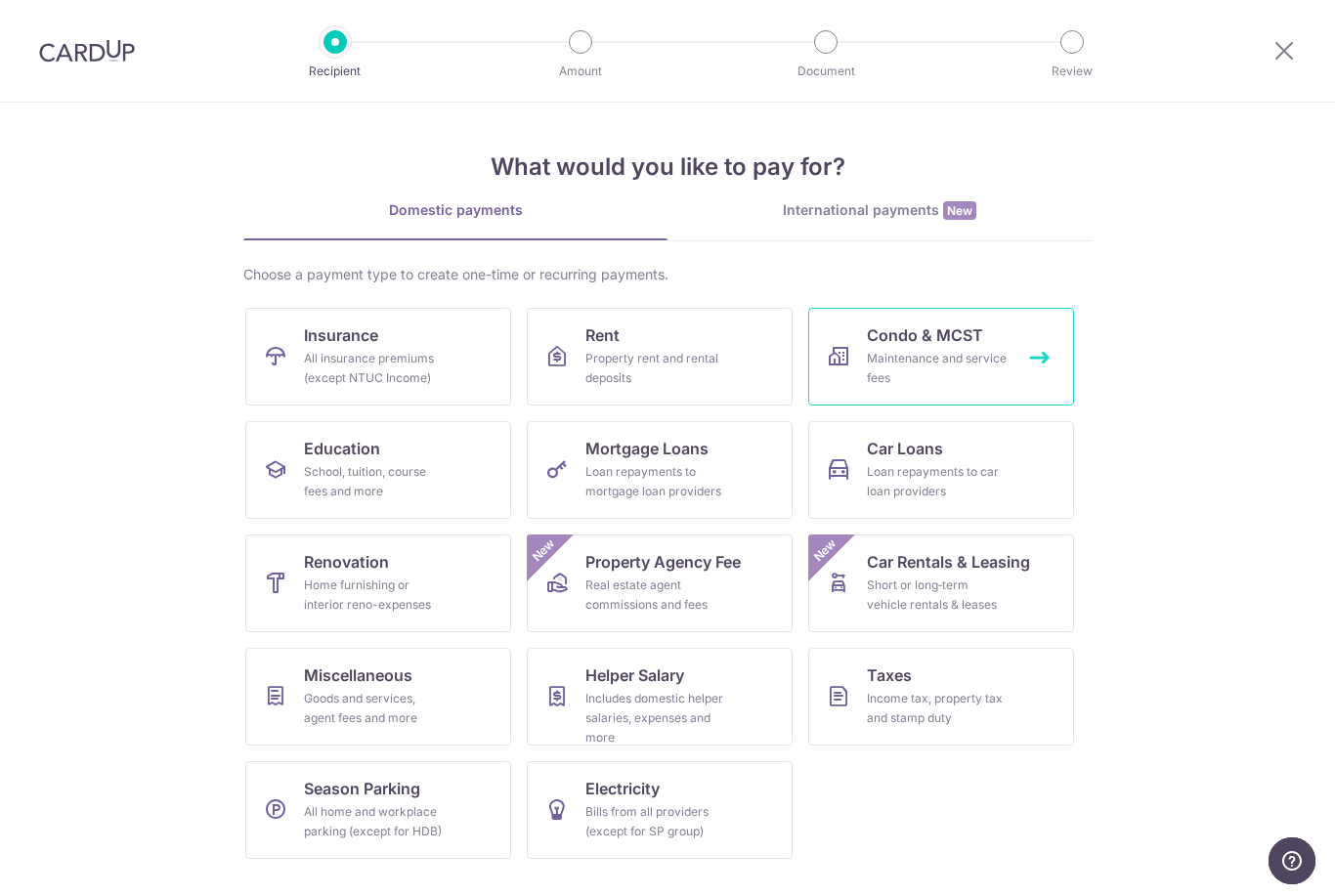
click at [947, 373] on div "Maintenance and service fees" at bounding box center [938, 368] width 141 height 39
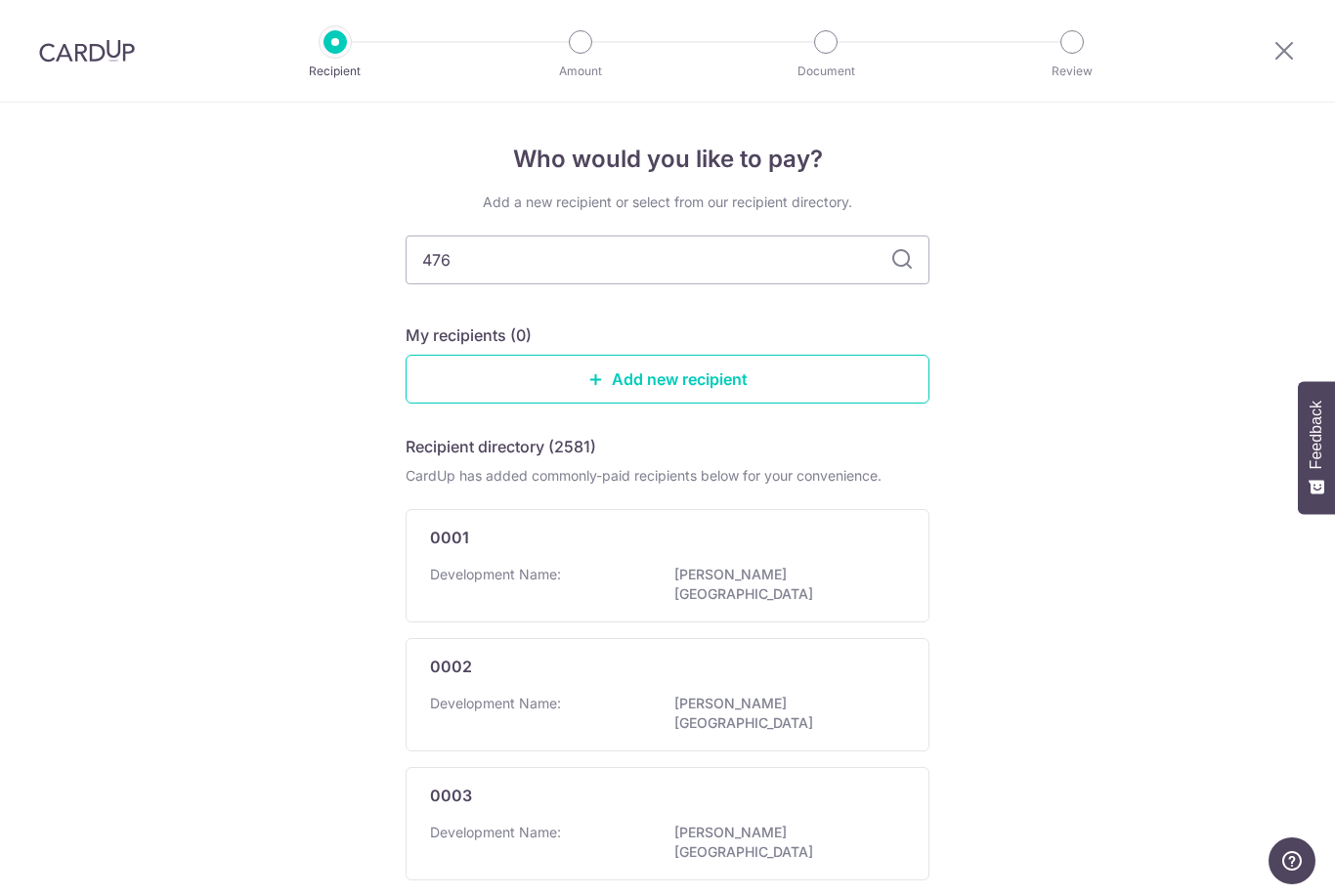
type input "4766"
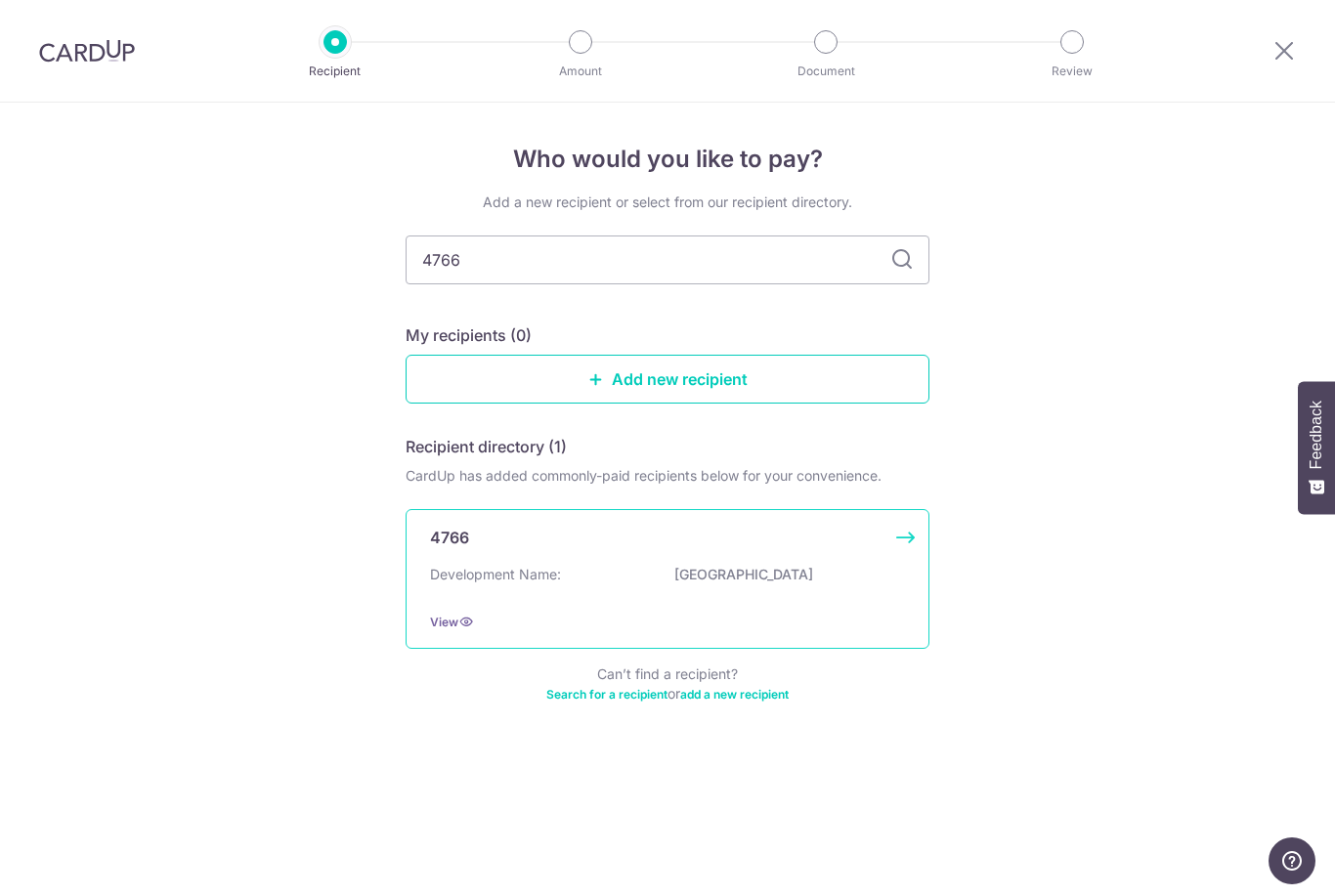
click at [481, 574] on p "Development Name:" at bounding box center [496, 575] width 131 height 20
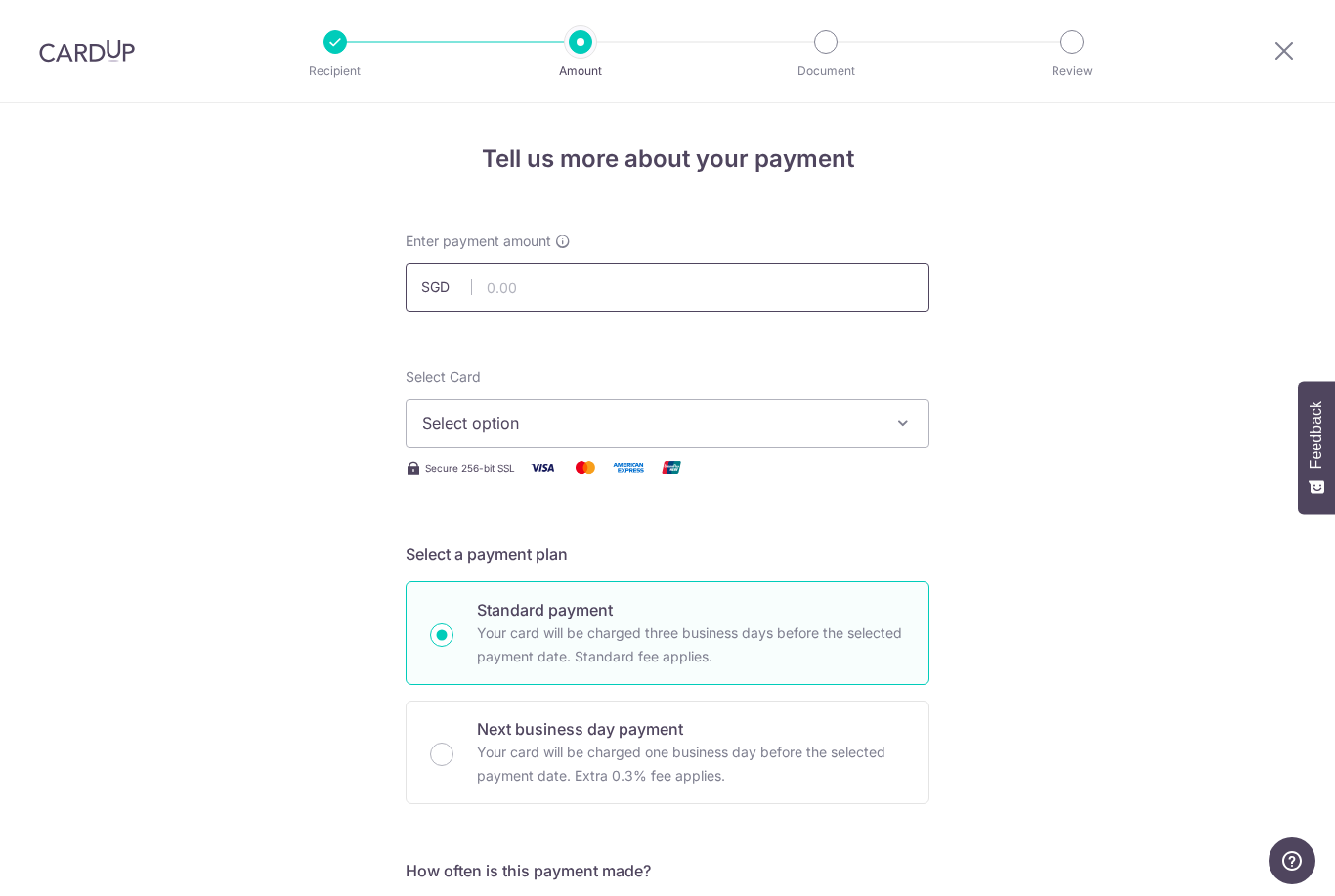
click at [521, 296] on input "text" at bounding box center [667, 287] width 523 height 49
click at [472, 445] on button "Select option" at bounding box center [667, 422] width 523 height 49
type input "1,010.82"
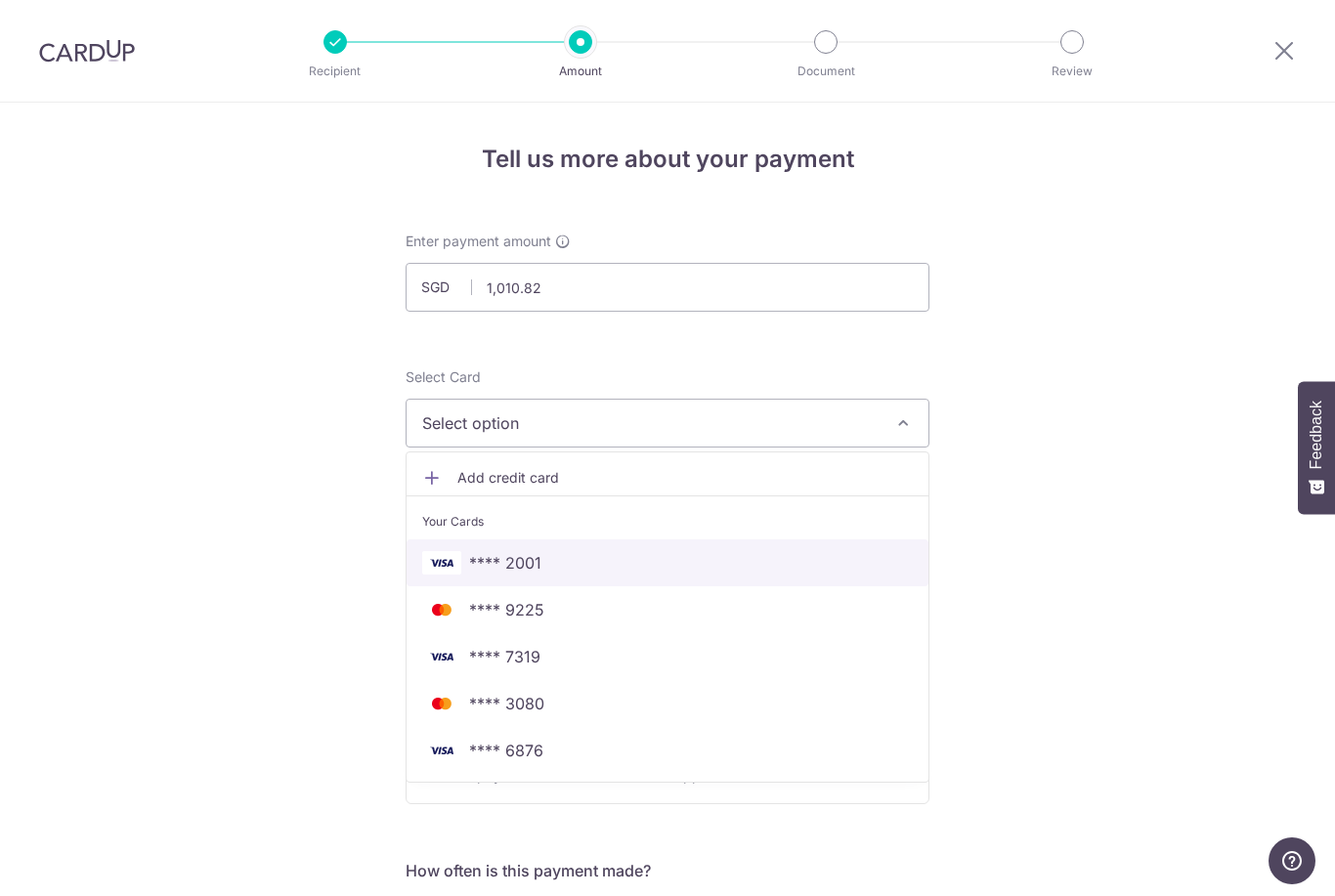
click at [504, 566] on span "**** 2001" at bounding box center [505, 563] width 73 height 24
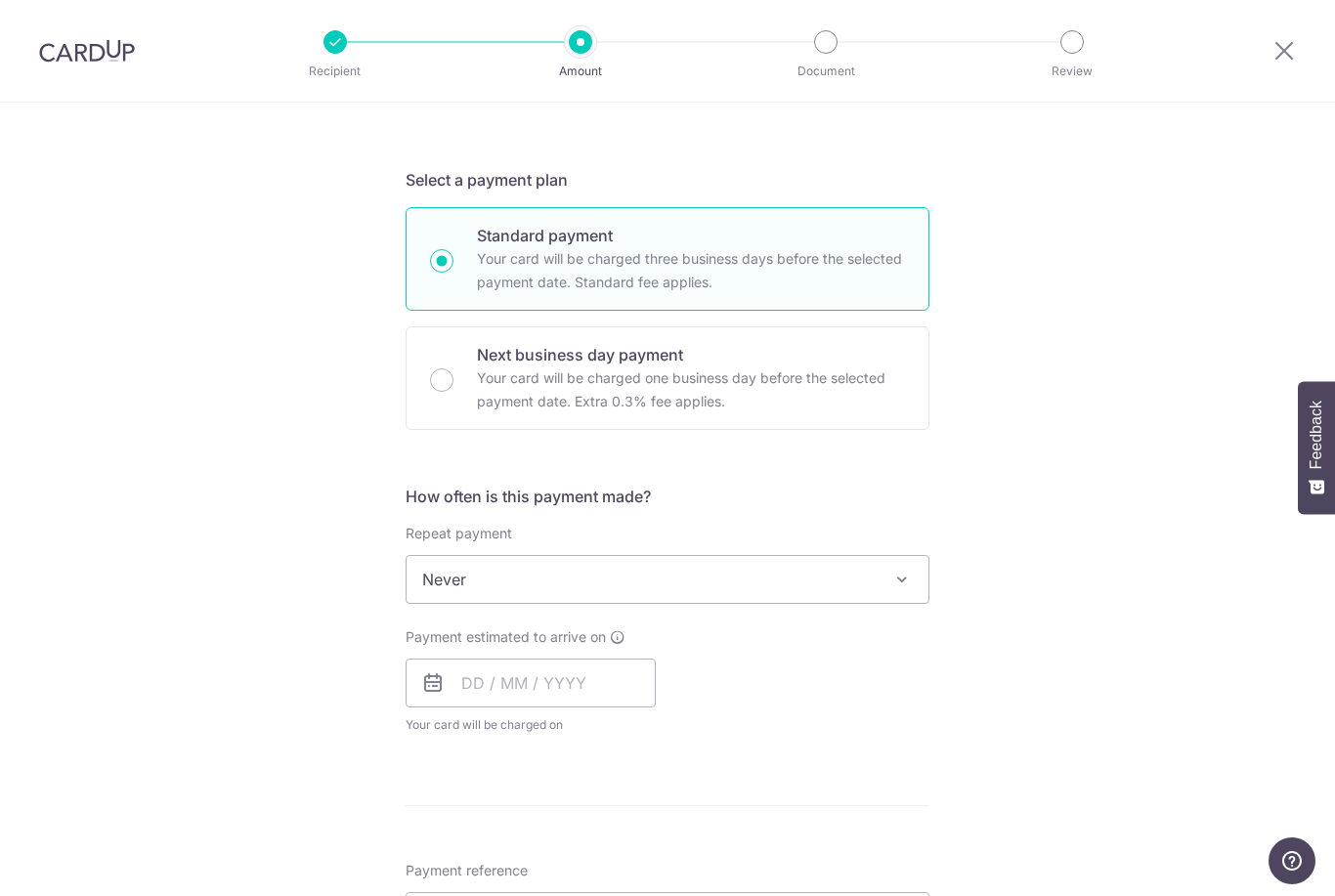
scroll to position [368, 0]
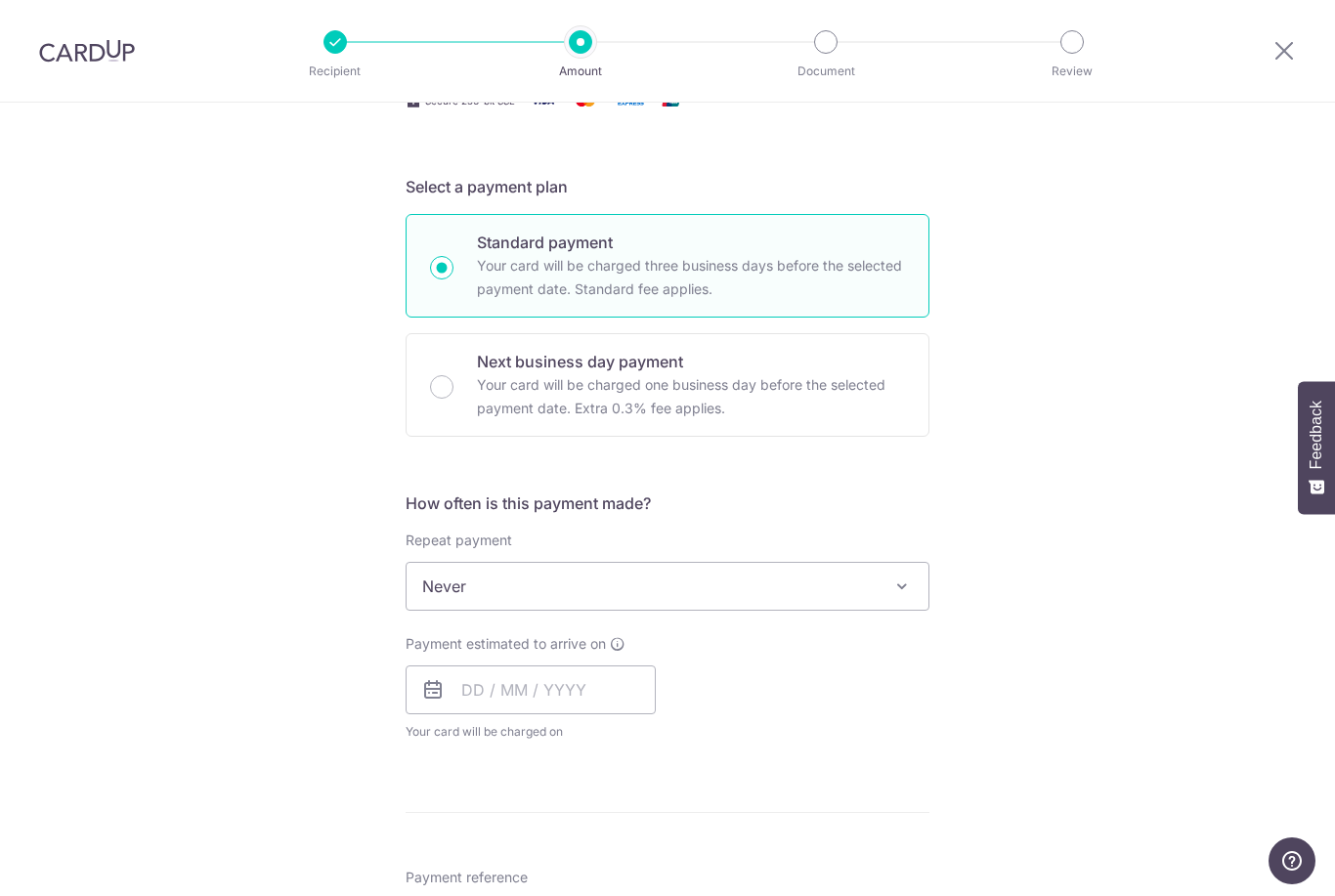
click at [520, 590] on span "Never" at bounding box center [667, 586] width 521 height 47
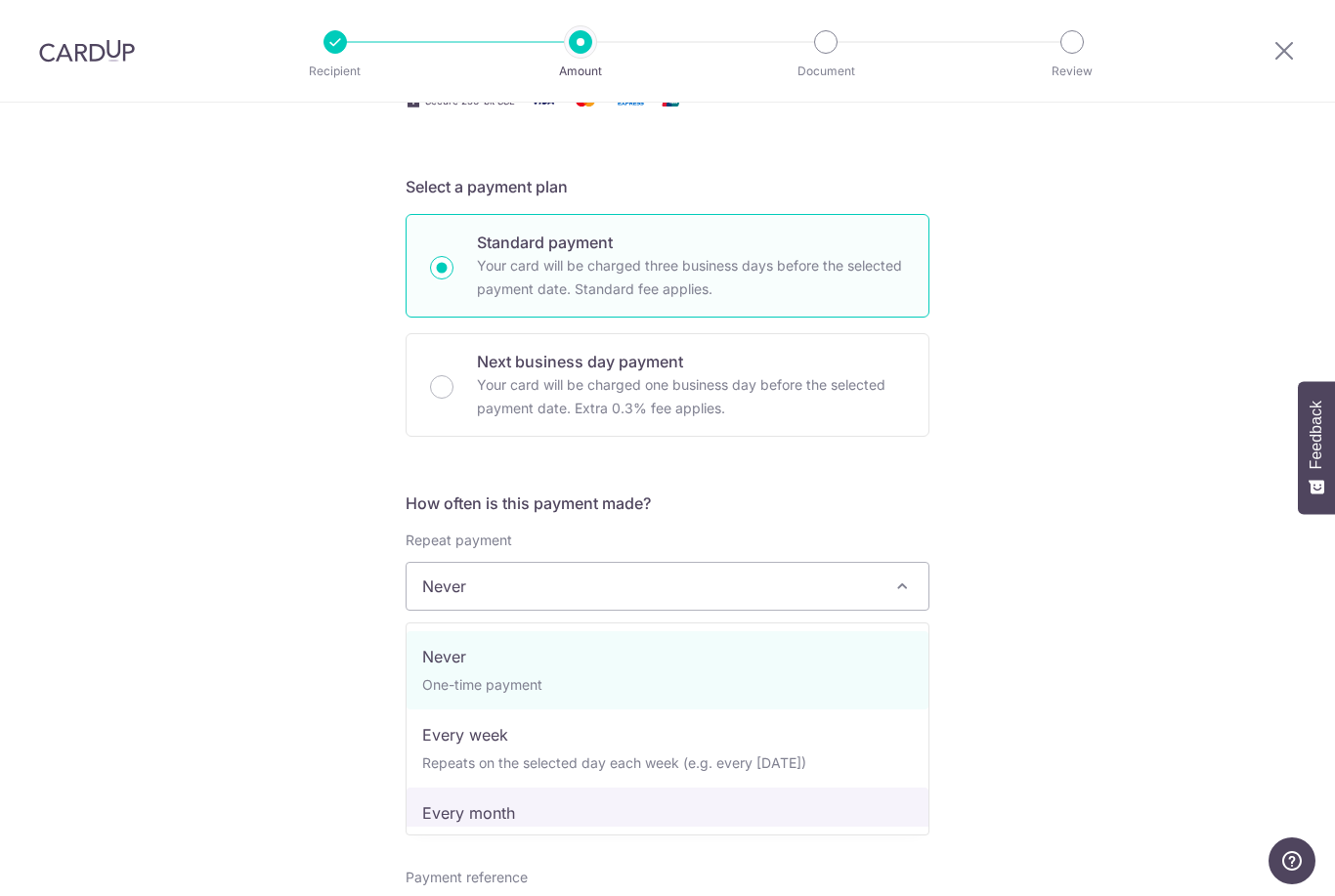
select select "3"
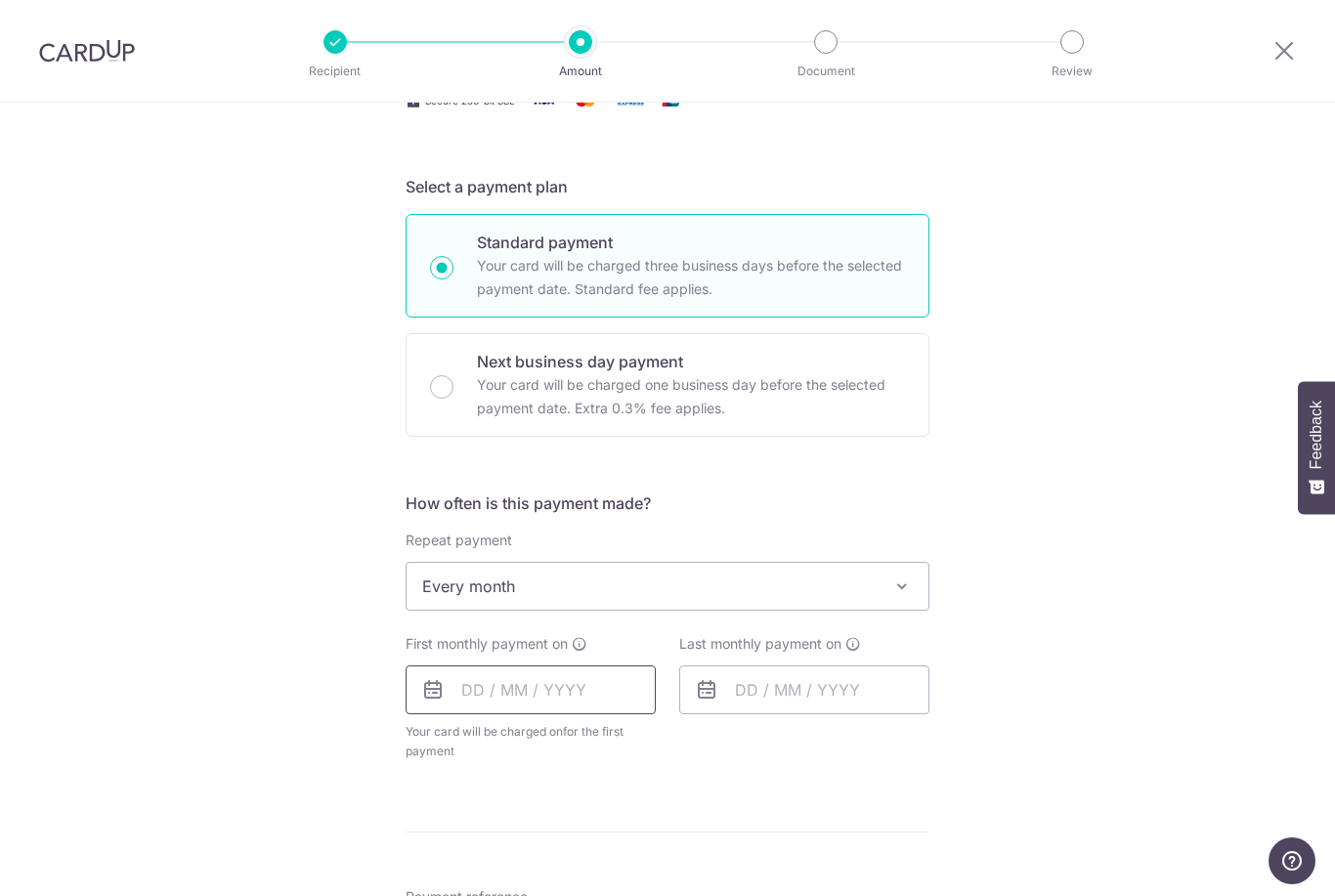
click at [488, 677] on input "text" at bounding box center [530, 689] width 250 height 49
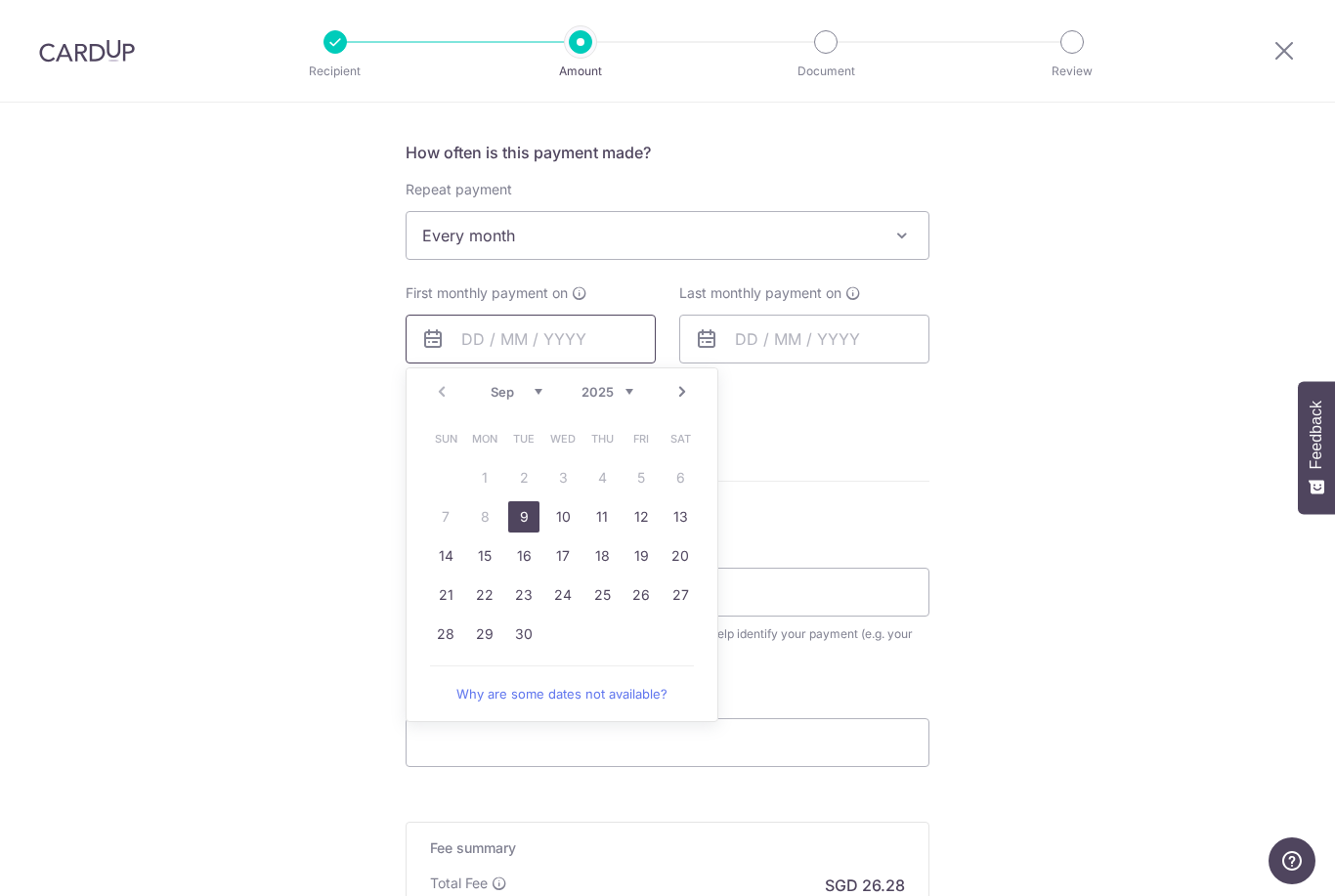
scroll to position [724, 0]
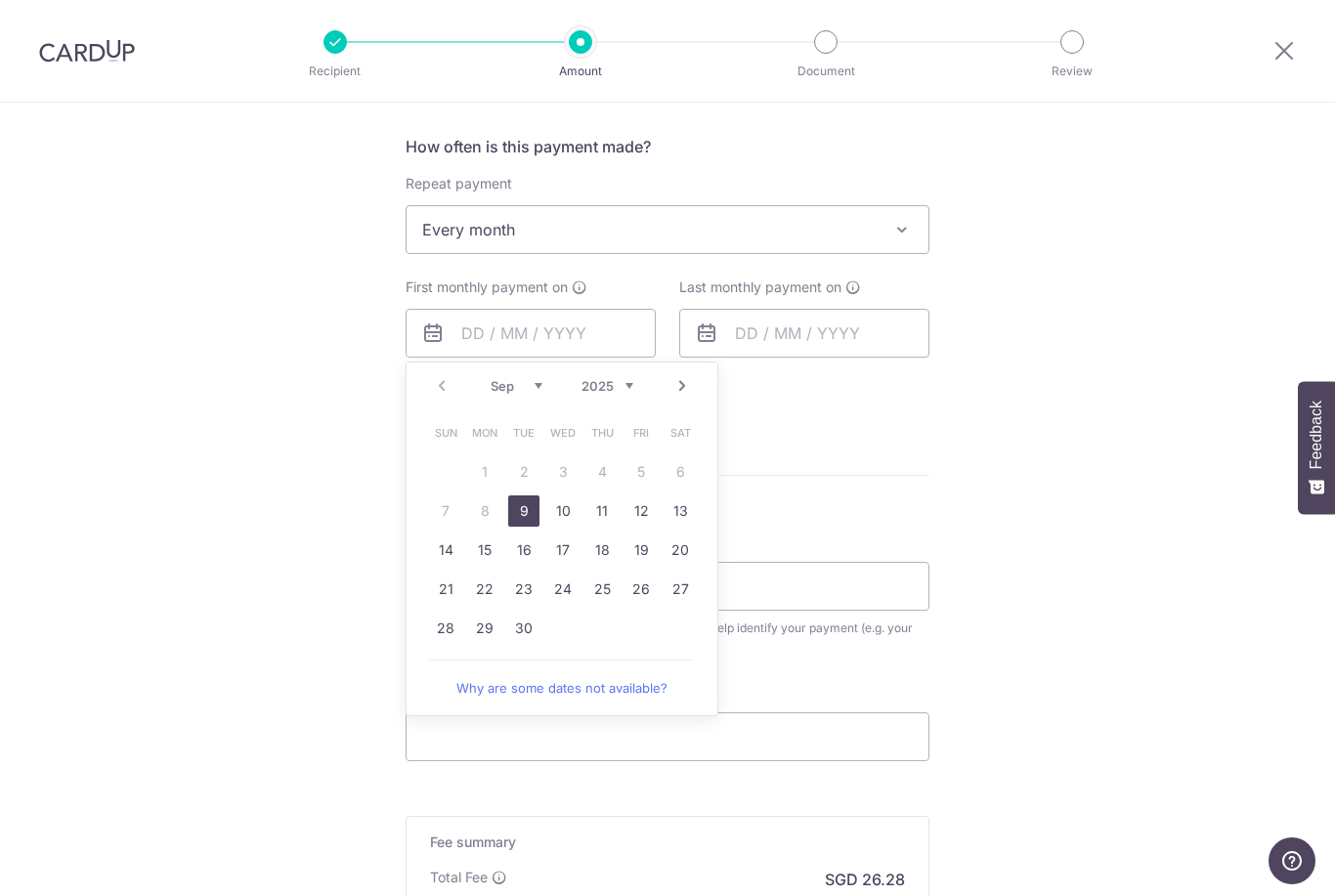
click at [683, 397] on link "Next" at bounding box center [682, 386] width 24 height 24
click at [642, 634] on link "31" at bounding box center [641, 628] width 31 height 31
type input "[DATE]"
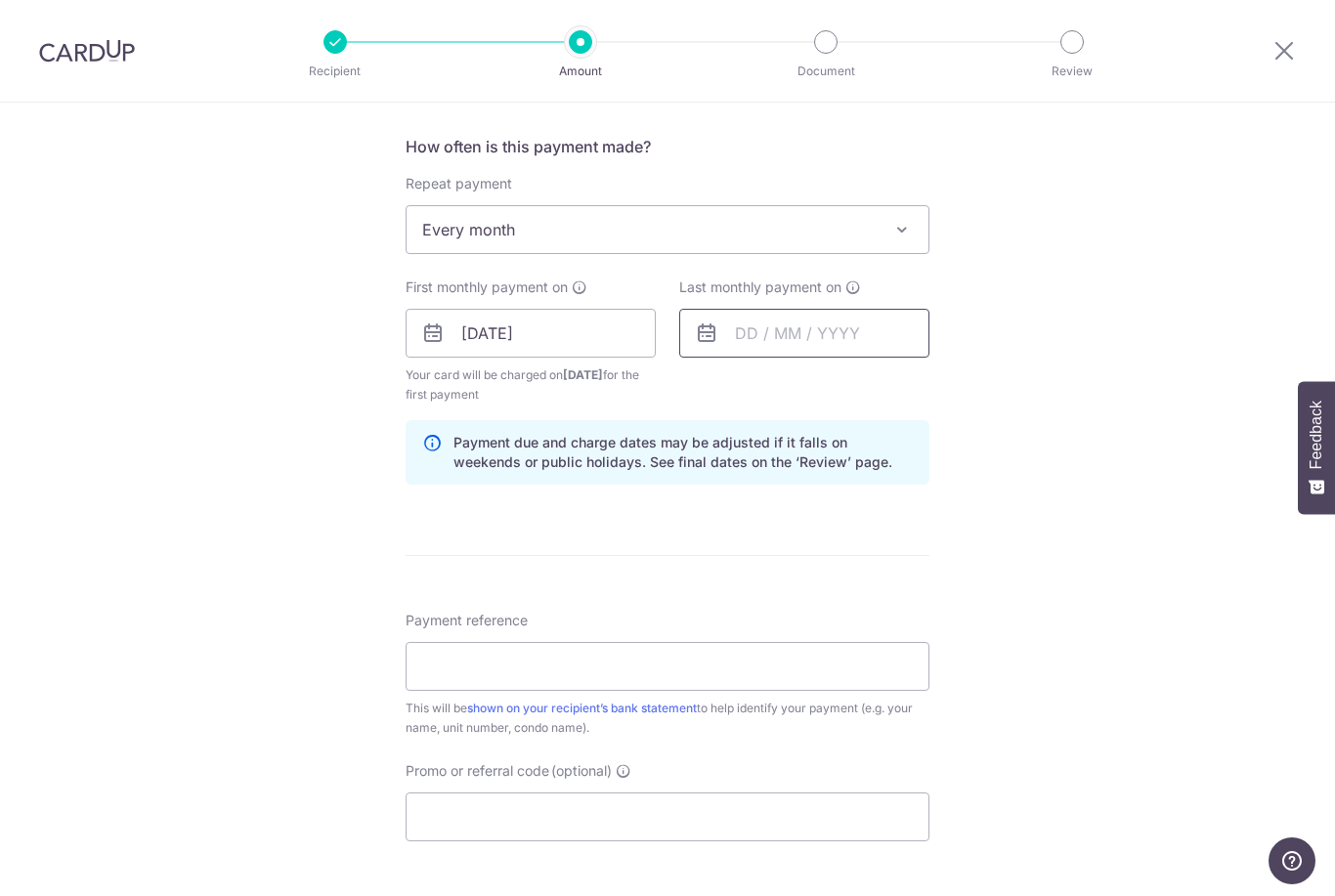
click at [881, 343] on input "text" at bounding box center [805, 333] width 250 height 49
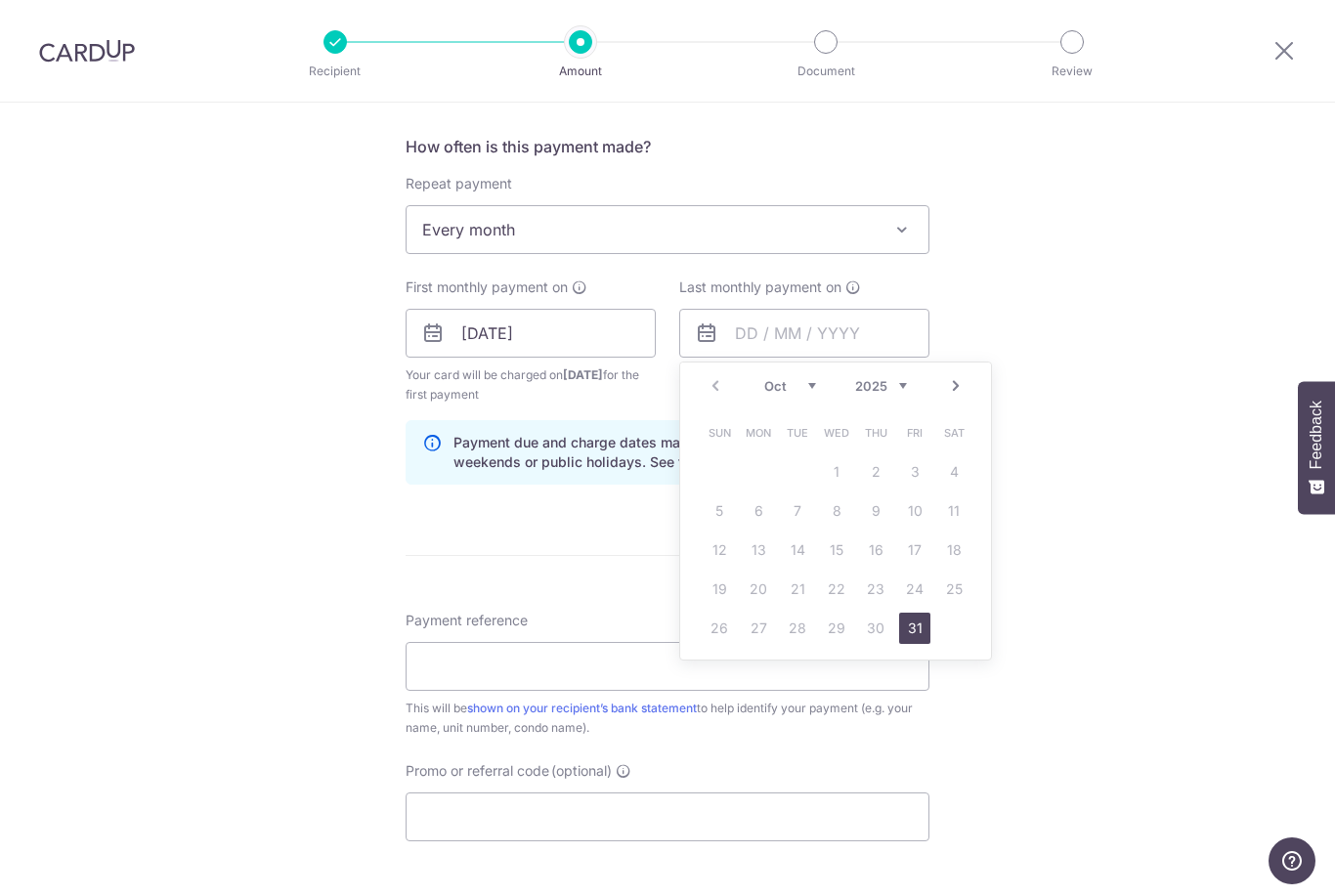
click at [940, 392] on div "Prev Next Oct Nov Dec 2025 2026 2027 2028 2029 2030 2031 2032 2033 2034 2035" at bounding box center [835, 385] width 311 height 47
click at [964, 391] on link "Next" at bounding box center [956, 386] width 24 height 24
click at [955, 397] on link "Next" at bounding box center [956, 386] width 24 height 24
click at [834, 634] on link "31" at bounding box center [835, 628] width 31 height 31
type input "[DATE]"
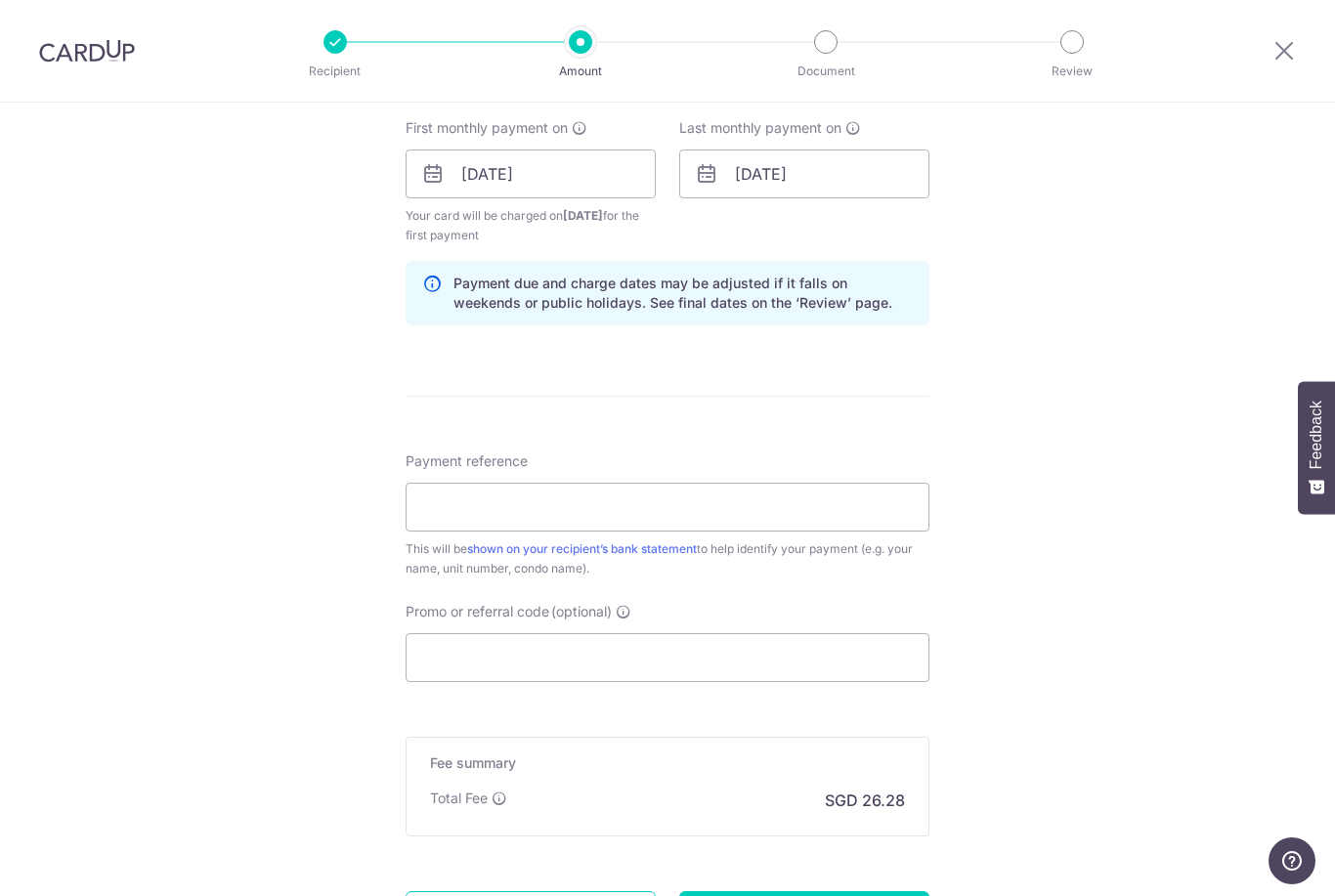
scroll to position [892, 0]
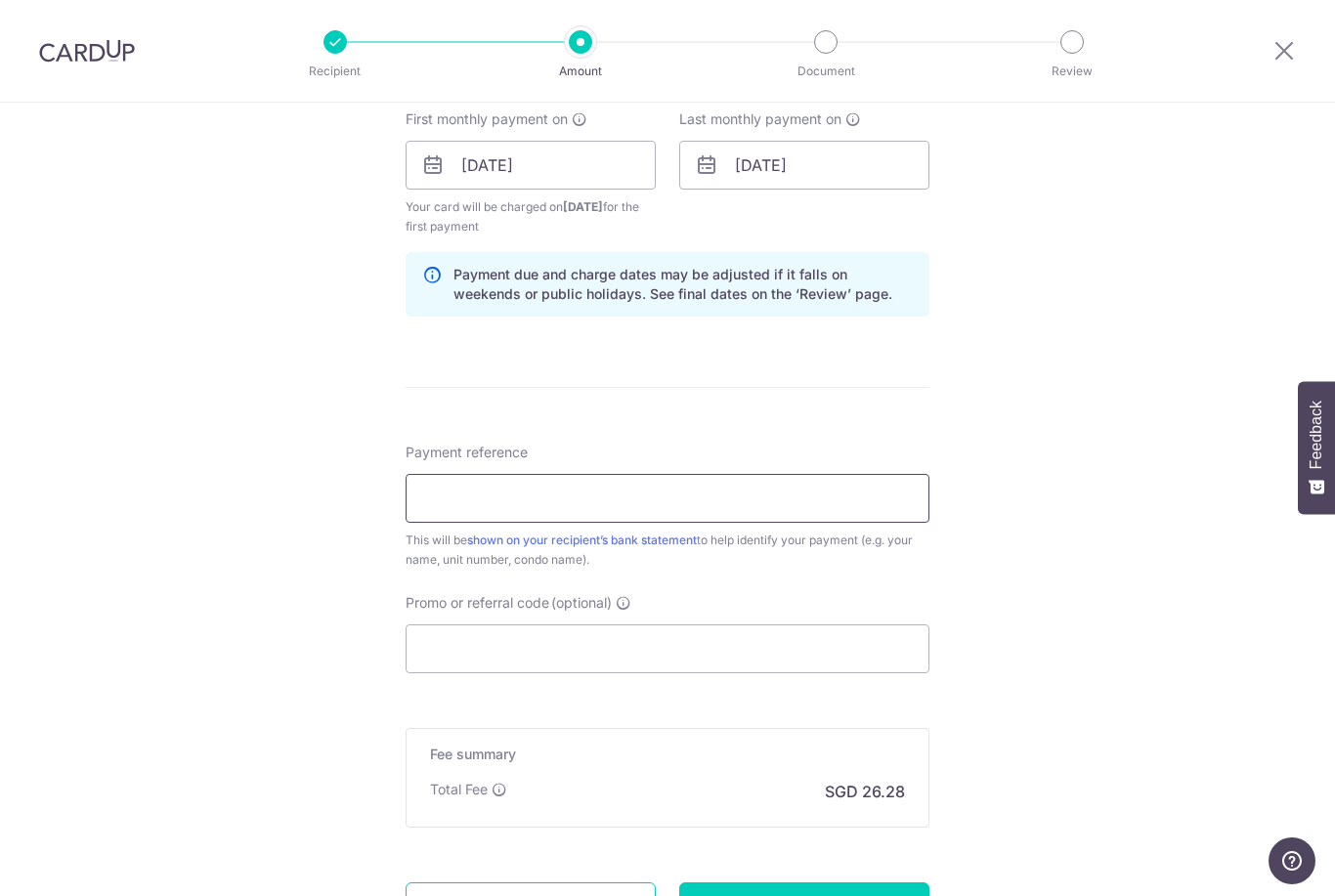
click at [477, 507] on input "Payment reference" at bounding box center [667, 498] width 523 height 49
type input "Blk 11 10-05"
click at [445, 660] on input "Promo or referral code (optional)" at bounding box center [667, 649] width 523 height 49
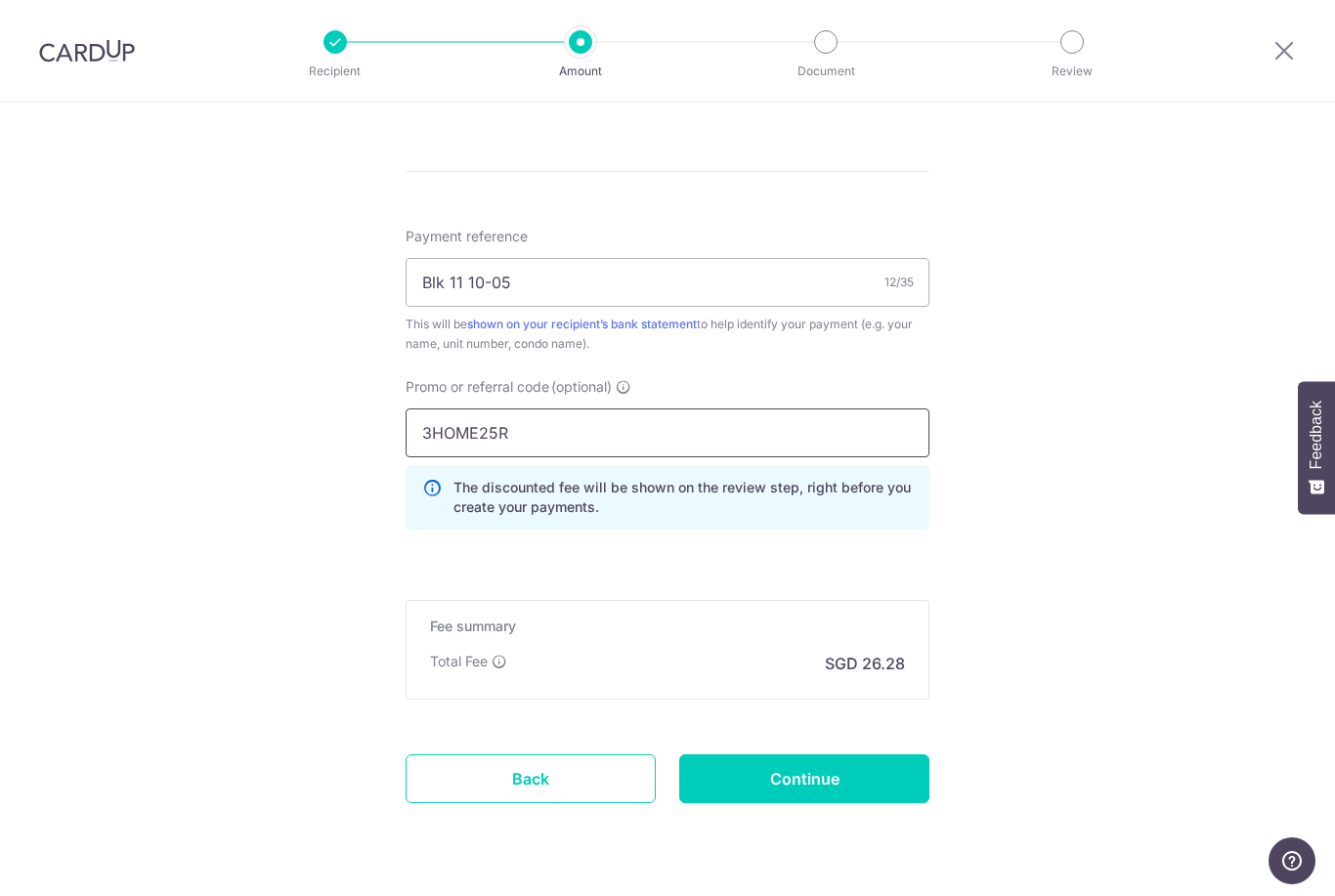
scroll to position [1108, 0]
type input "3HOME25R"
click at [813, 782] on input "Continue" at bounding box center [805, 779] width 250 height 49
type input "Create Schedule"
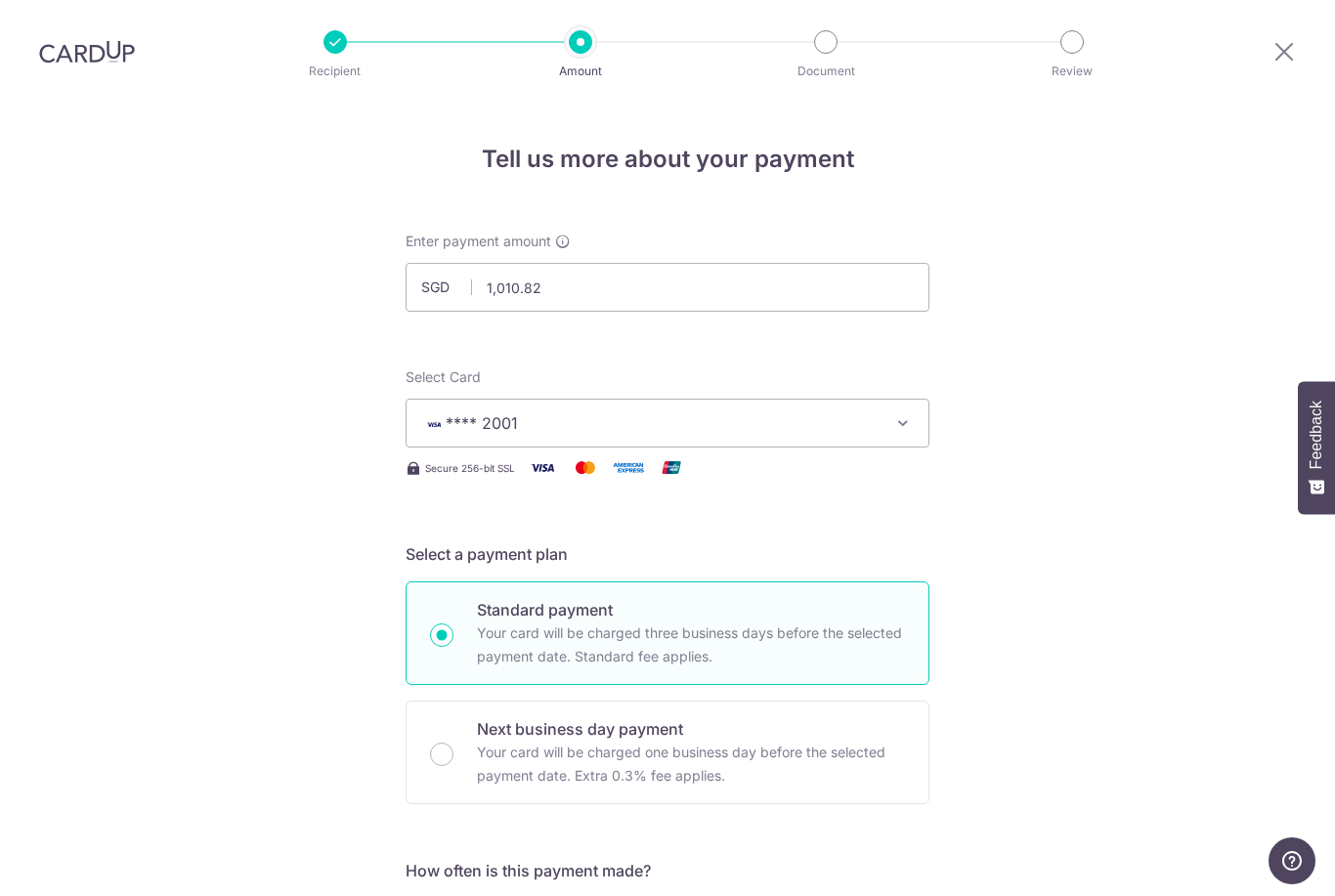
scroll to position [1035, 0]
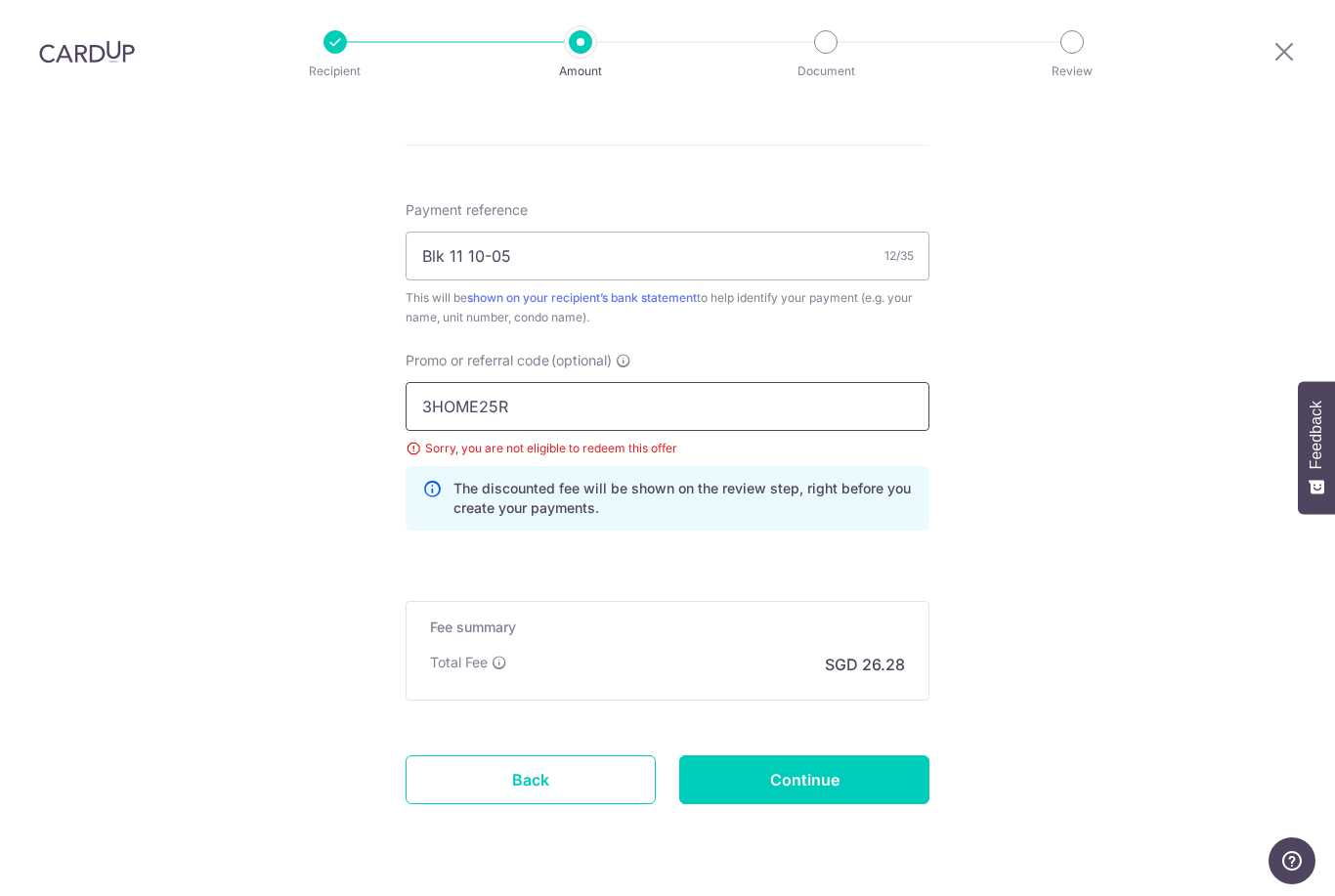
click at [765, 382] on input "3HOME25R" at bounding box center [667, 406] width 523 height 49
type input "3"
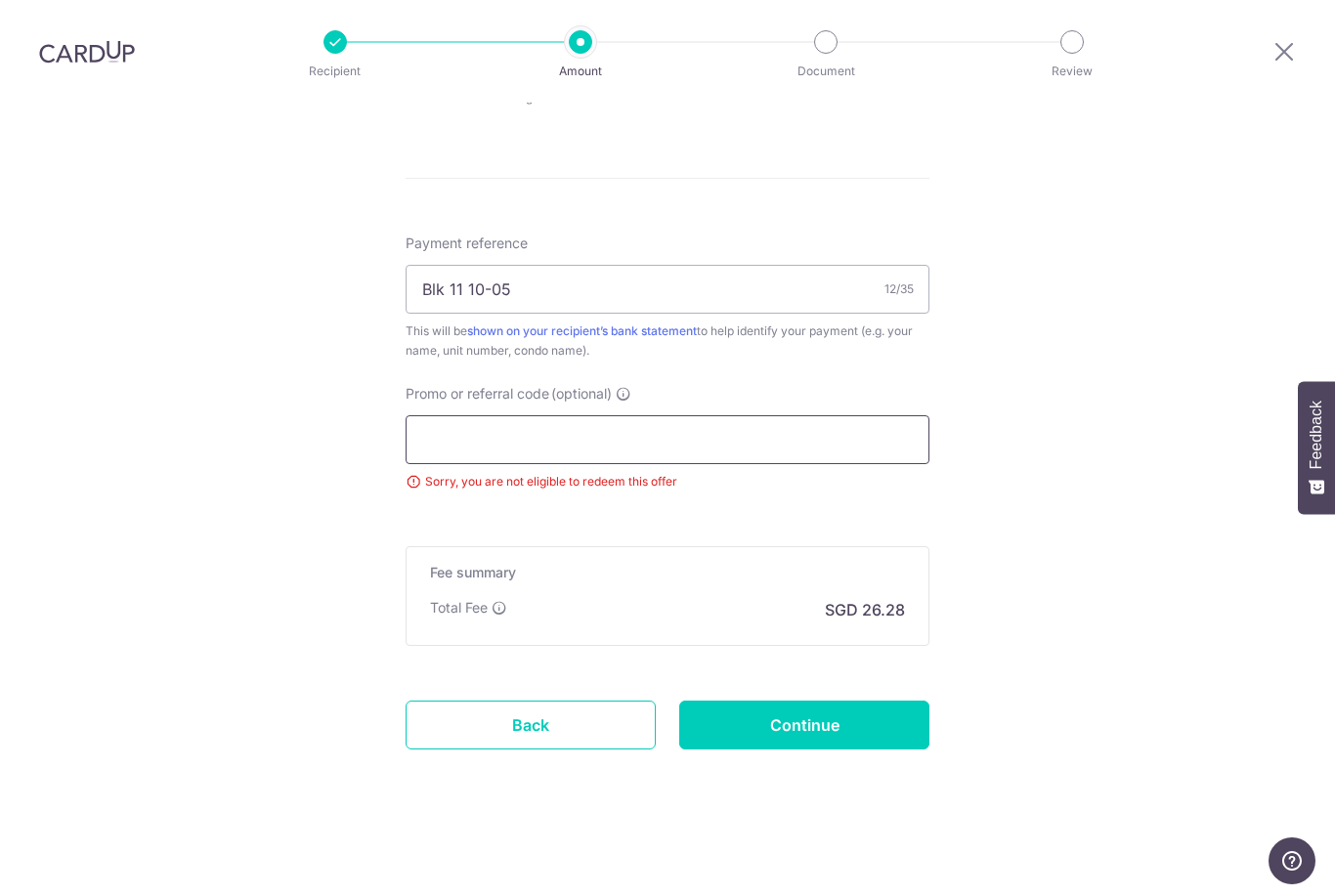
scroll to position [947, 0]
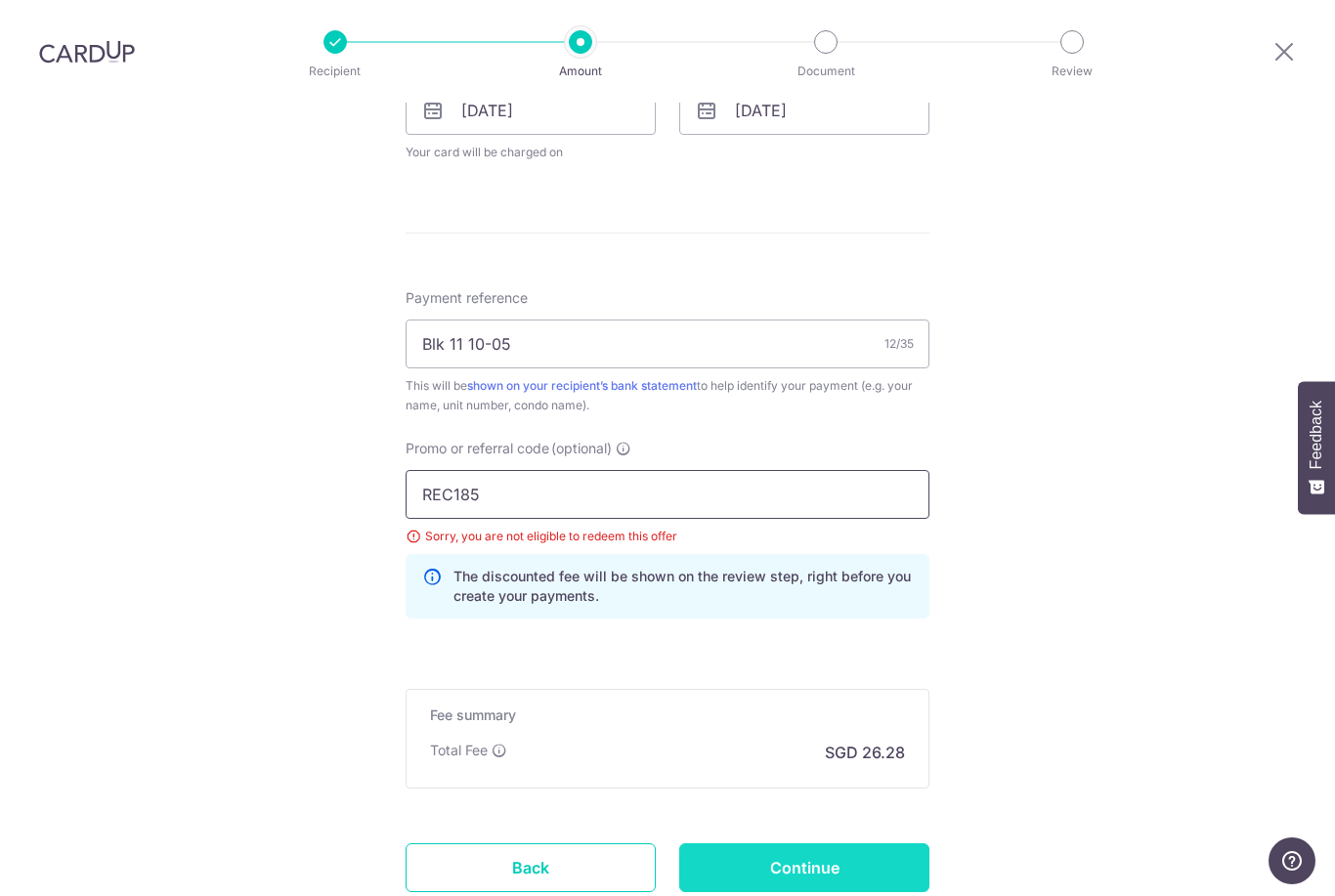
type input "REC185"
click at [862, 843] on input "Continue" at bounding box center [805, 867] width 250 height 49
type input "Update Schedule"
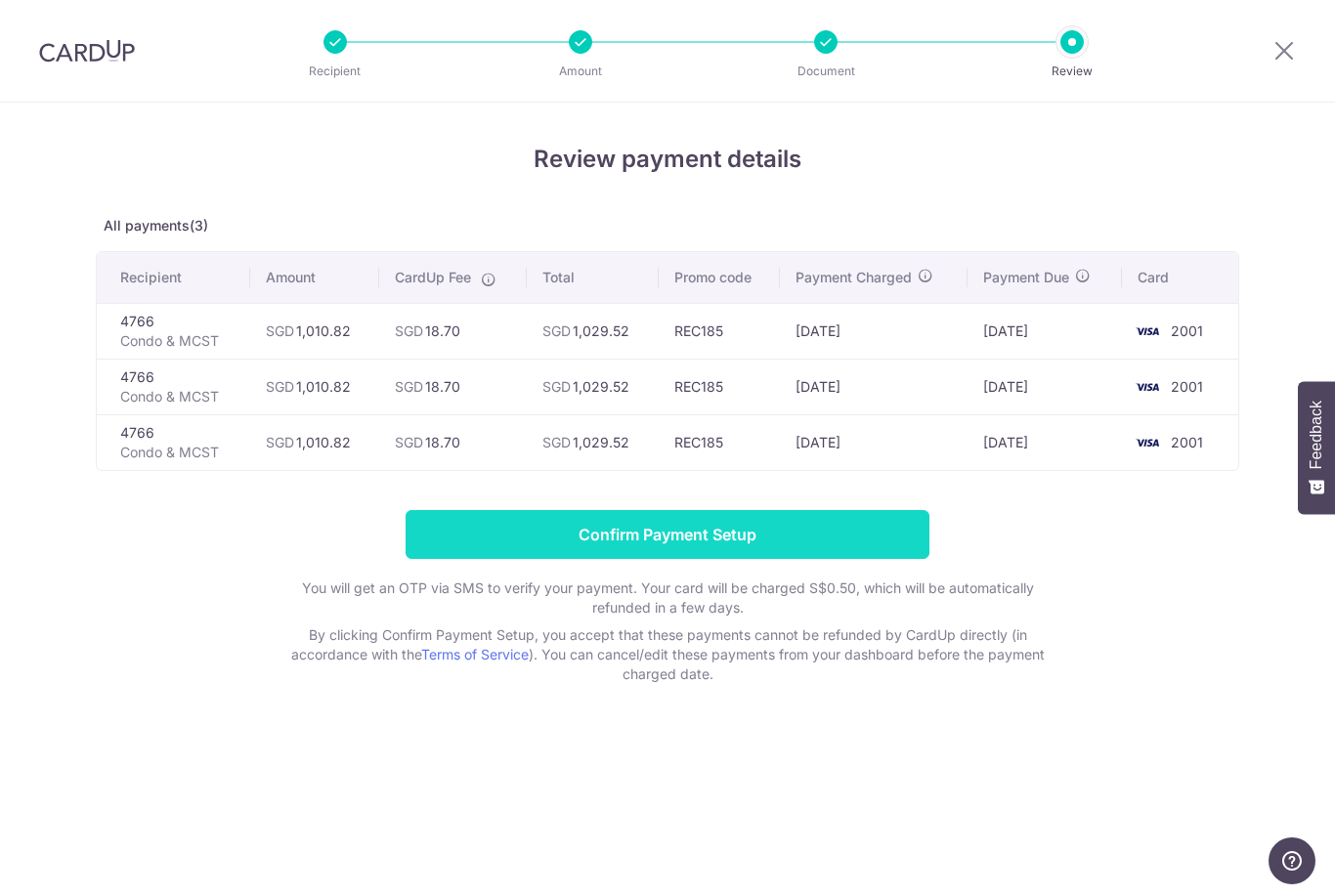
click at [800, 538] on input "Confirm Payment Setup" at bounding box center [667, 534] width 523 height 49
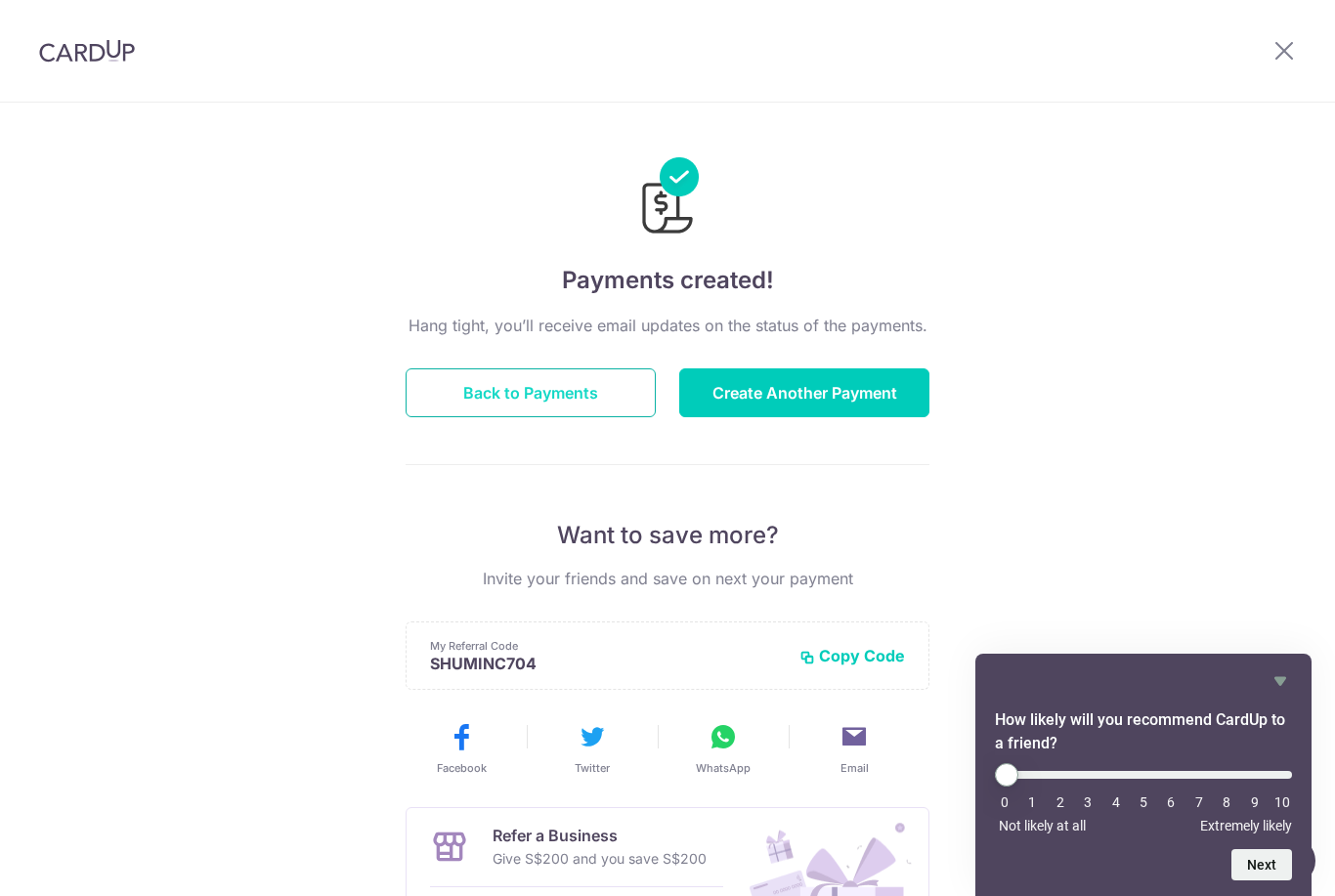
click at [480, 387] on button "Back to Payments" at bounding box center [530, 392] width 250 height 49
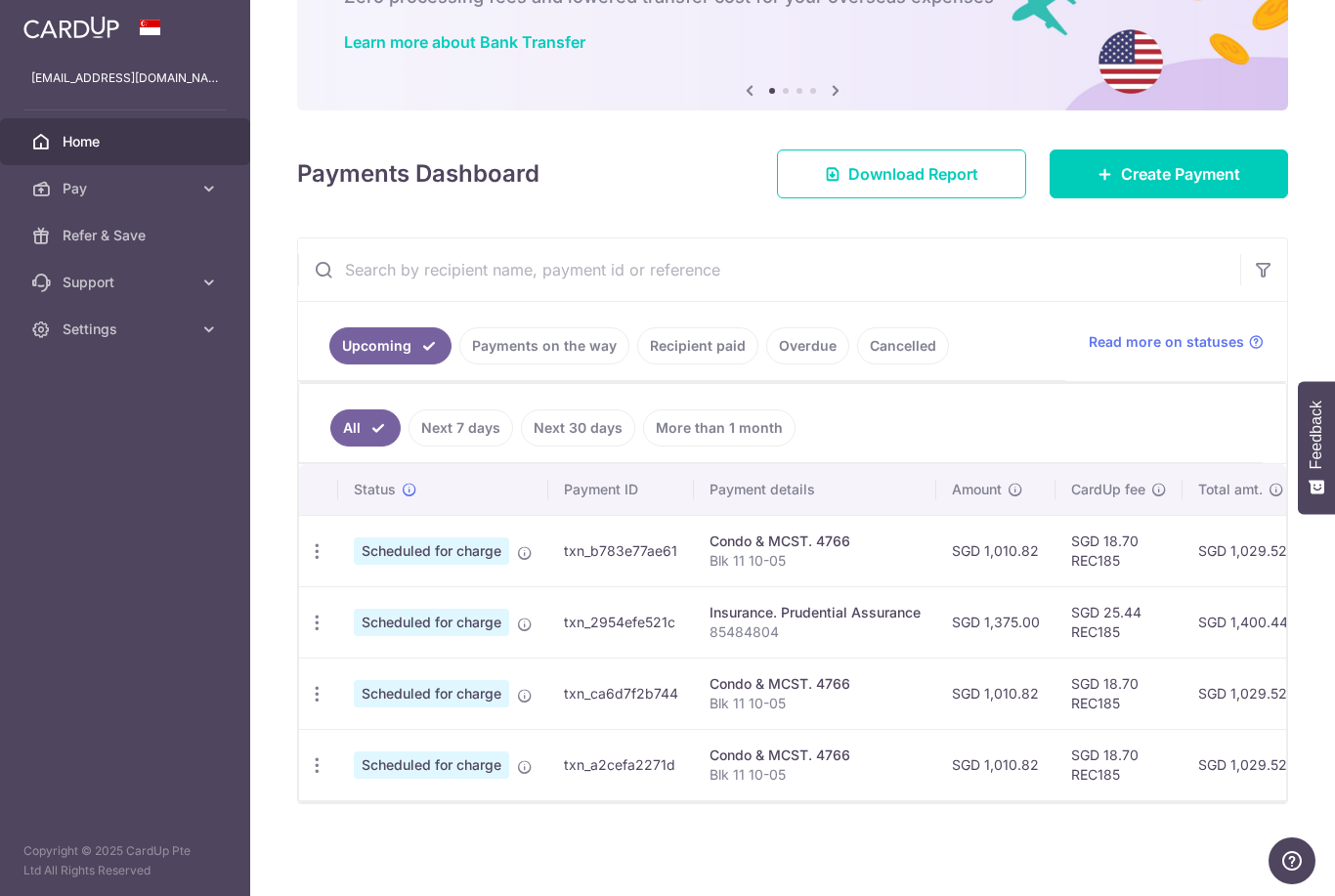
scroll to position [156, 0]
click at [338, 586] on td "Scheduled for charge" at bounding box center [443, 550] width 211 height 72
click at [307, 562] on icon "button" at bounding box center [317, 551] width 21 height 21
click at [355, 617] on span "Update payment" at bounding box center [421, 605] width 133 height 24
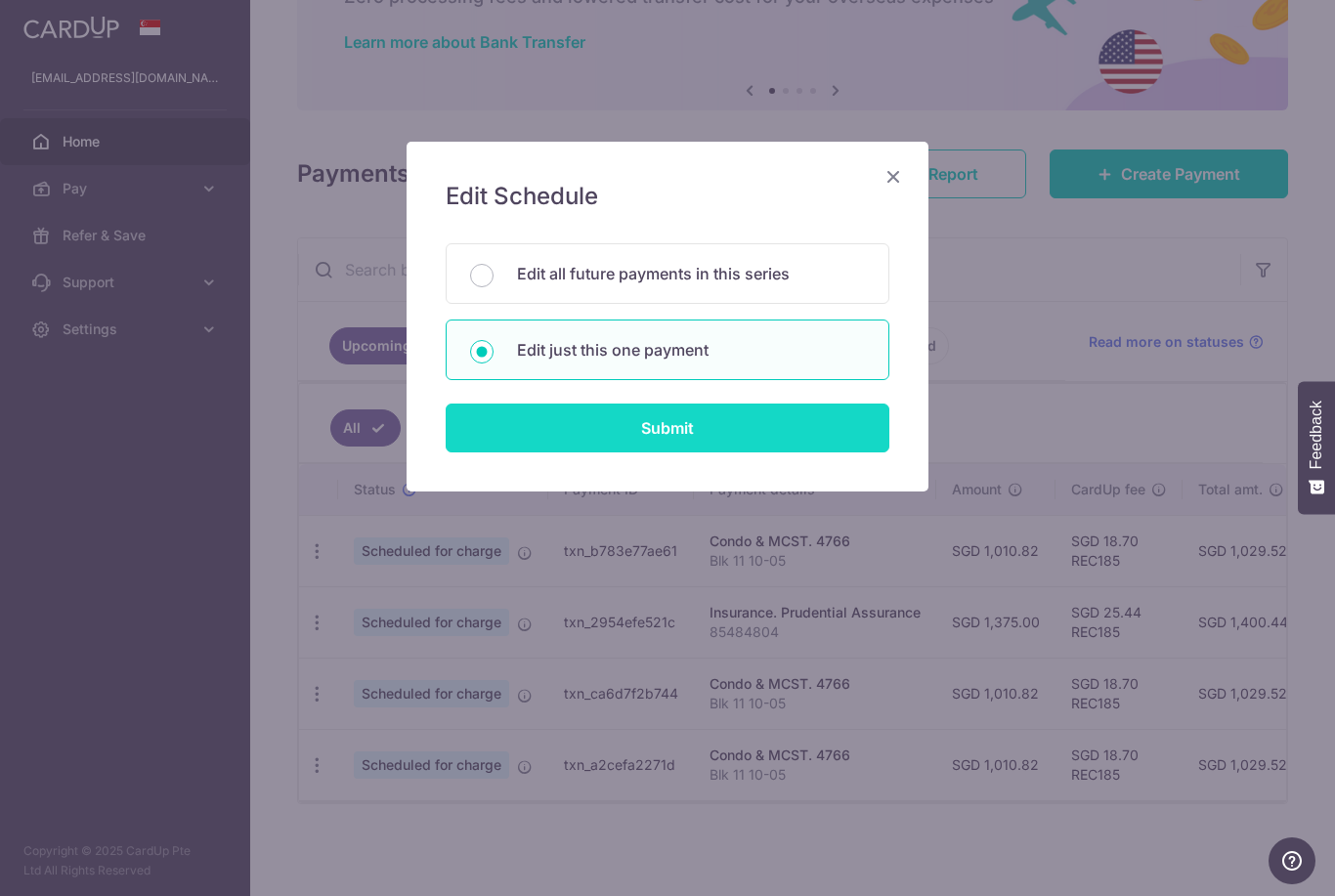
click at [547, 428] on input "Submit" at bounding box center [668, 427] width 444 height 49
radio input "true"
type input "1,010.82"
type input "31/10/2025"
type input "Blk 11 10-05"
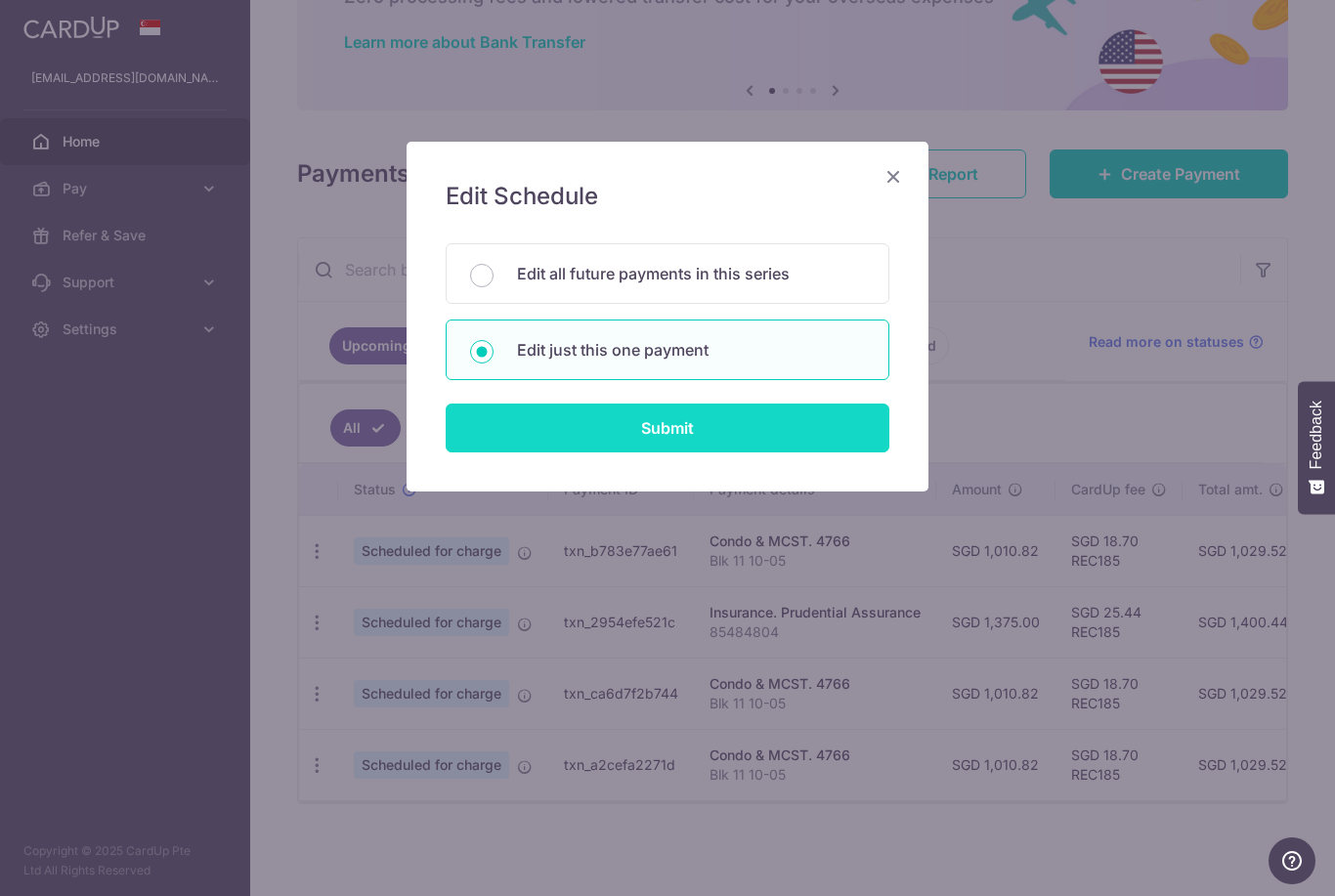
type input "REC185"
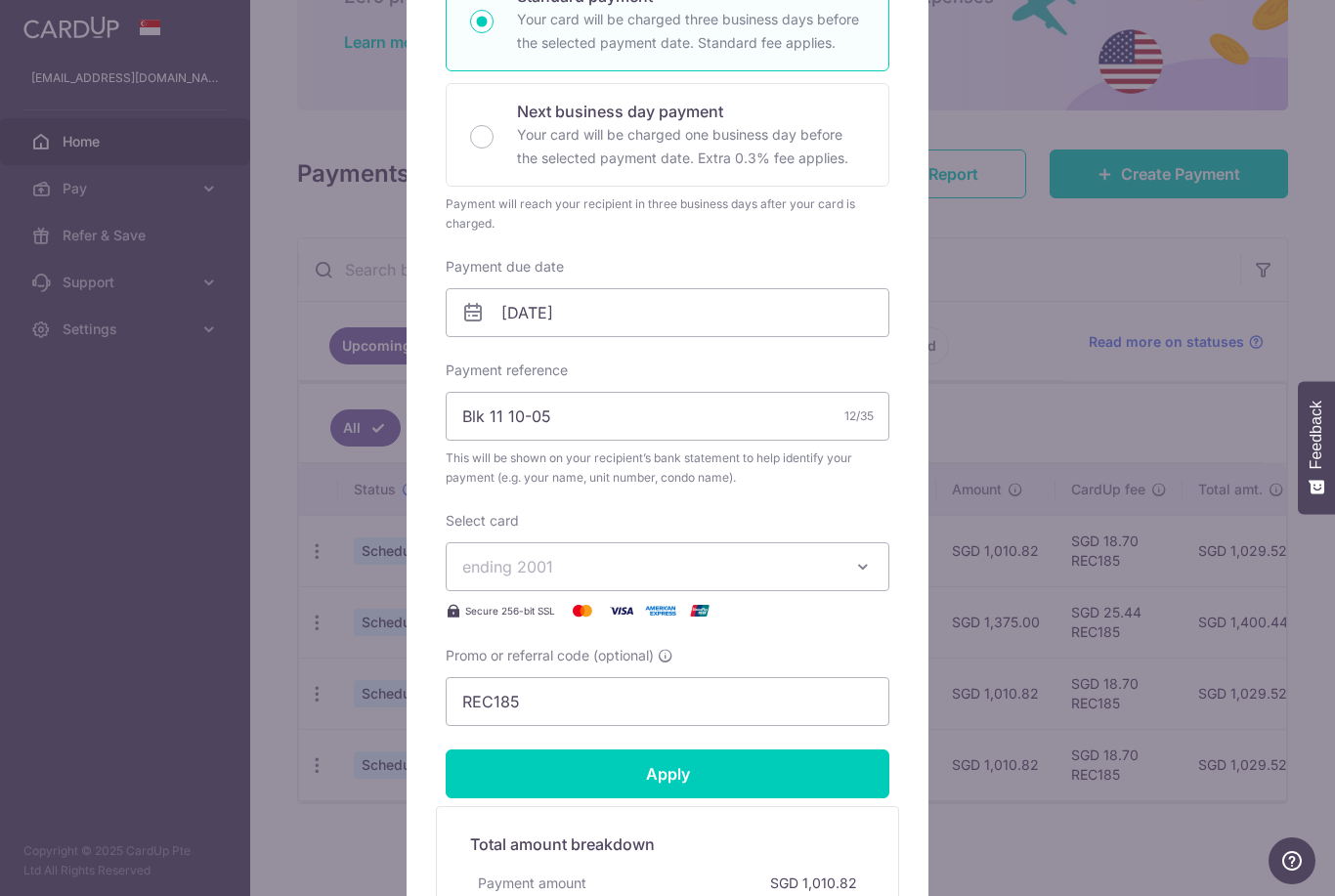
scroll to position [391, 0]
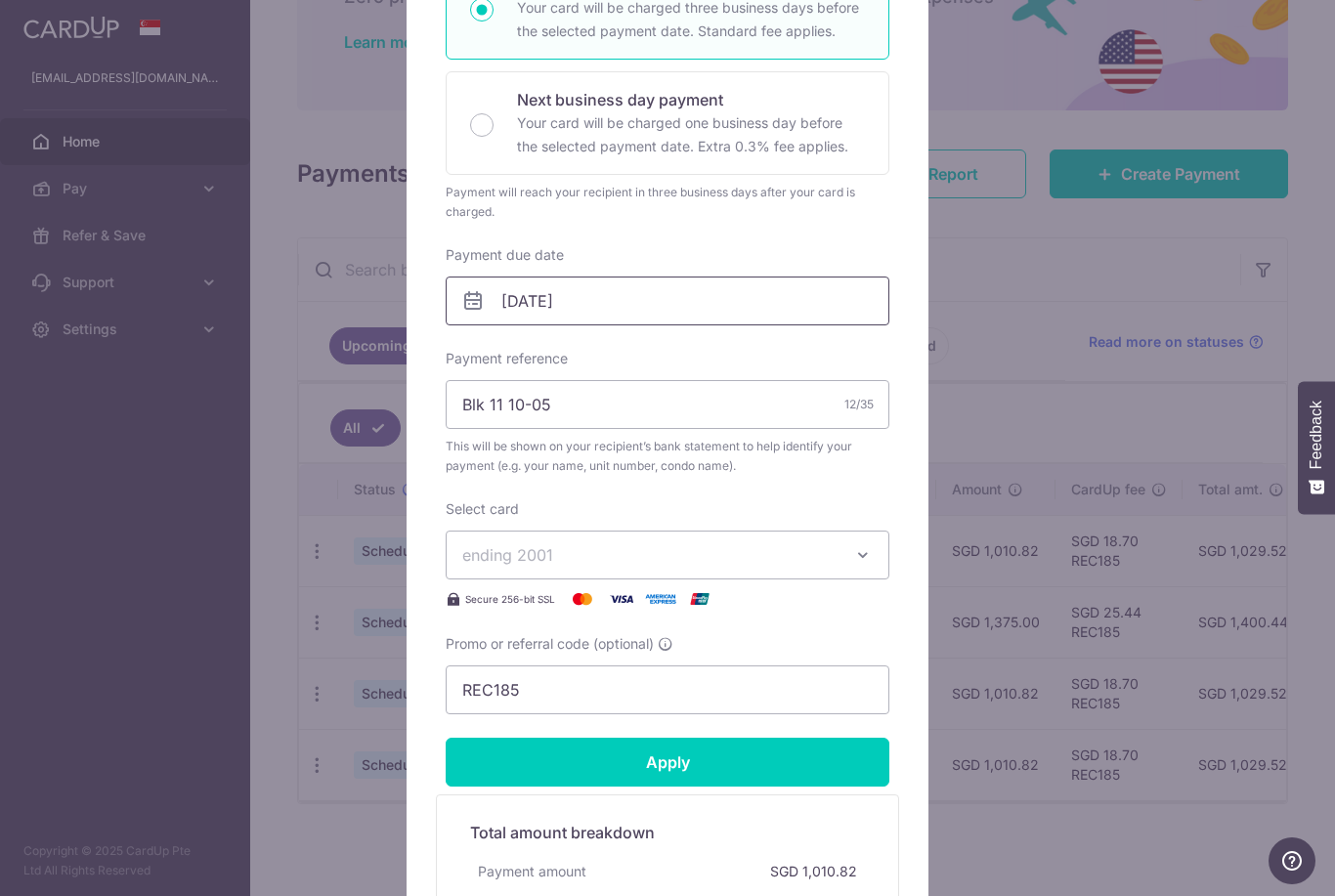
click at [543, 295] on input "31/10/2025" at bounding box center [668, 300] width 444 height 49
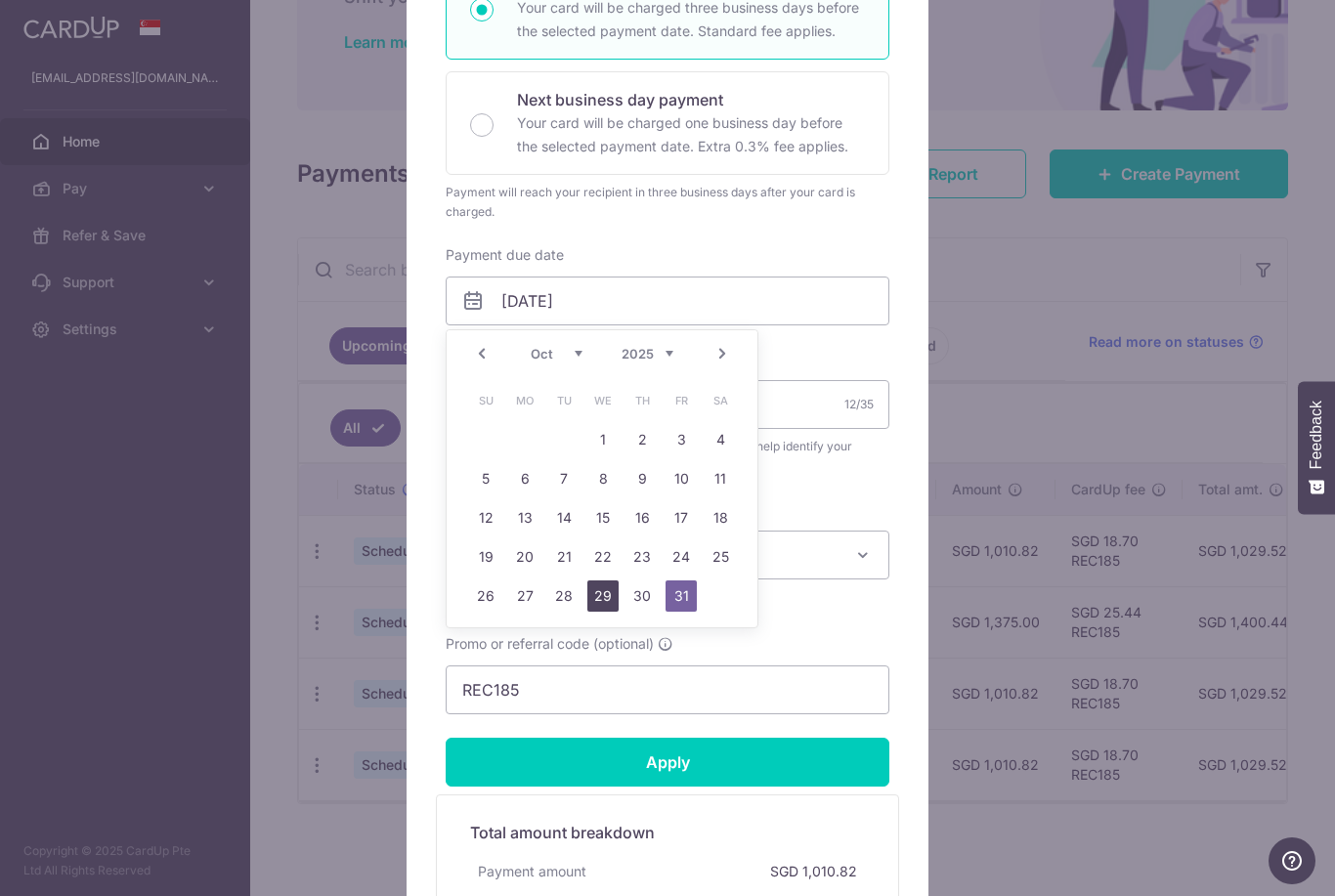
click at [612, 592] on link "29" at bounding box center [602, 595] width 31 height 31
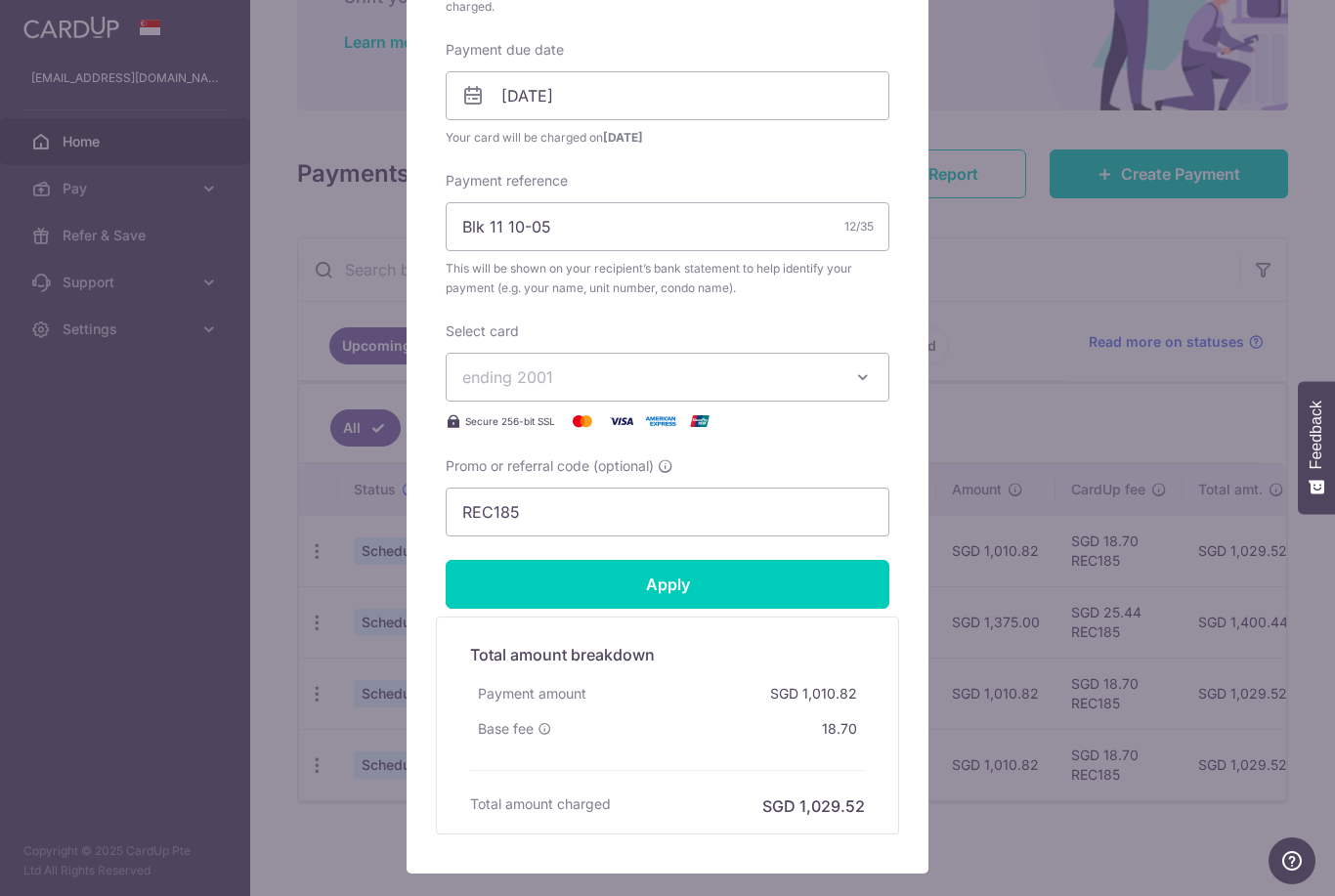
scroll to position [585, 0]
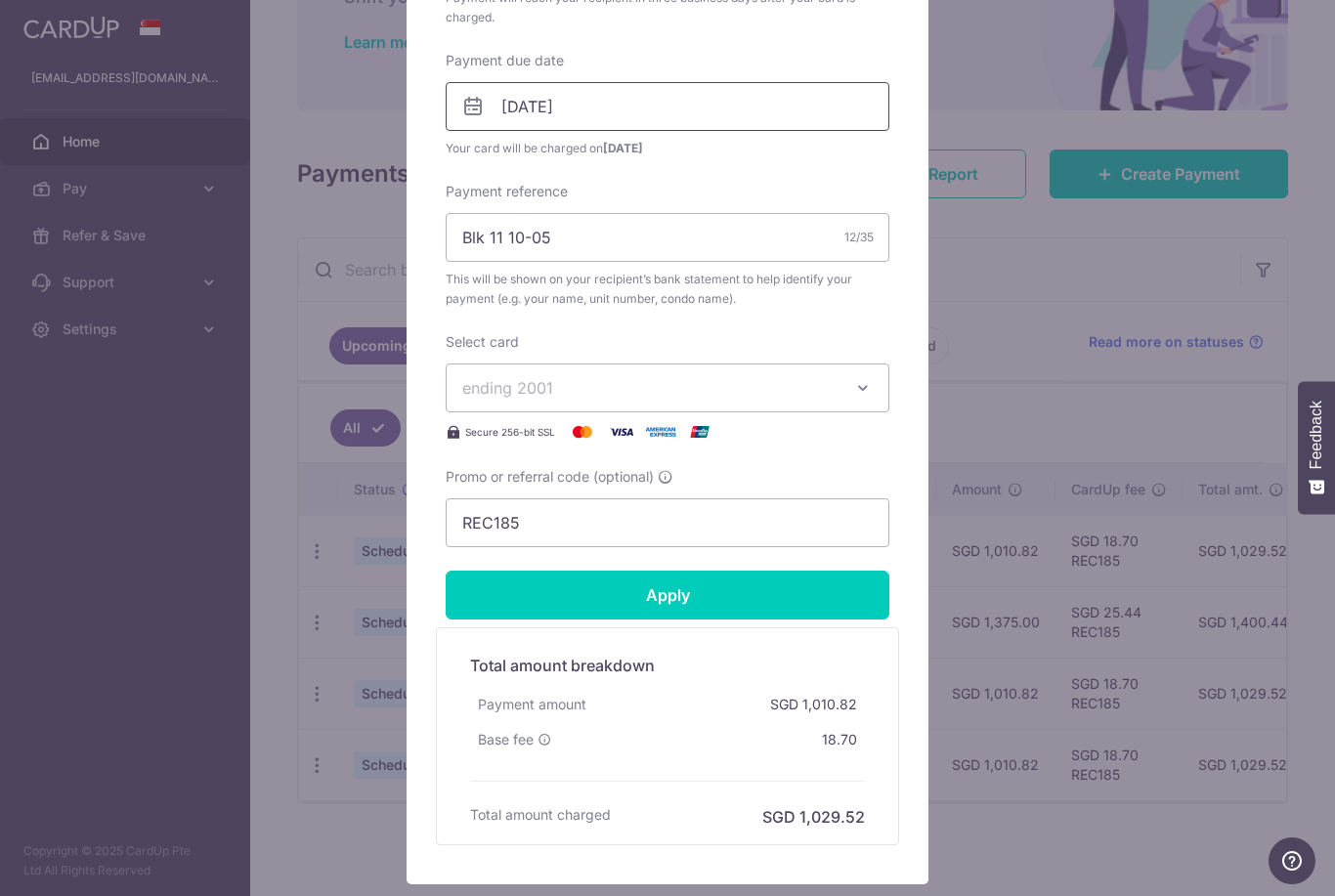
click at [558, 107] on input "[DATE]" at bounding box center [668, 106] width 444 height 49
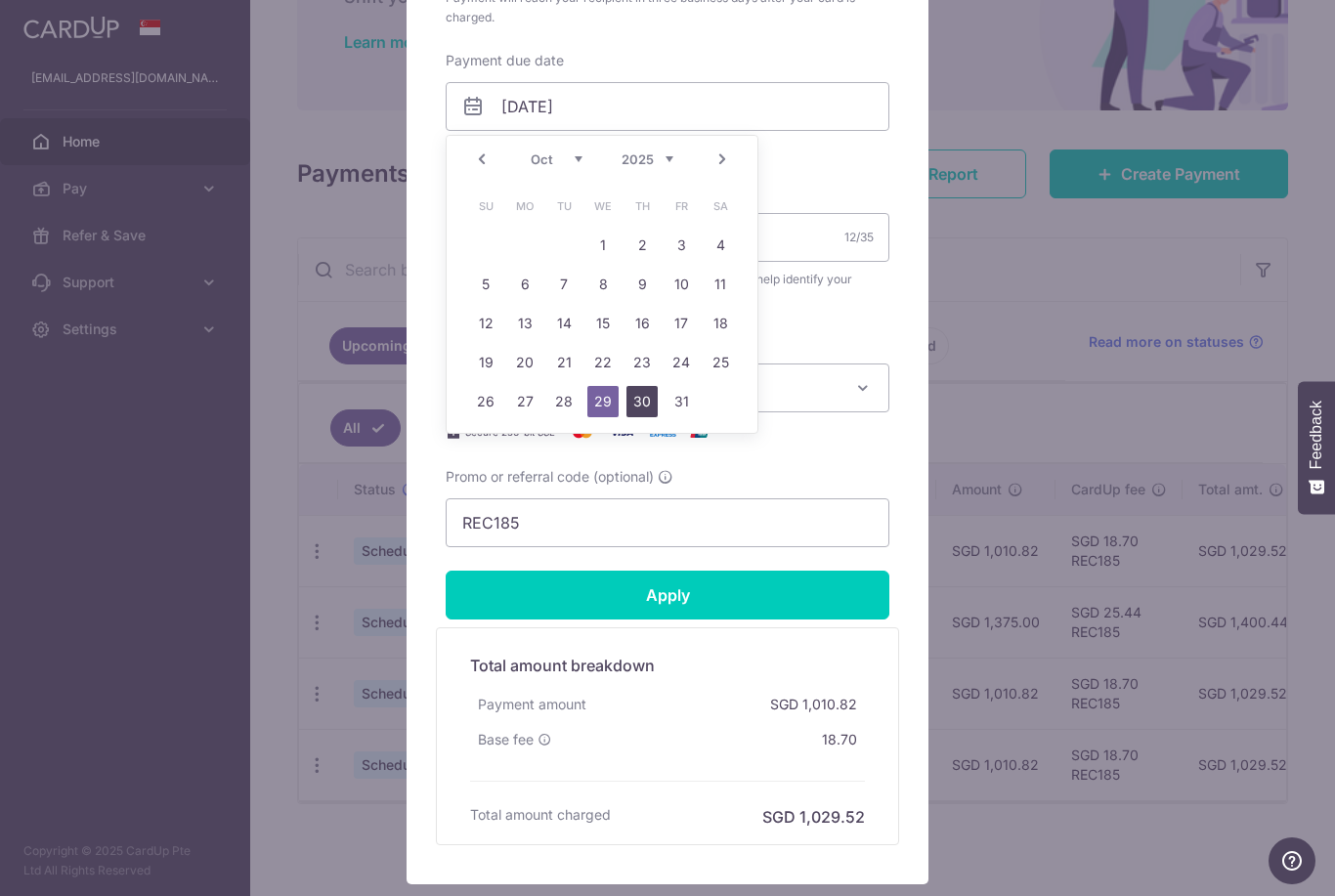
click at [647, 404] on link "30" at bounding box center [642, 401] width 31 height 31
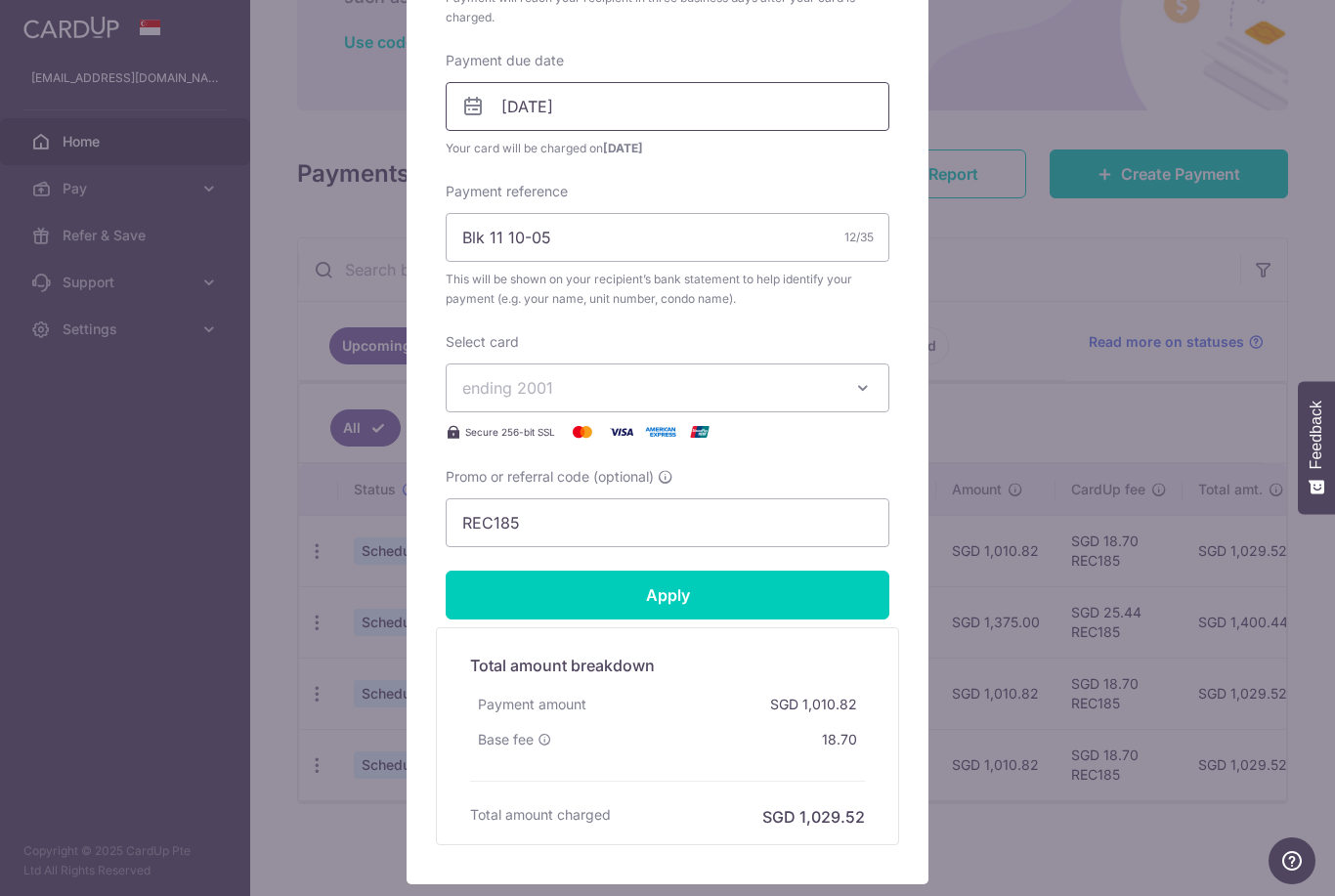
click at [569, 105] on input "30/10/2025" at bounding box center [668, 106] width 444 height 49
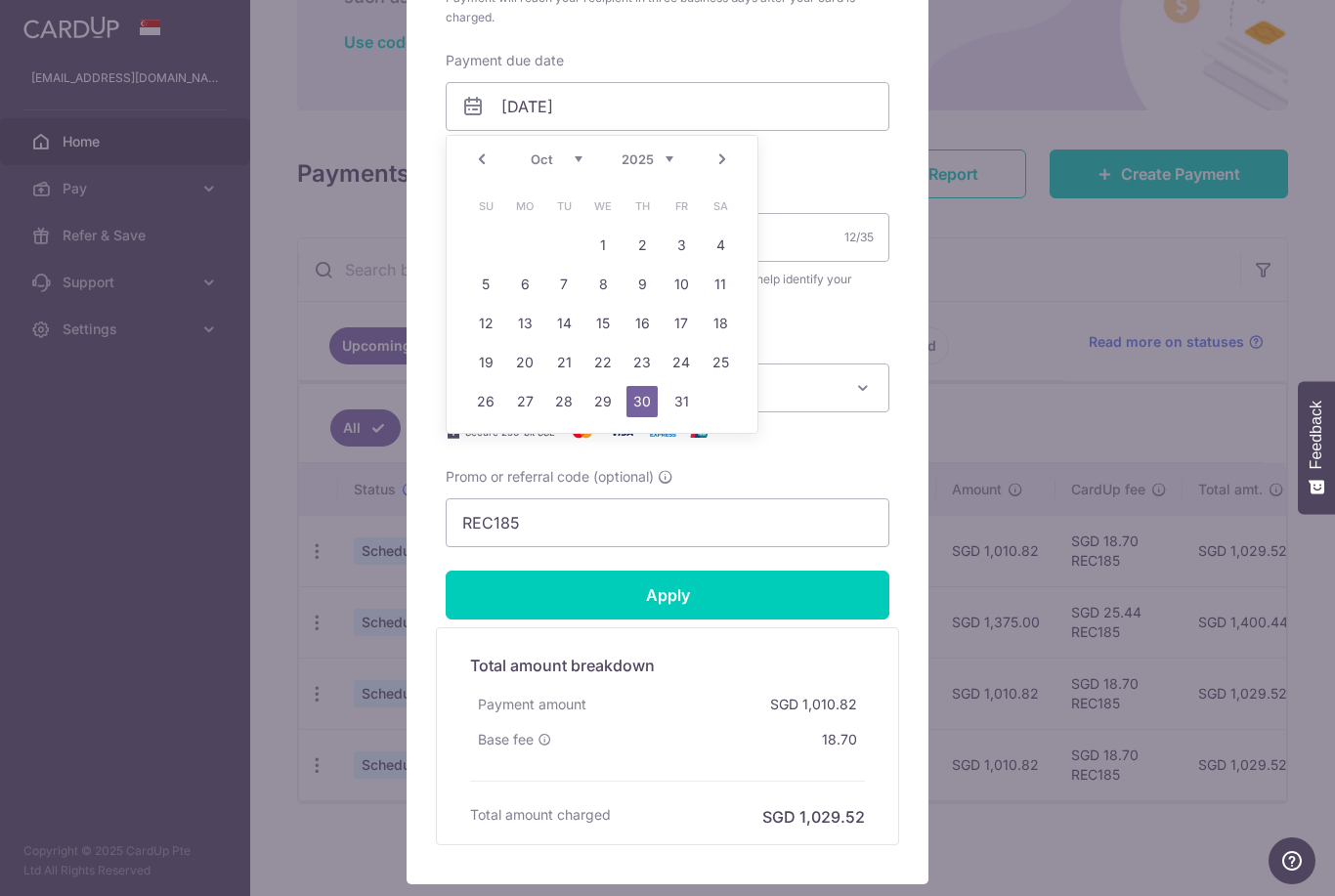
click at [607, 400] on link "29" at bounding box center [602, 401] width 31 height 31
type input "[DATE]"
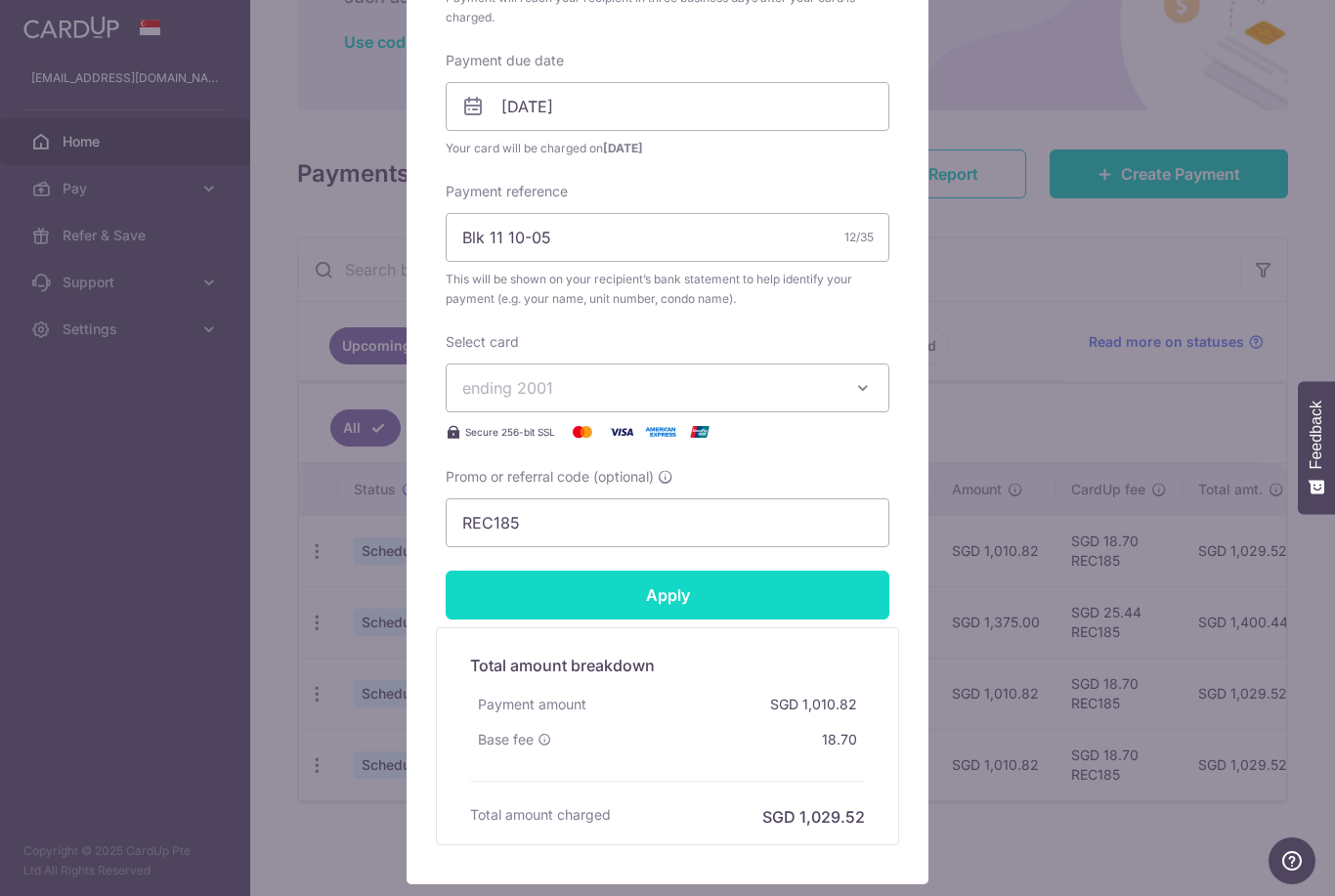
click at [656, 600] on input "Apply" at bounding box center [668, 595] width 444 height 49
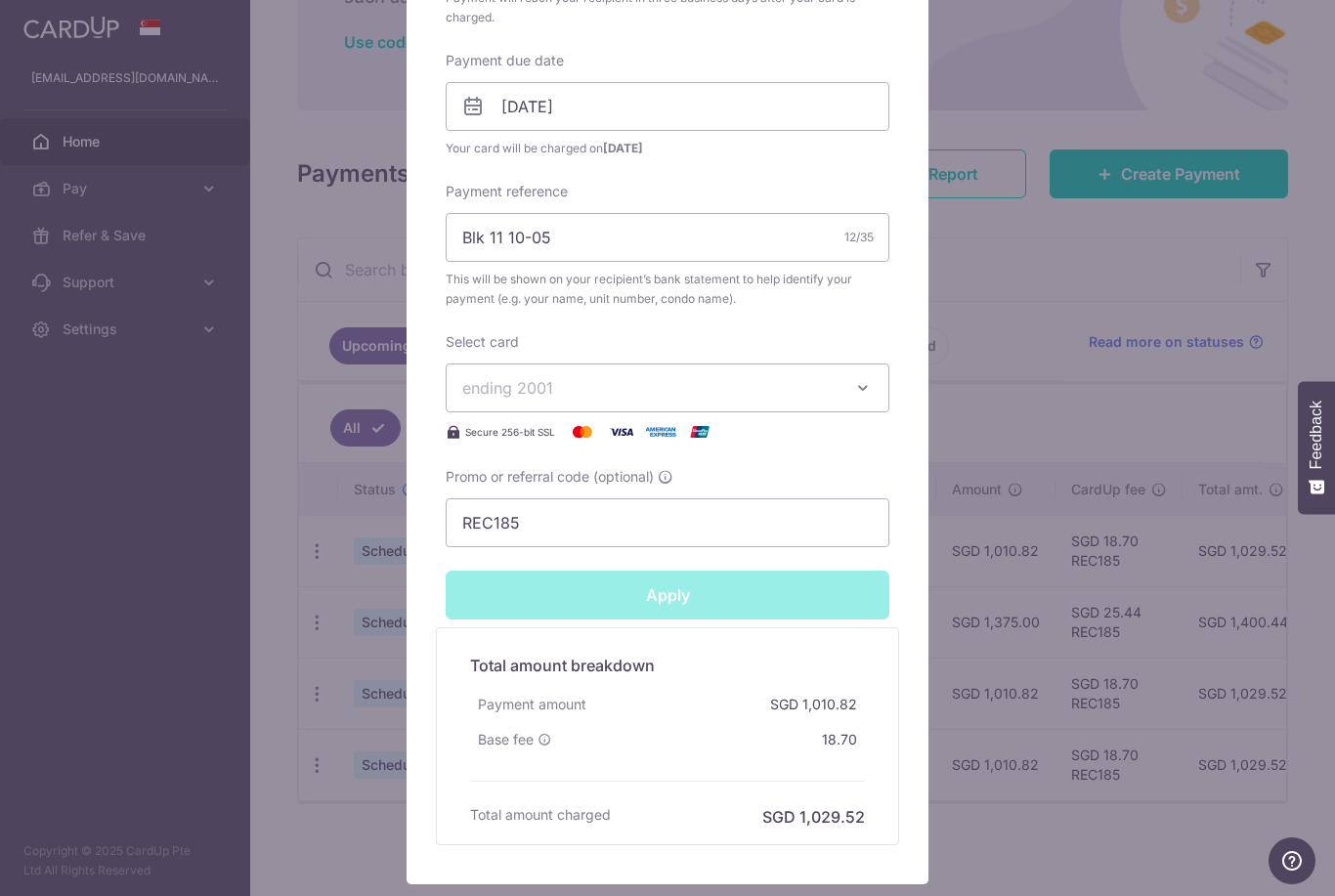
type input "Successfully Applied"
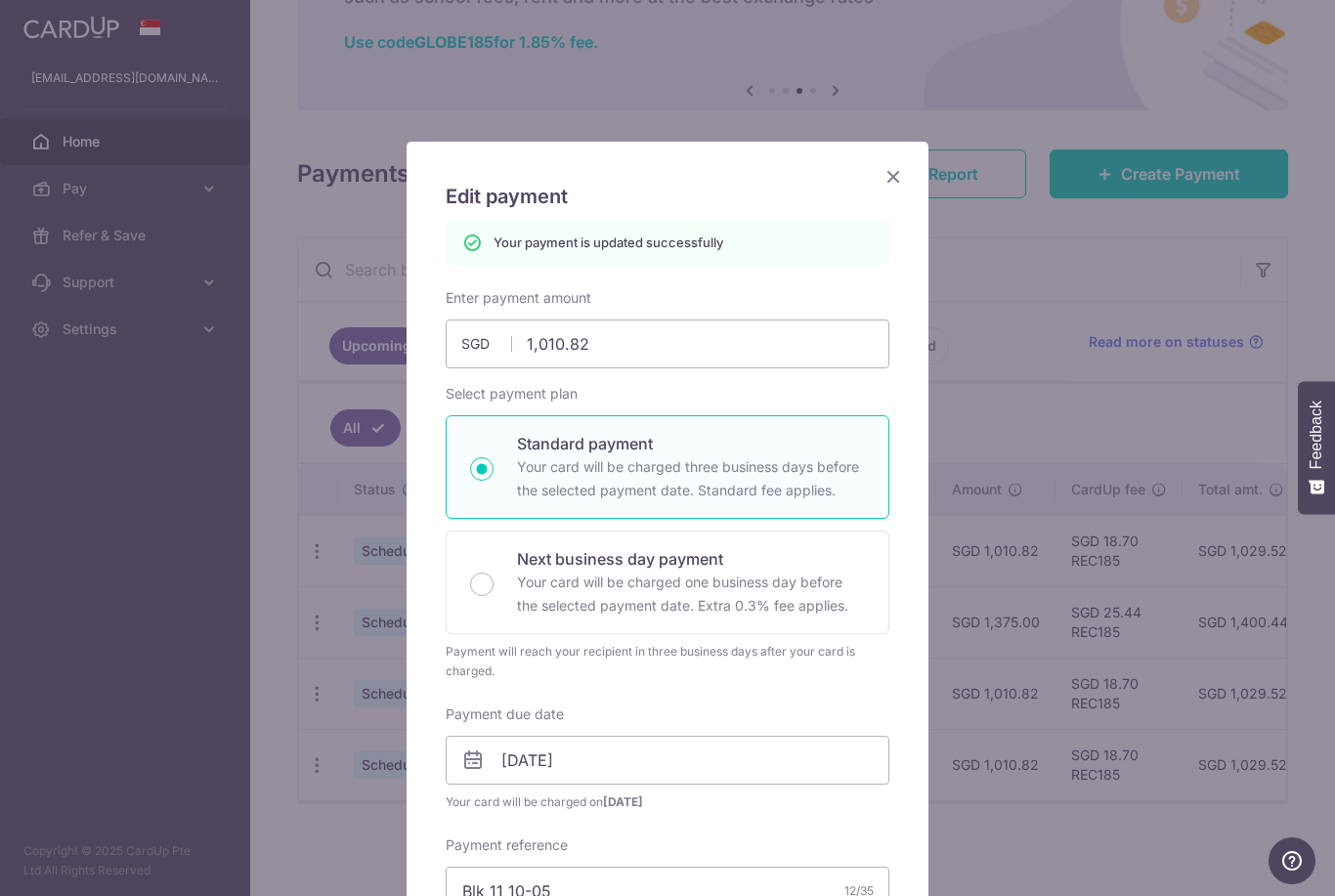
scroll to position [0, 0]
click at [886, 172] on icon "Close" at bounding box center [893, 176] width 24 height 25
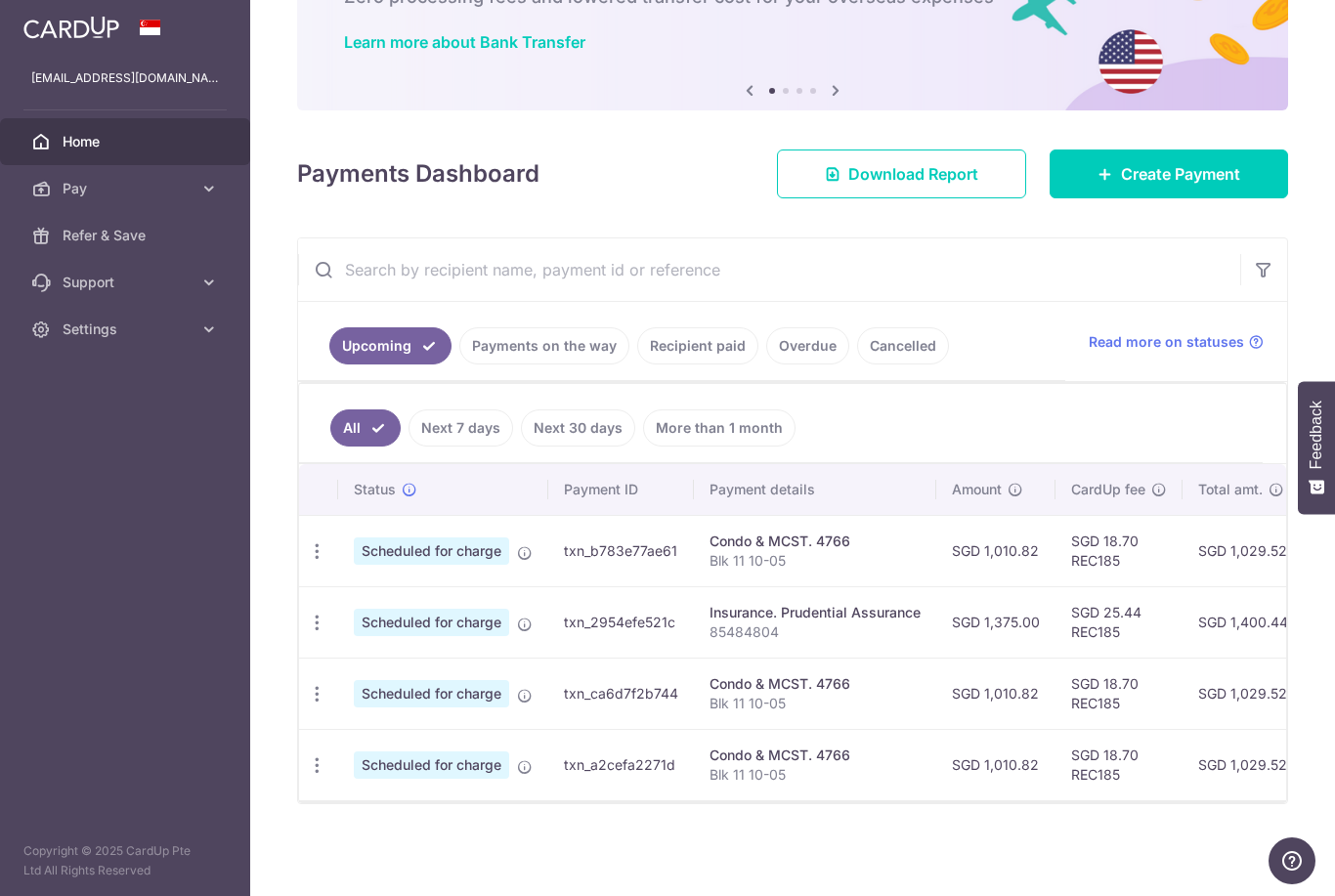
scroll to position [156, 0]
click at [307, 562] on icon "button" at bounding box center [317, 551] width 21 height 21
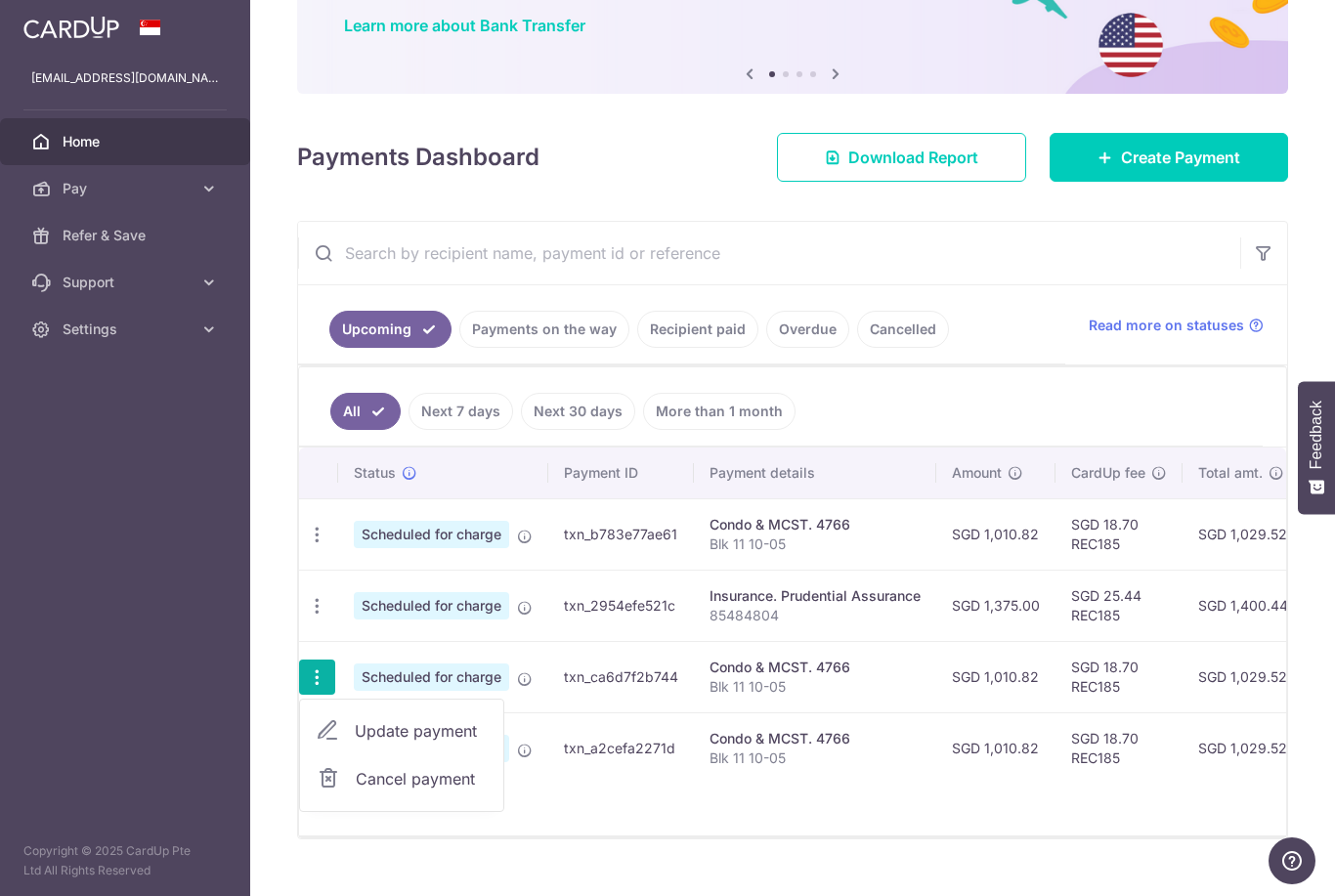
click at [356, 791] on span "Cancel payment" at bounding box center [421, 779] width 131 height 24
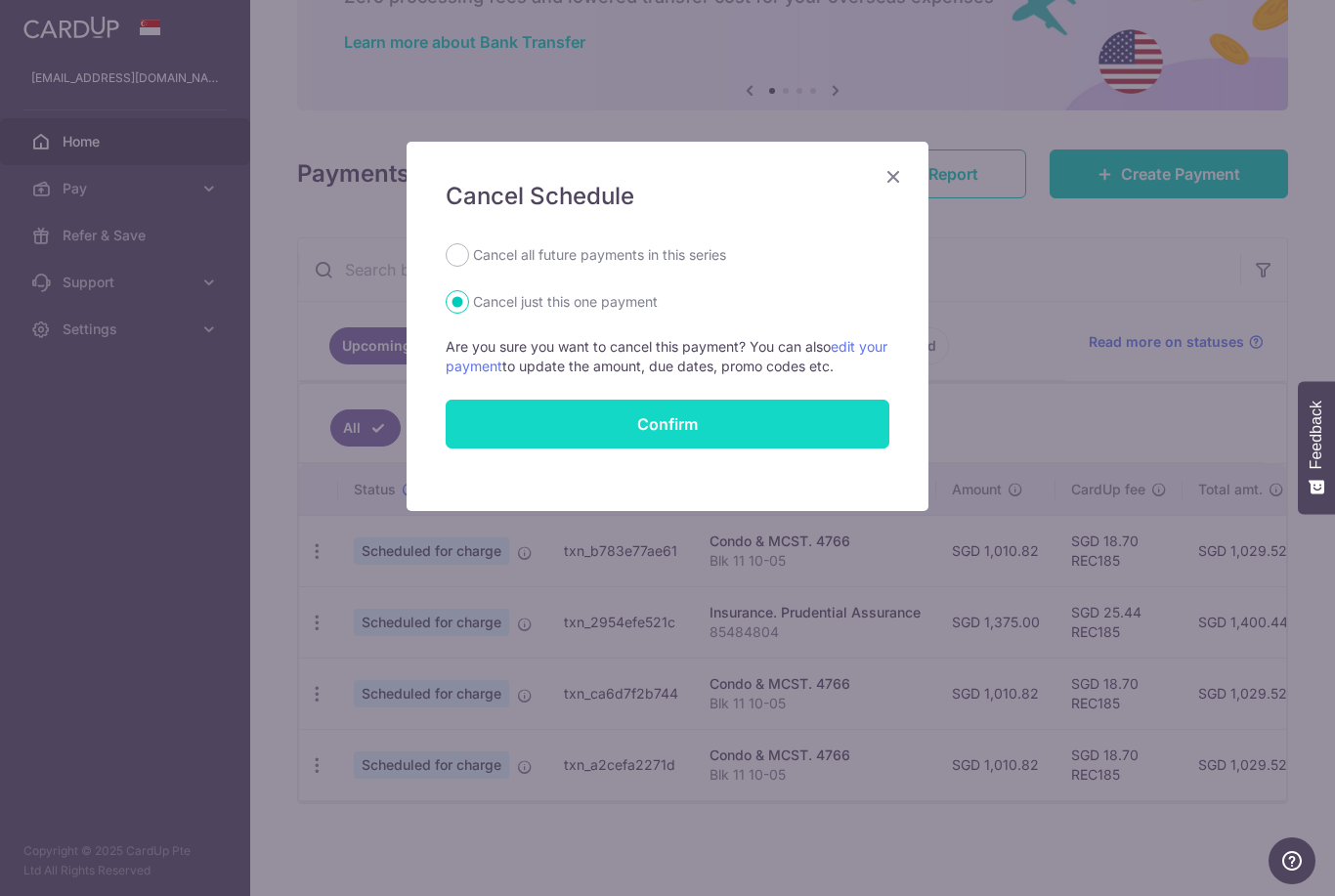
click at [508, 424] on button "Confirm" at bounding box center [668, 423] width 444 height 49
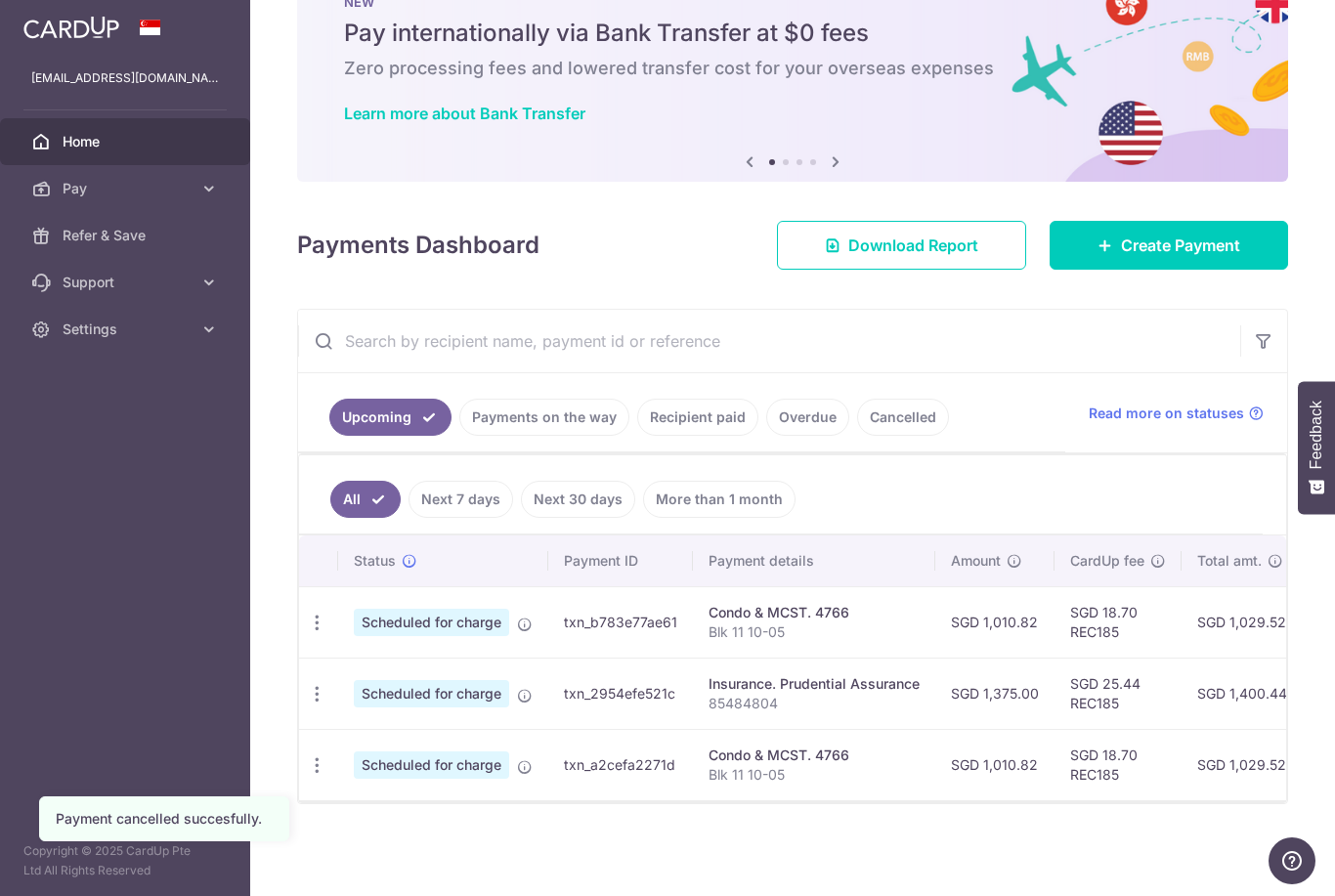
scroll to position [85, 0]
click at [338, 801] on td "Scheduled for charge" at bounding box center [443, 765] width 211 height 72
click at [307, 633] on icon "button" at bounding box center [317, 623] width 21 height 21
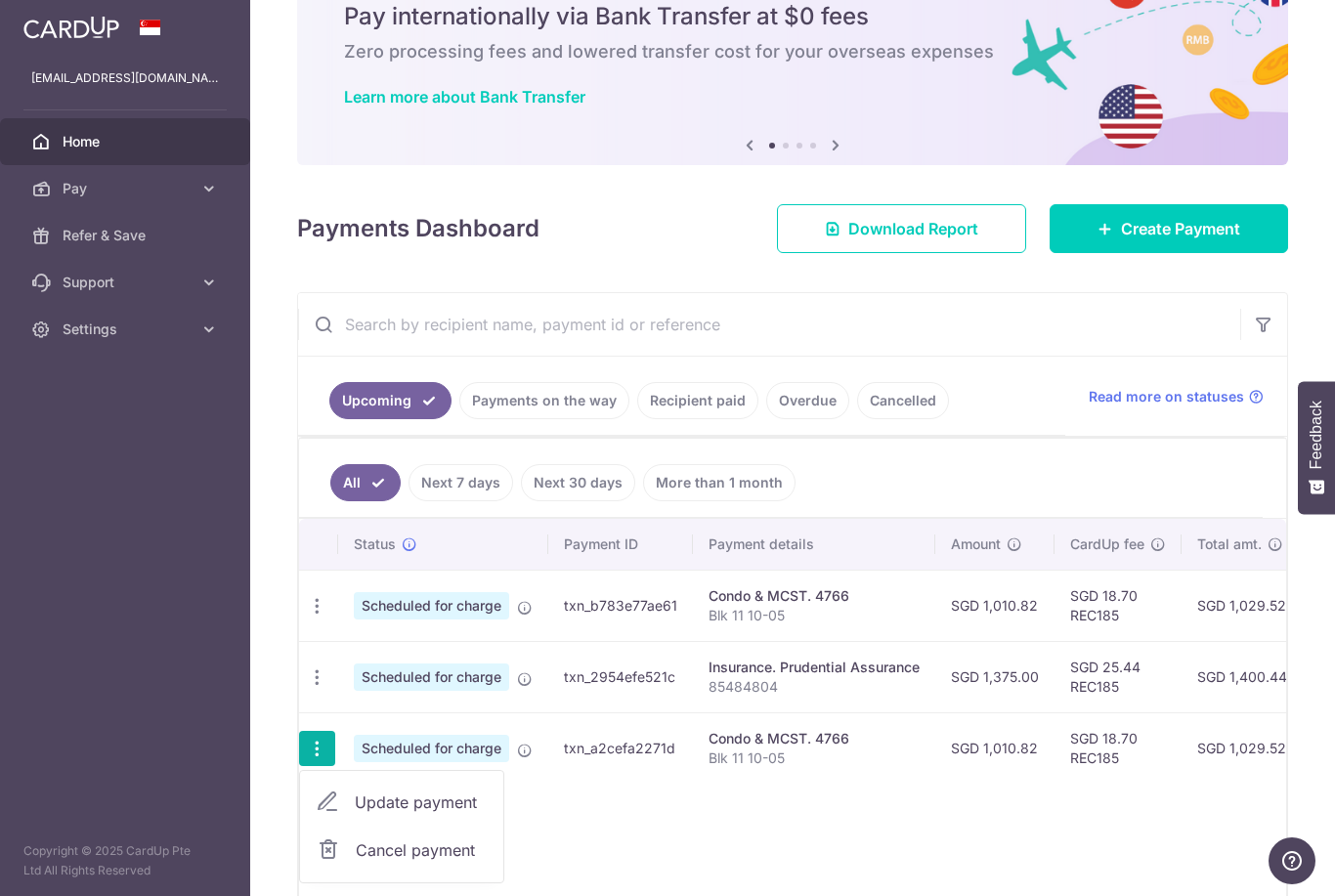
click at [355, 814] on span "Update payment" at bounding box center [421, 803] width 133 height 24
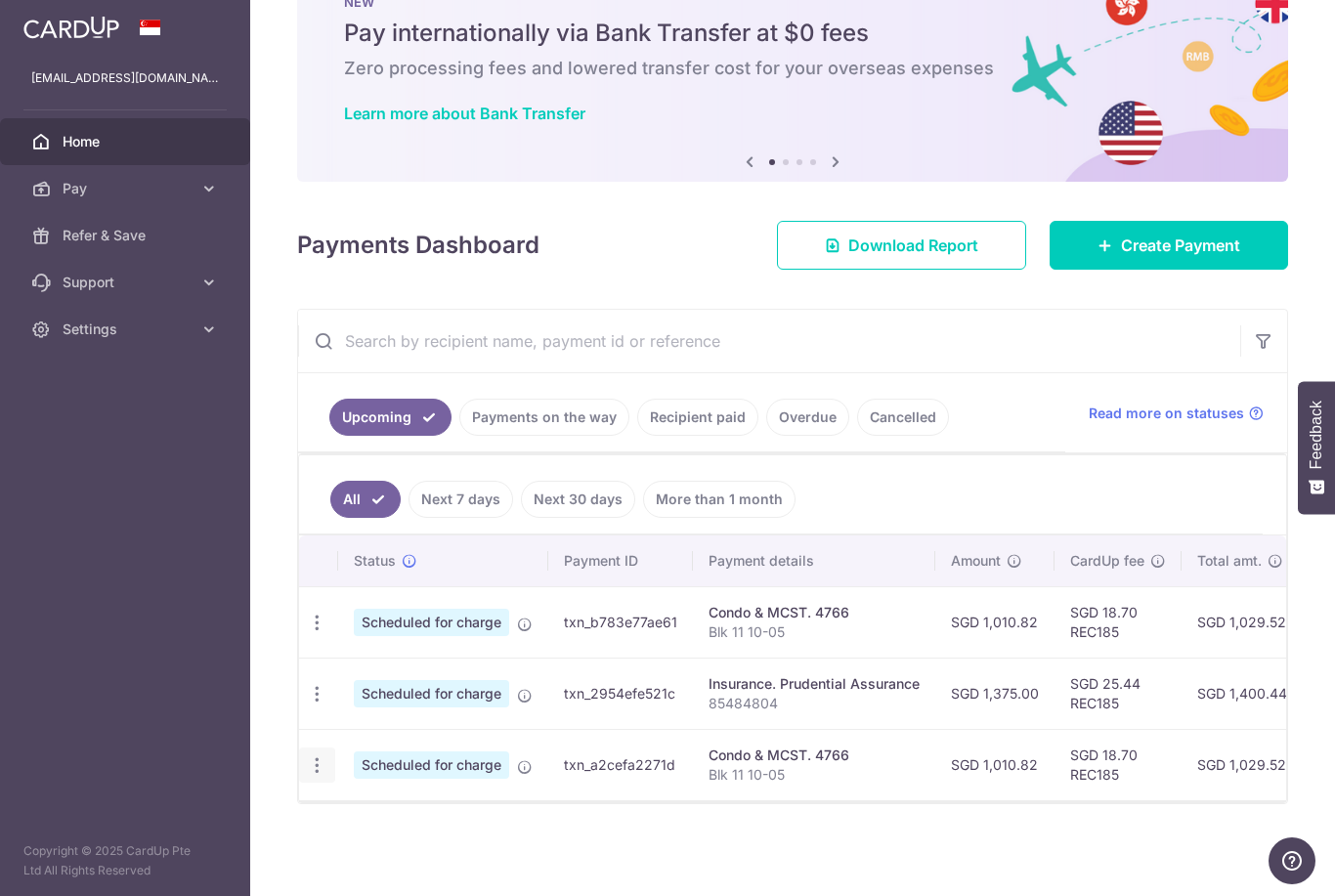
radio input "true"
type input "1,010.82"
type input "31/12/2025"
type input "Blk 11 10-05"
type input "REC185"
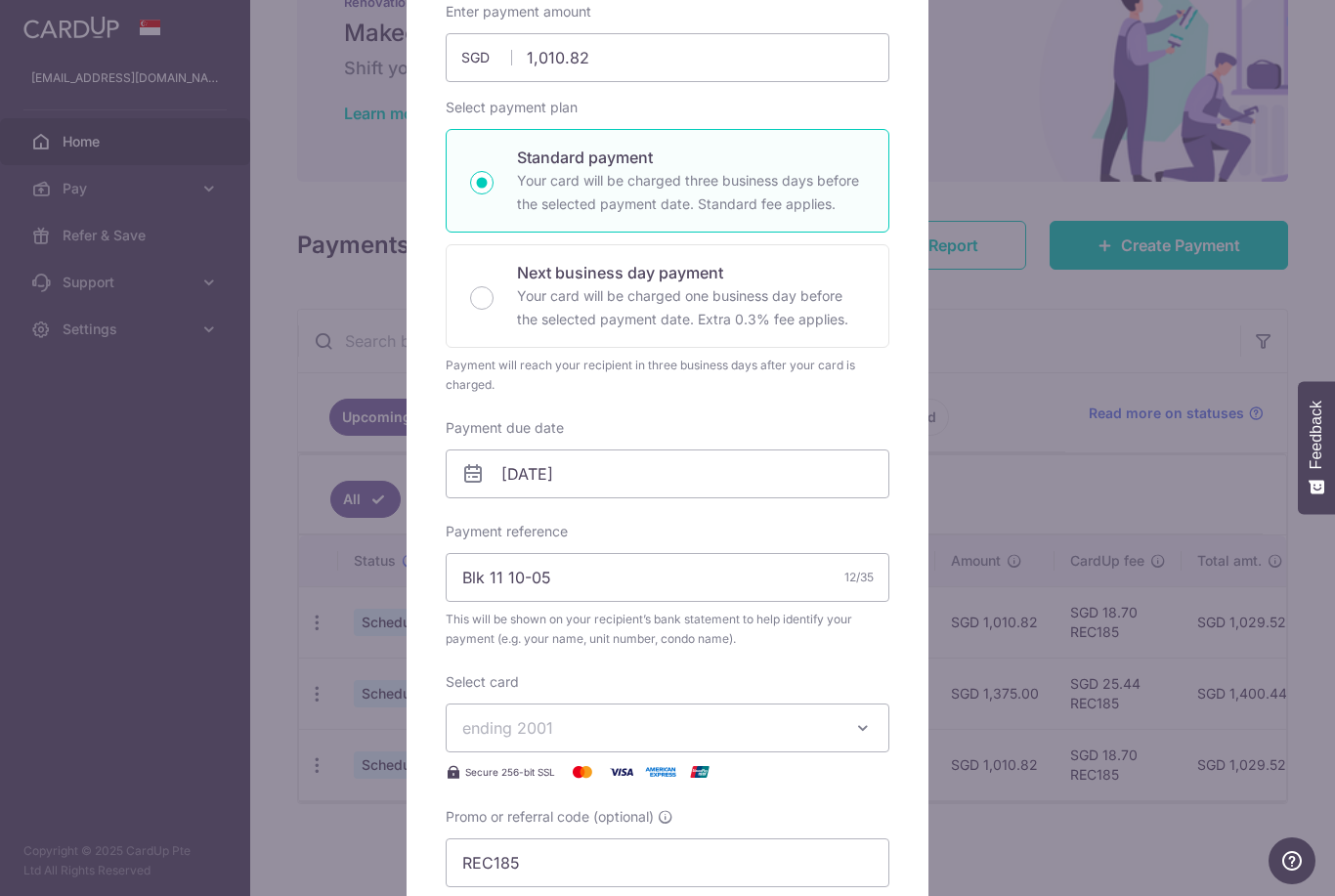
scroll to position [246, 0]
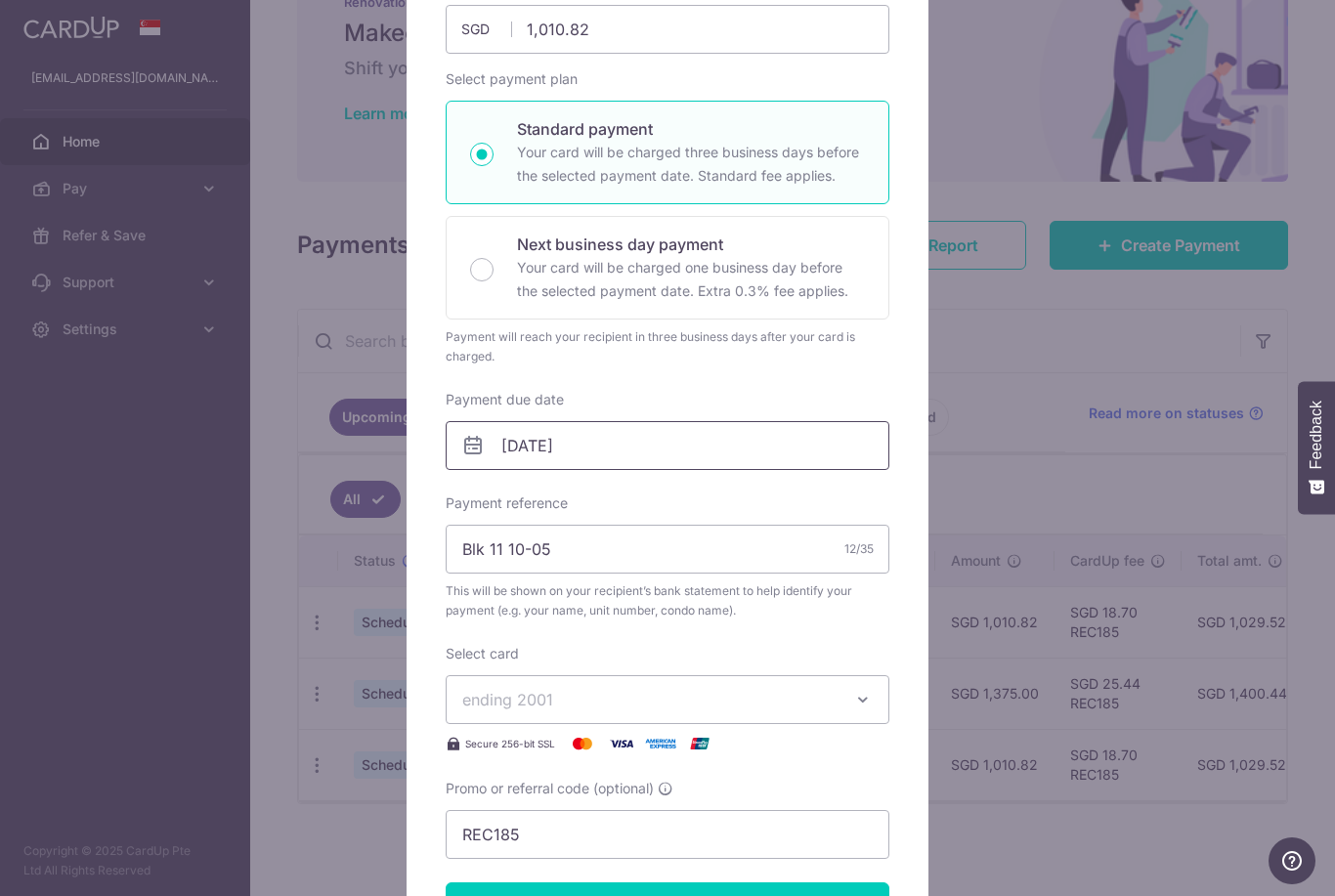
click at [527, 448] on input "31/12/2025" at bounding box center [668, 445] width 444 height 49
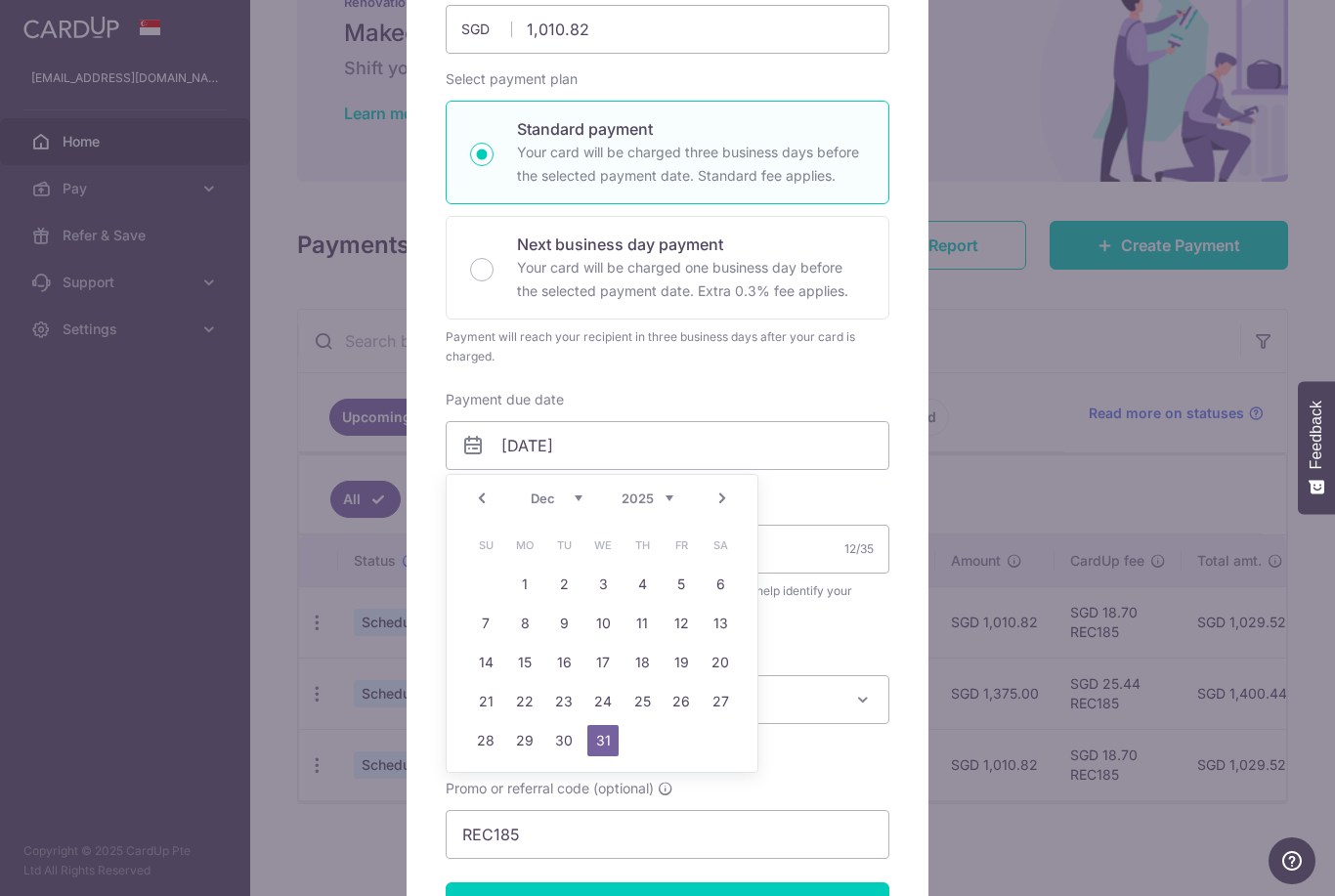
click at [563, 740] on link "30" at bounding box center [563, 740] width 31 height 31
type input "[DATE]"
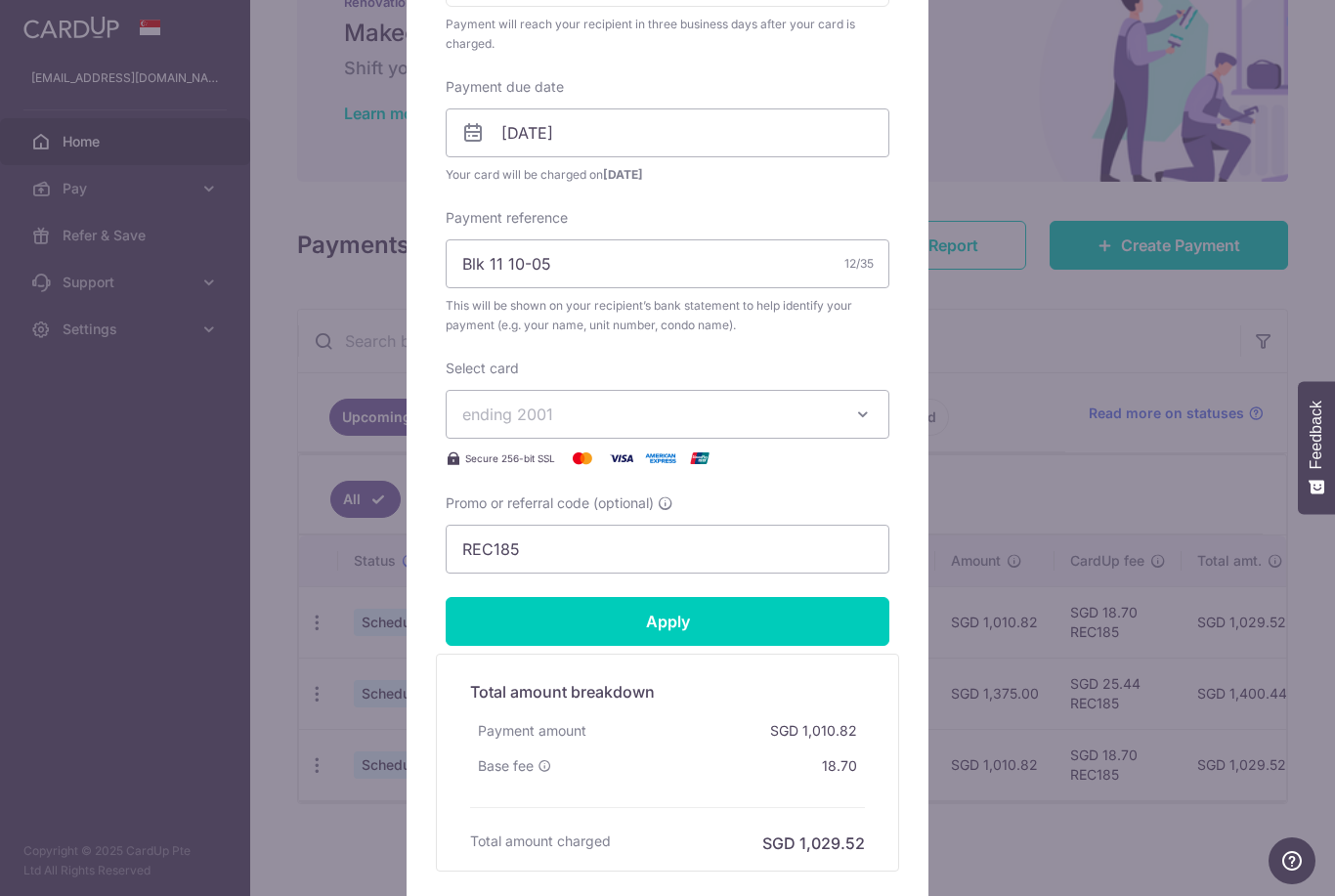
scroll to position [539, 0]
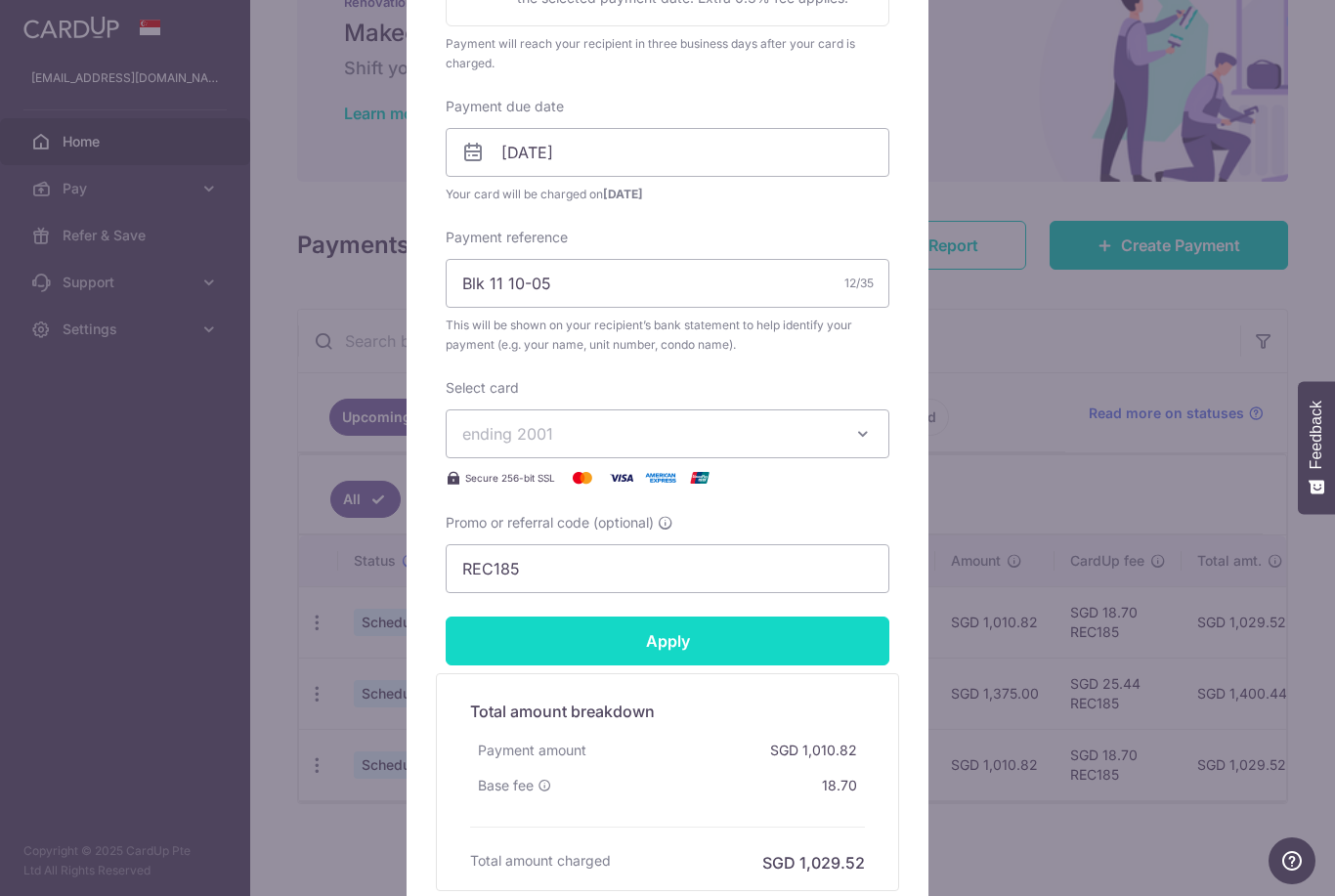
click at [640, 641] on input "Apply" at bounding box center [668, 641] width 444 height 49
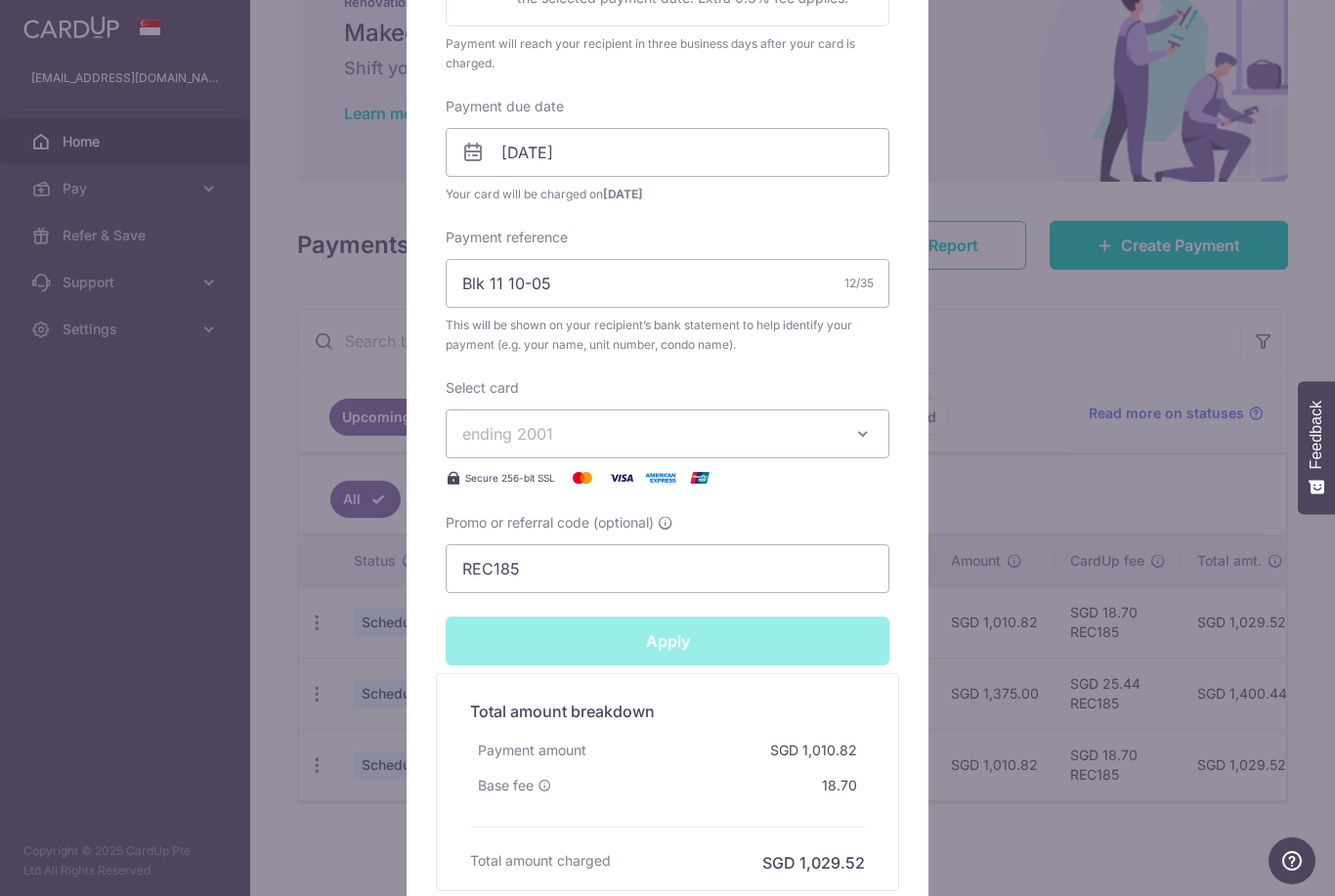
type input "Successfully Applied"
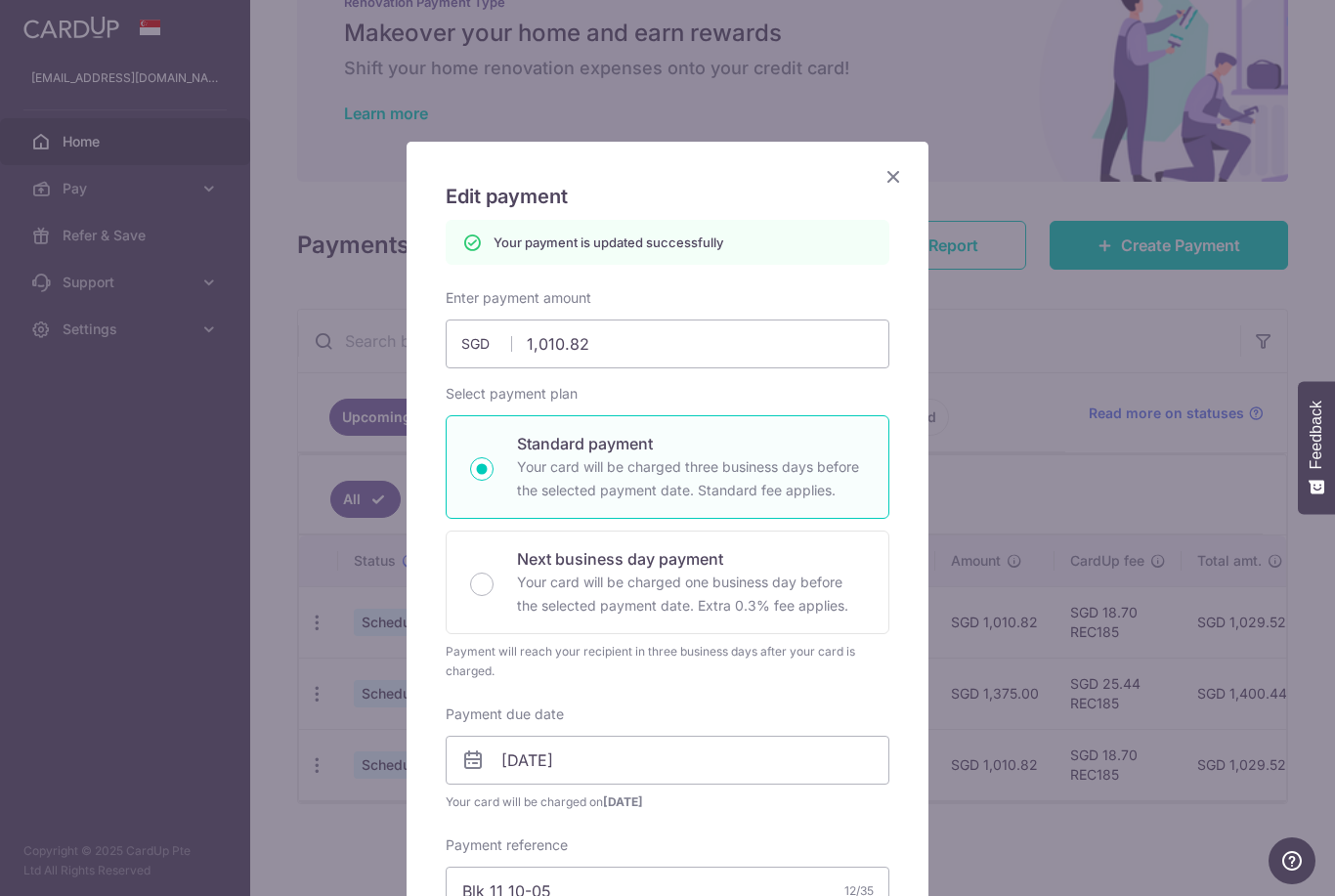
scroll to position [0, 0]
click at [881, 175] on icon "Close" at bounding box center [893, 176] width 24 height 25
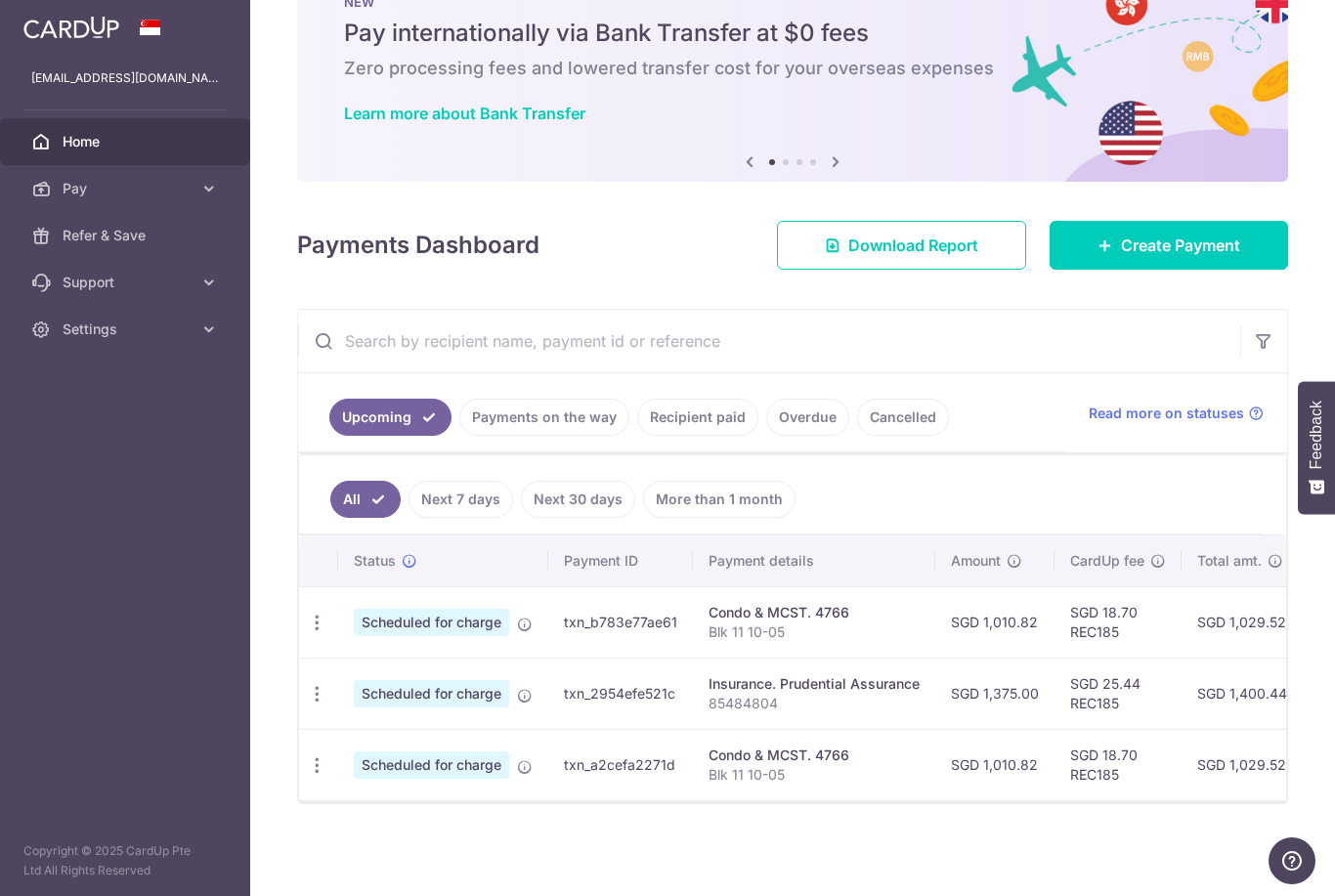
scroll to position [85, 0]
